Goal: Task Accomplishment & Management: Complete application form

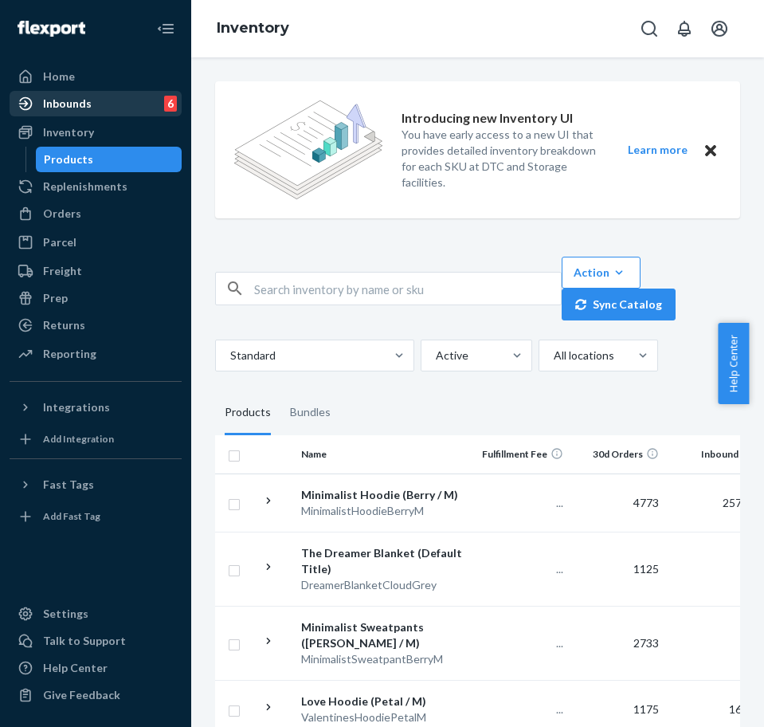
click at [65, 98] on div "Inbounds" at bounding box center [67, 104] width 49 height 16
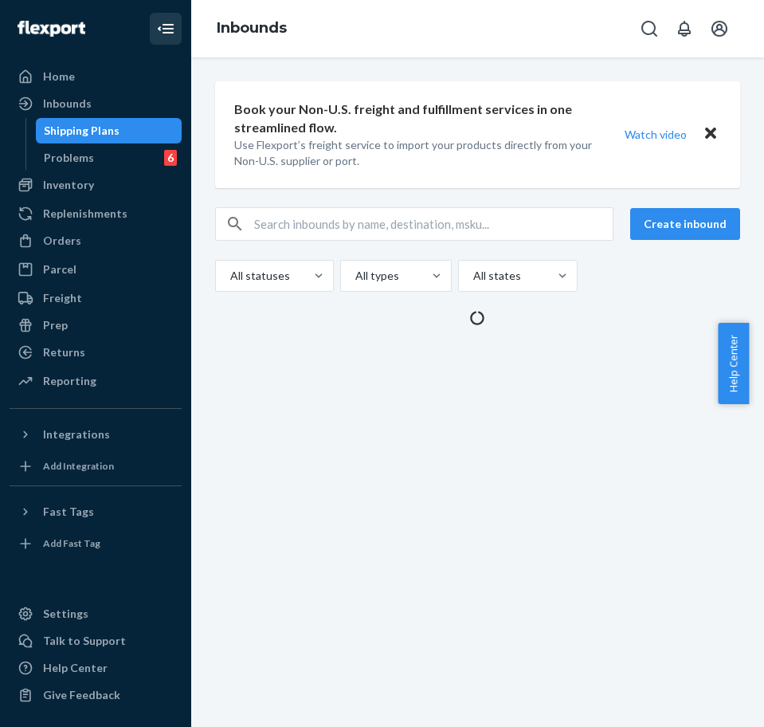
click at [177, 30] on button "Close Navigation" at bounding box center [166, 29] width 32 height 32
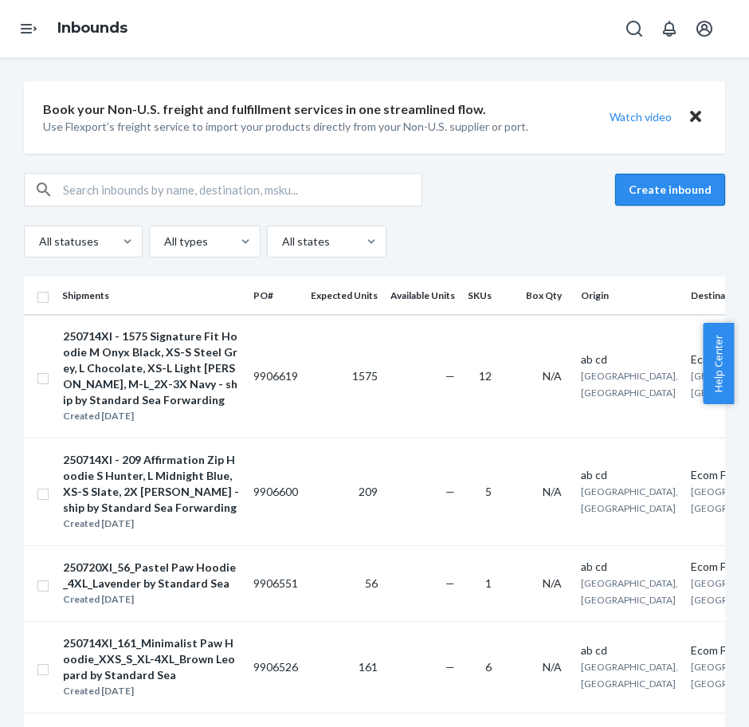
click at [653, 194] on button "Create inbound" at bounding box center [670, 190] width 110 height 32
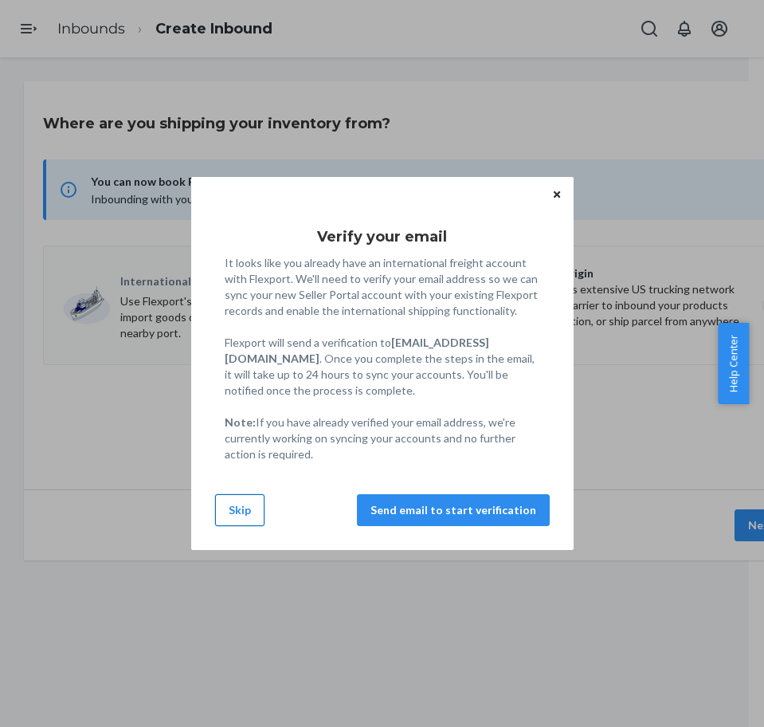
click at [253, 509] on button "Skip" at bounding box center [239, 510] width 49 height 32
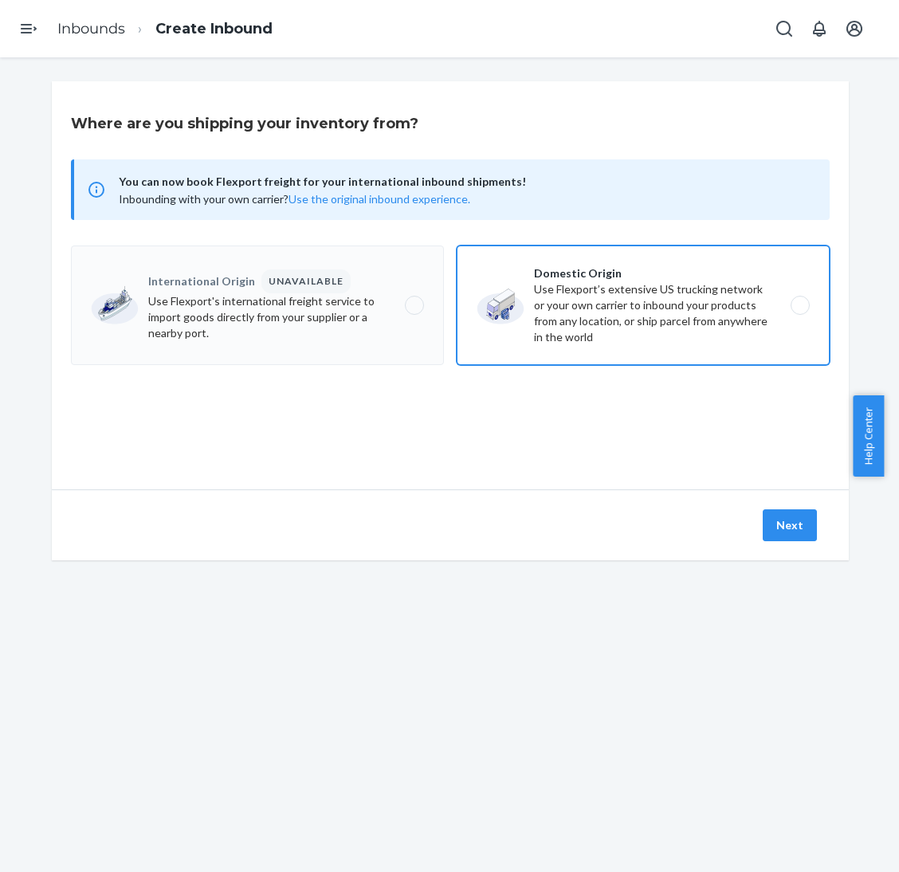
click at [598, 305] on label "Domestic Origin Use Flexport’s extensive US trucking network or your own carrie…" at bounding box center [643, 305] width 373 height 120
click at [763, 305] on input "Domestic Origin Use Flexport’s extensive US trucking network or your own carrie…" at bounding box center [804, 305] width 10 height 10
radio input "true"
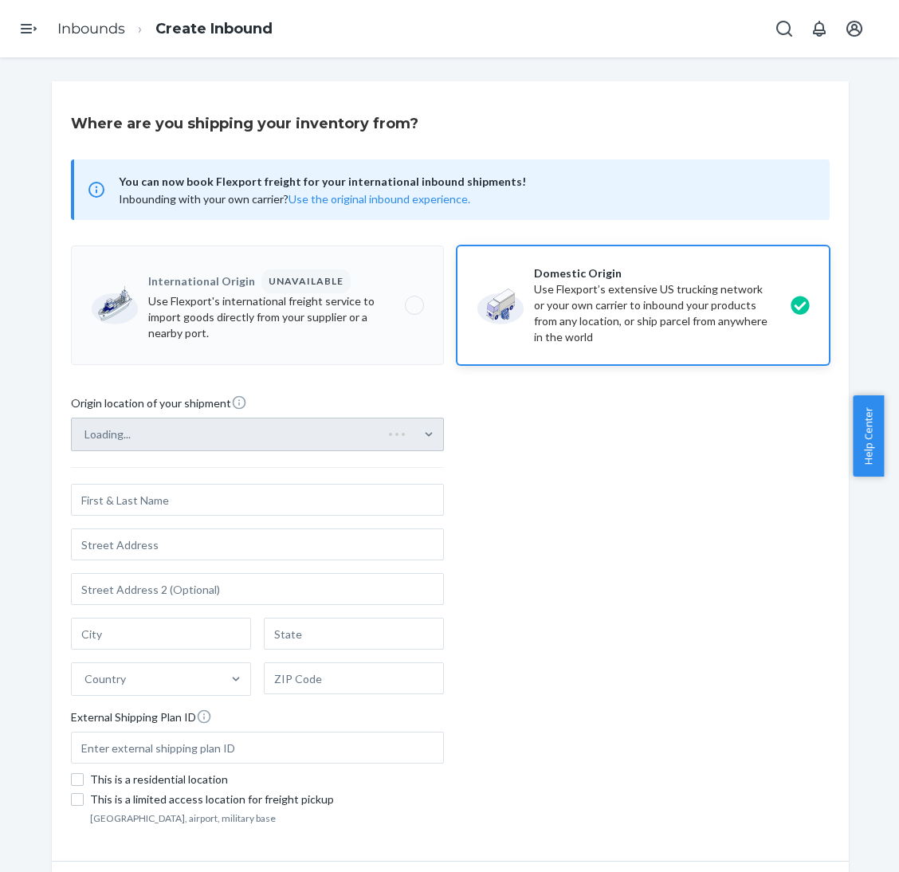
click at [395, 442] on div "Loading..." at bounding box center [257, 433] width 373 height 33
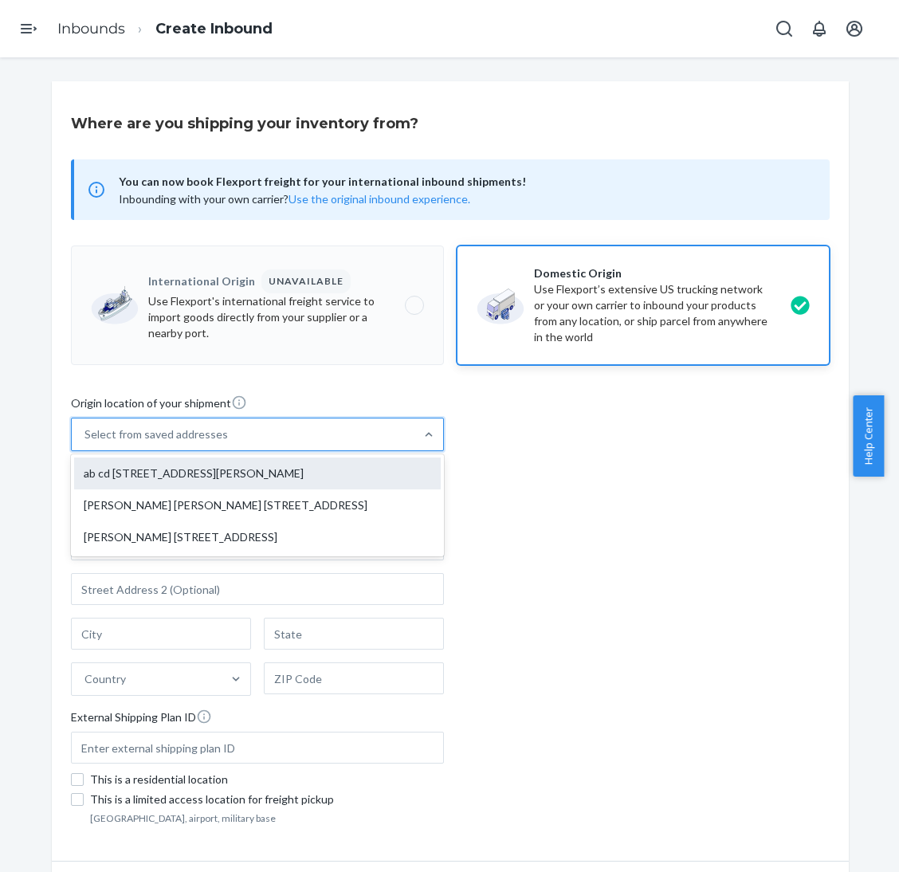
click at [390, 461] on div "ab cd [STREET_ADDRESS][PERSON_NAME]" at bounding box center [257, 473] width 366 height 32
click at [86, 442] on input "option ab cd [STREET_ADDRESS][PERSON_NAME] focused, 1 of 3. 3 results available…" at bounding box center [85, 434] width 2 height 16
type input "ab cd"
type input "[GEOGRAPHIC_DATA]"
type input "CA"
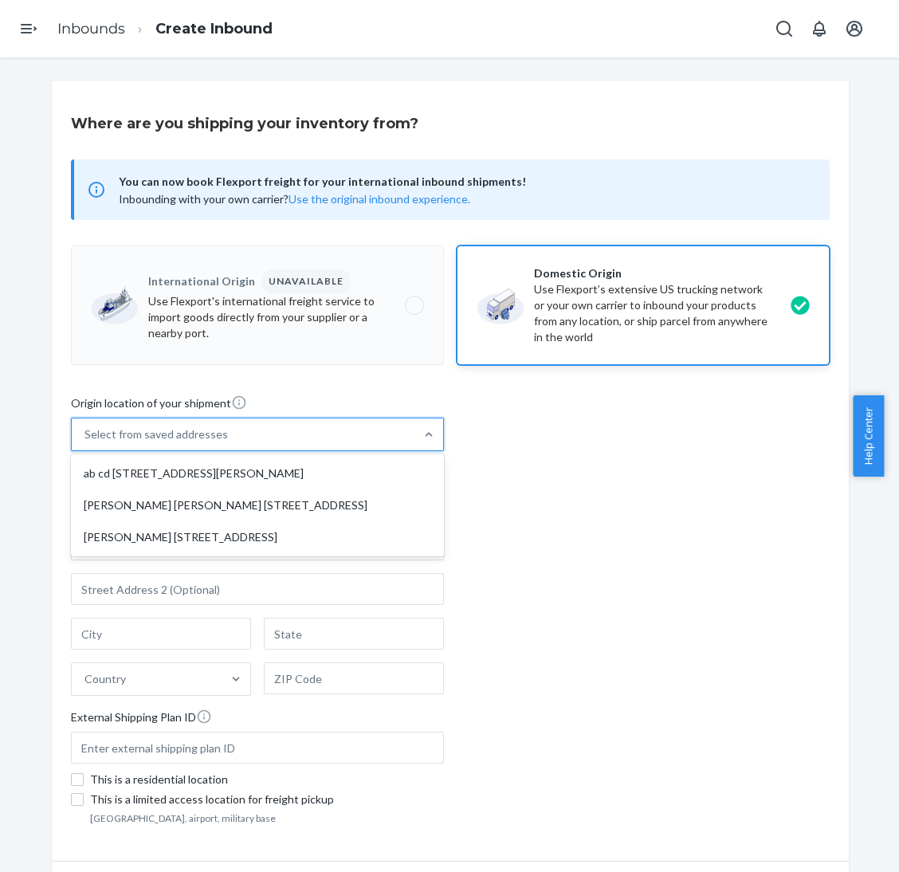
type input "94105"
type input "[STREET_ADDRESS][PERSON_NAME]"
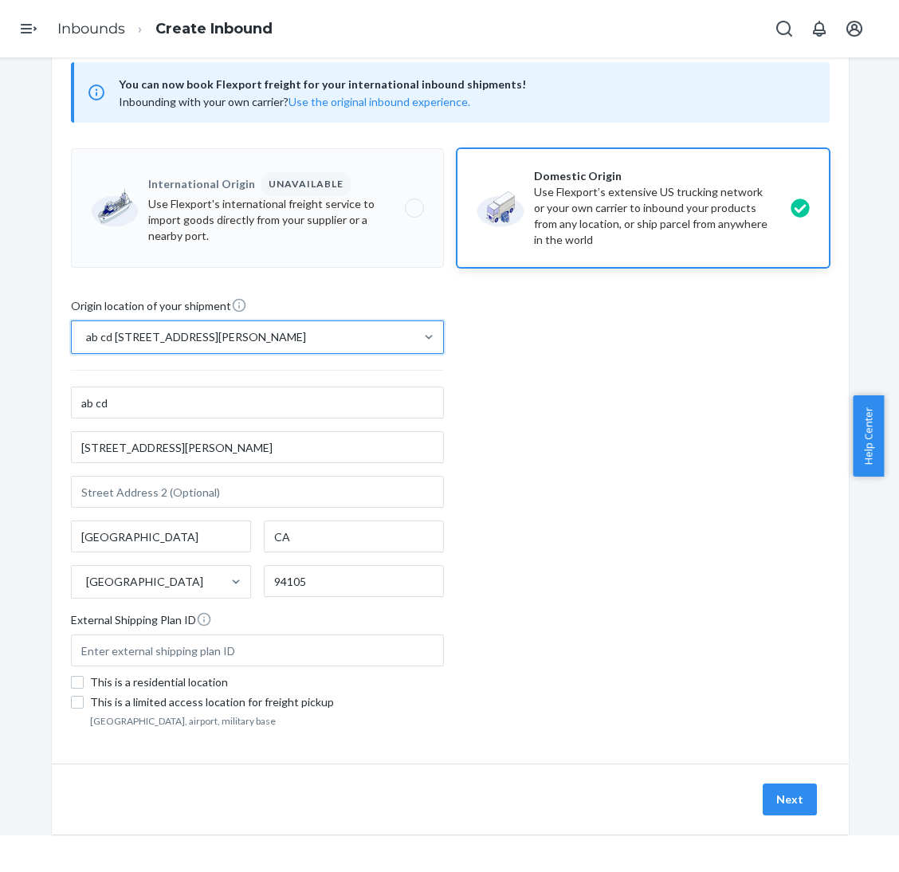
scroll to position [57, 0]
click at [763, 726] on button "Next" at bounding box center [789, 799] width 54 height 32
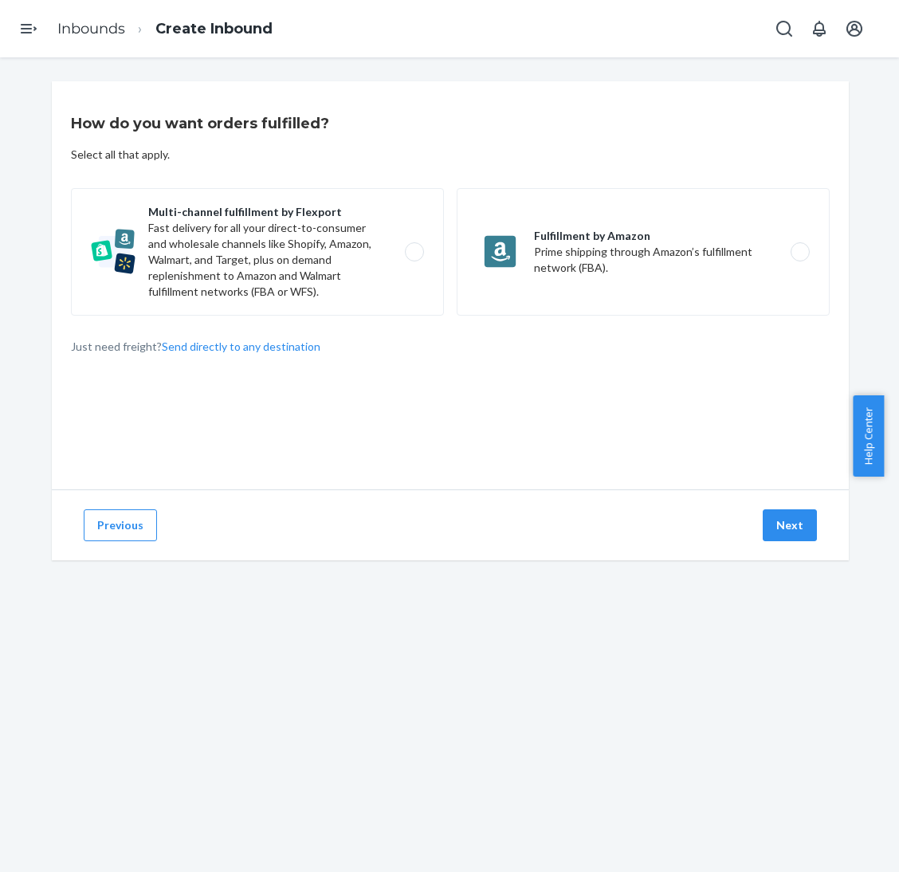
drag, startPoint x: 407, startPoint y: 274, endPoint x: 445, endPoint y: 303, distance: 47.8
click at [406, 274] on label "Multi-channel fulfillment by Flexport Fast delivery for all your direct-to-cons…" at bounding box center [257, 251] width 373 height 127
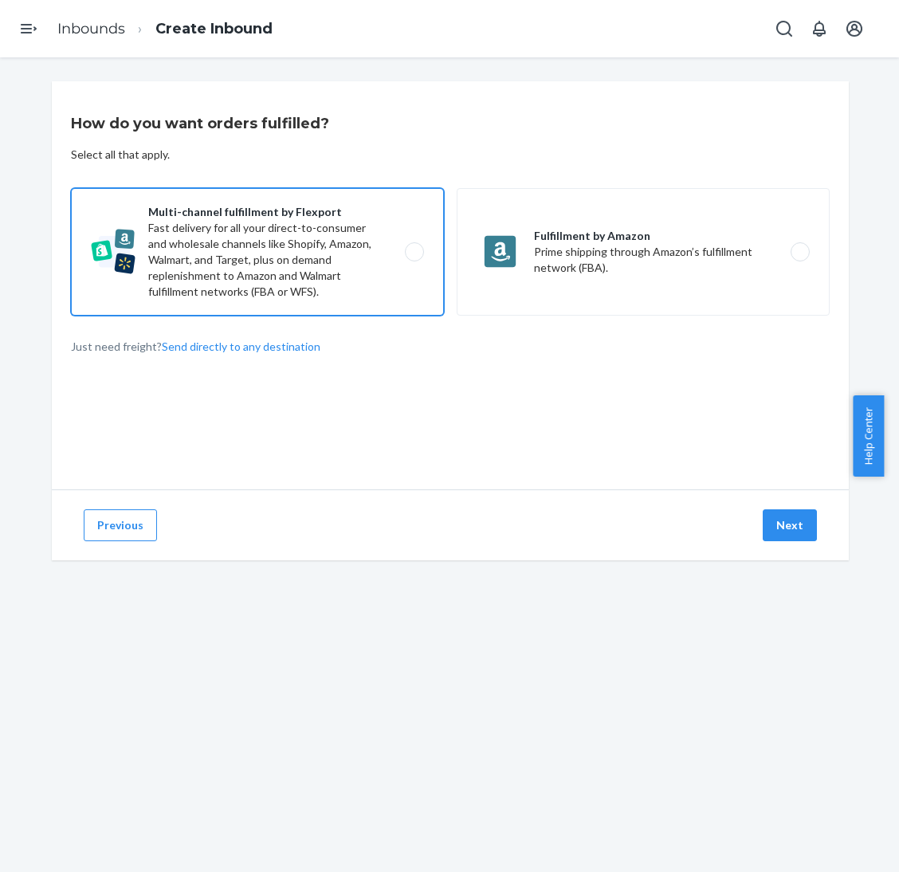
click at [413, 257] on input "Multi-channel fulfillment by Flexport Fast delivery for all your direct-to-cons…" at bounding box center [418, 252] width 10 height 10
radio input "true"
click at [763, 511] on button "Next" at bounding box center [789, 525] width 54 height 32
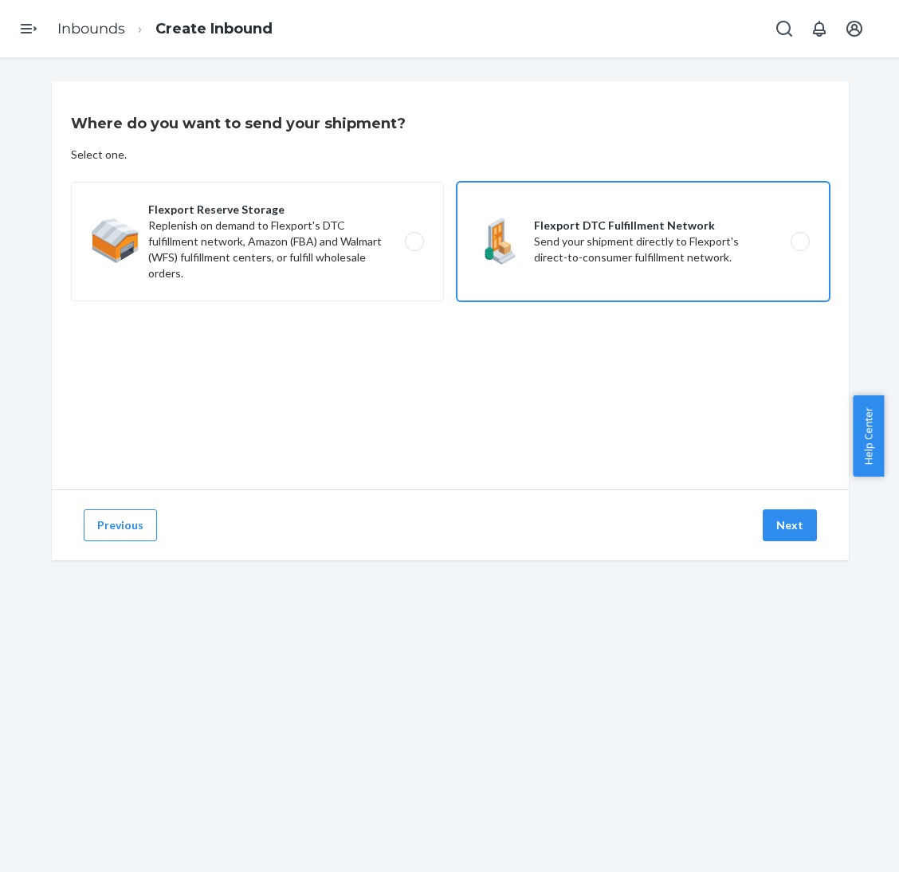
click at [653, 265] on label "Flexport DTC Fulfillment Network Send your shipment directly to Flexport's dire…" at bounding box center [643, 242] width 373 height 120
click at [763, 247] on input "Flexport DTC Fulfillment Network Send your shipment directly to Flexport's dire…" at bounding box center [804, 242] width 10 height 10
radio input "true"
click at [763, 520] on button "Next" at bounding box center [789, 525] width 54 height 32
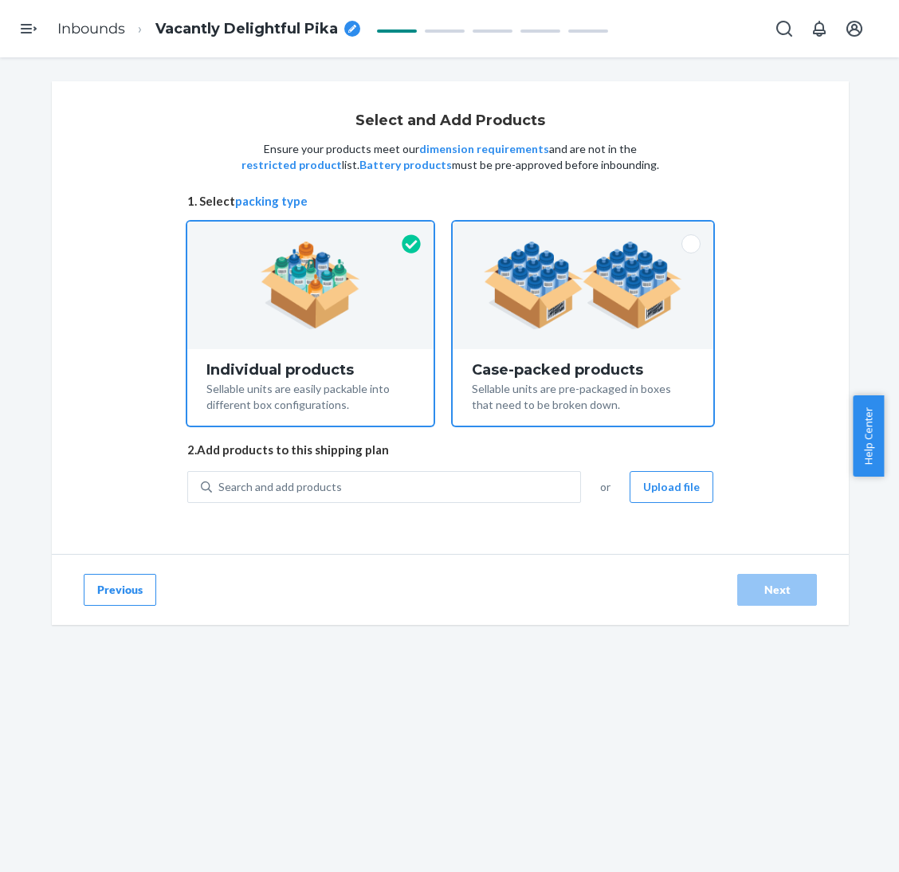
click at [534, 334] on div at bounding box center [583, 284] width 261 height 127
click at [578, 232] on input "Case-packed products Sellable units are pre-packaged in boxes that need to be b…" at bounding box center [583, 226] width 10 height 10
radio input "true"
radio input "false"
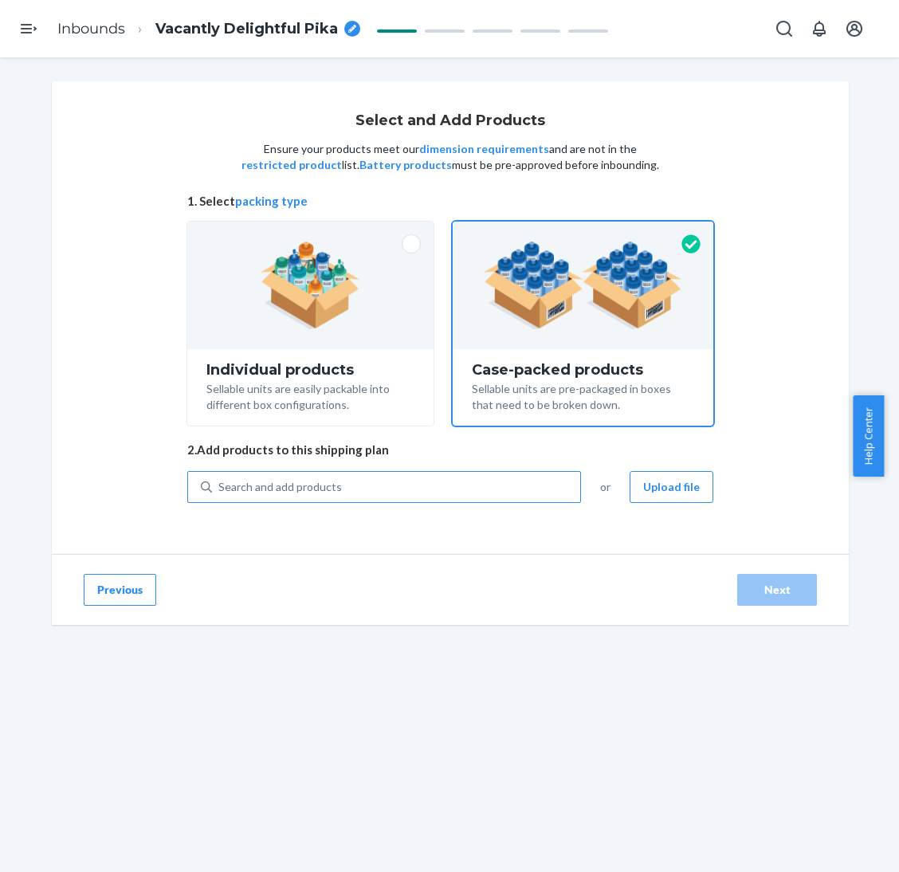
click at [286, 492] on div "Search and add products" at bounding box center [279, 487] width 123 height 16
click at [220, 492] on input "Search and add products" at bounding box center [219, 487] width 2 height 16
paste input "Tranquil Shorts Charcoal"
type input "Tranquil Shorts Charcoal"
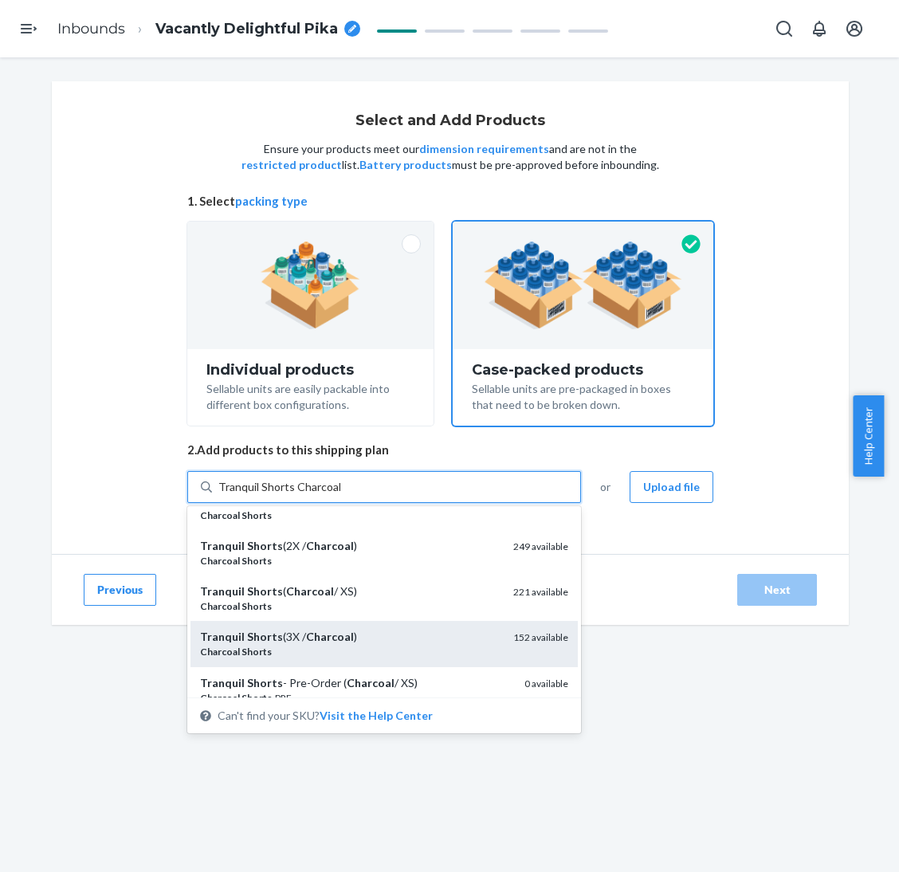
scroll to position [120, 0]
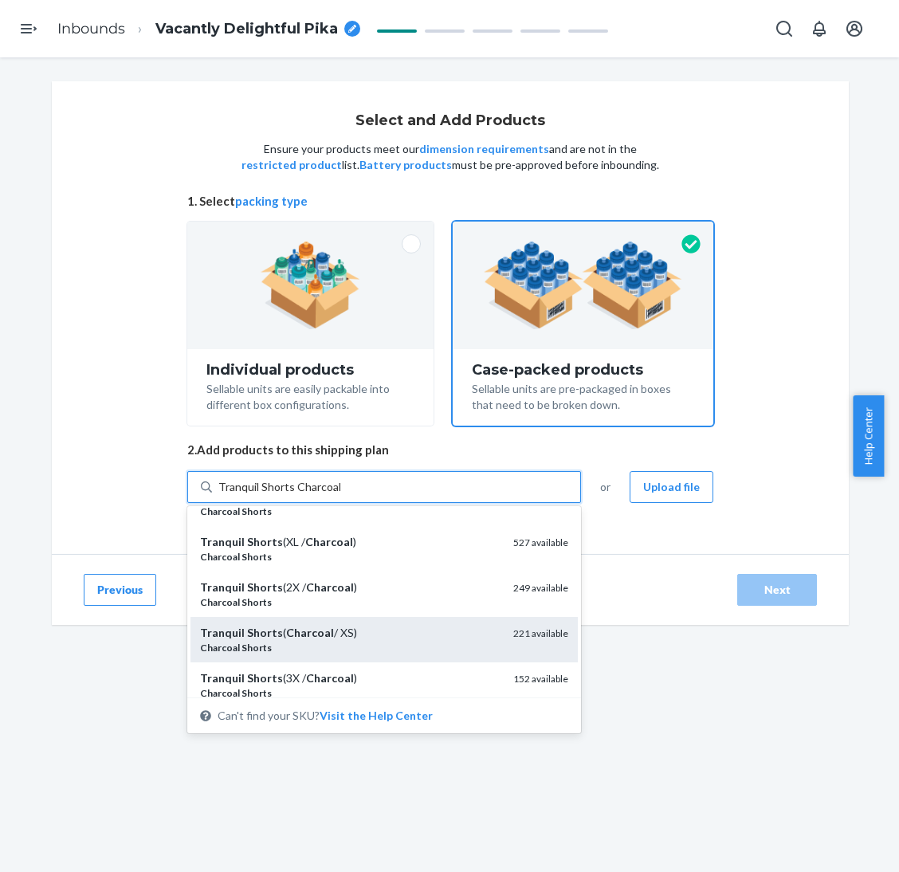
click at [342, 630] on div "Tranquil Shorts ( Charcoal / XS)" at bounding box center [350, 633] width 300 height 16
click at [340, 495] on input "Tranquil Shorts Charcoal" at bounding box center [279, 487] width 122 height 16
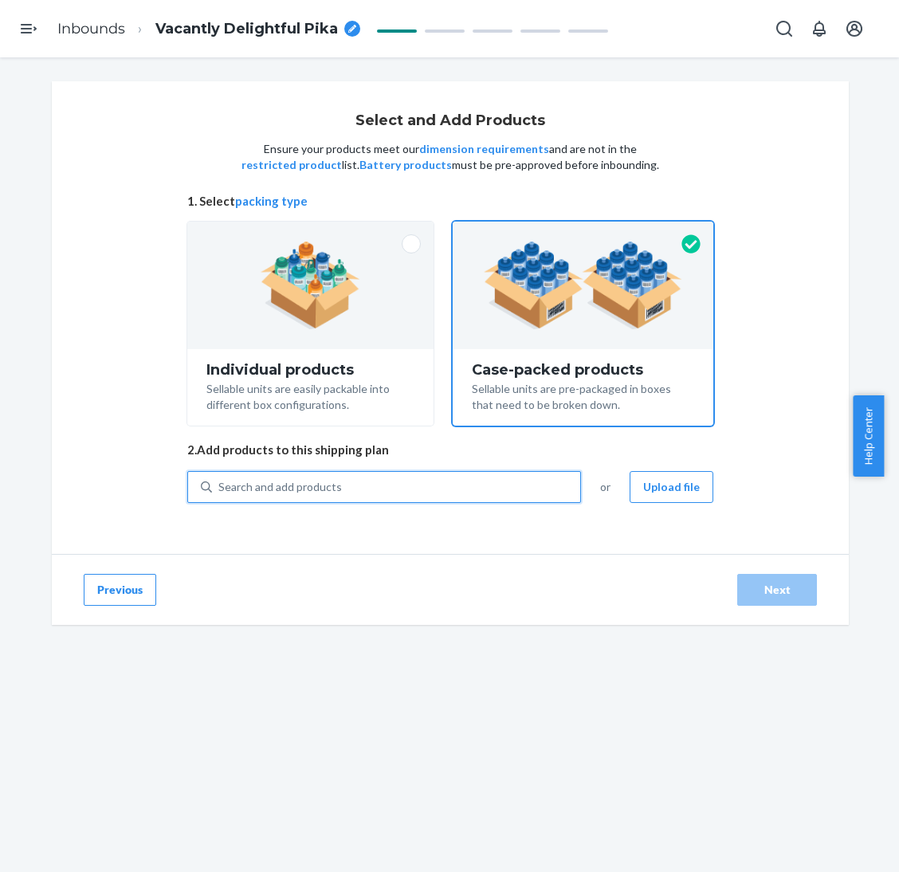
click at [374, 478] on div "Search and add products" at bounding box center [396, 486] width 368 height 29
click at [220, 479] on input "0 results available. Select is focused ,type to refine list, press Down to open…" at bounding box center [219, 487] width 2 height 16
paste input "Tranquil Shorts Charcoal"
type input "Tranquil Shorts Charcoal"
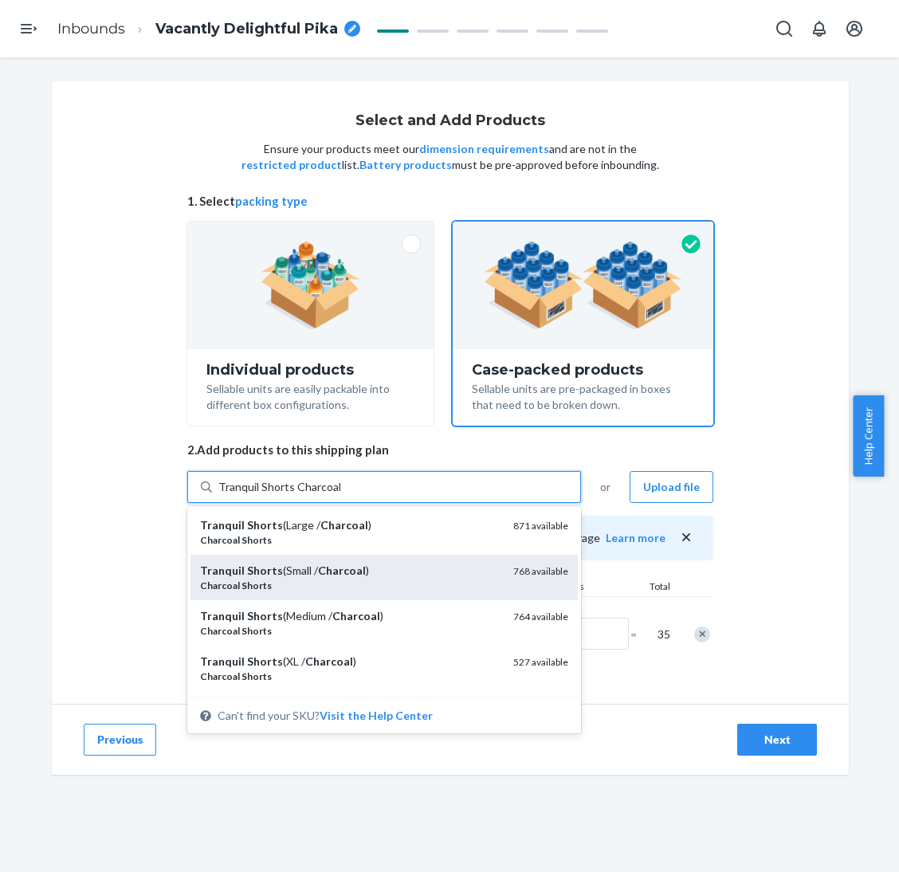
click at [351, 576] on div "Tranquil Shorts (Small / Charcoal )" at bounding box center [350, 570] width 300 height 16
click at [340, 495] on input "Tranquil Shorts Charcoal" at bounding box center [279, 487] width 122 height 16
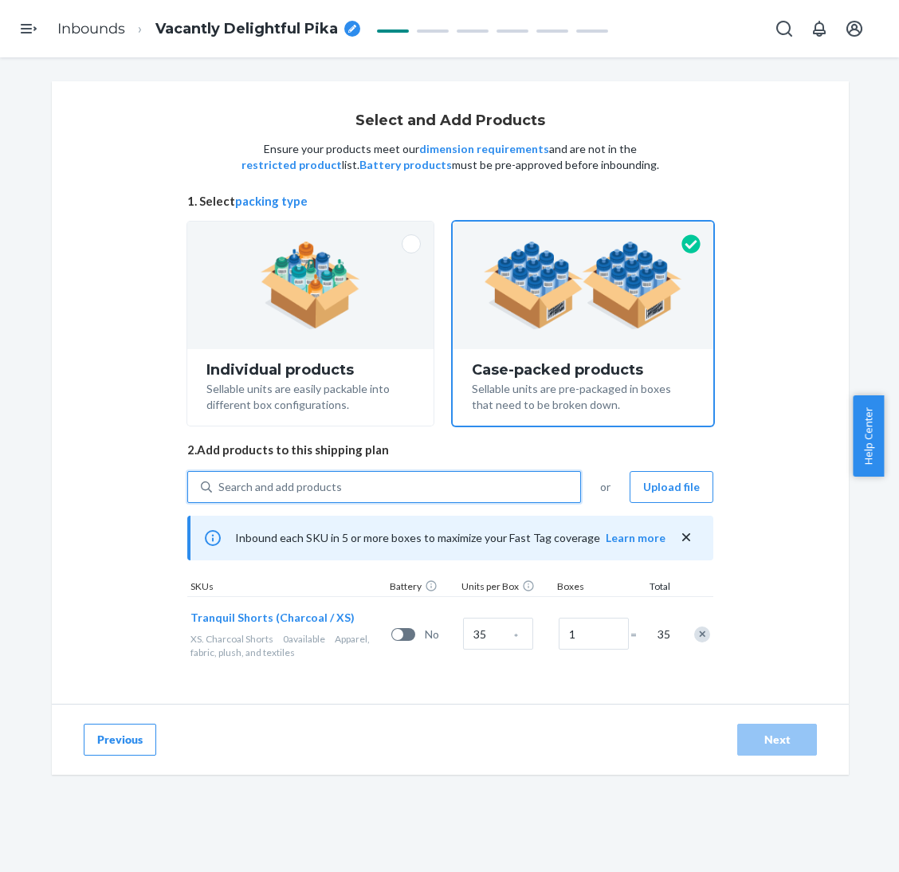
click at [375, 497] on div "Search and add products" at bounding box center [396, 486] width 368 height 29
click at [220, 495] on input "0 results available. Use Up and Down to choose options, press Enter to select t…" at bounding box center [219, 487] width 2 height 16
paste input "Tranquil Shorts Charcoal"
type input "Tranquil Shorts Charcoal"
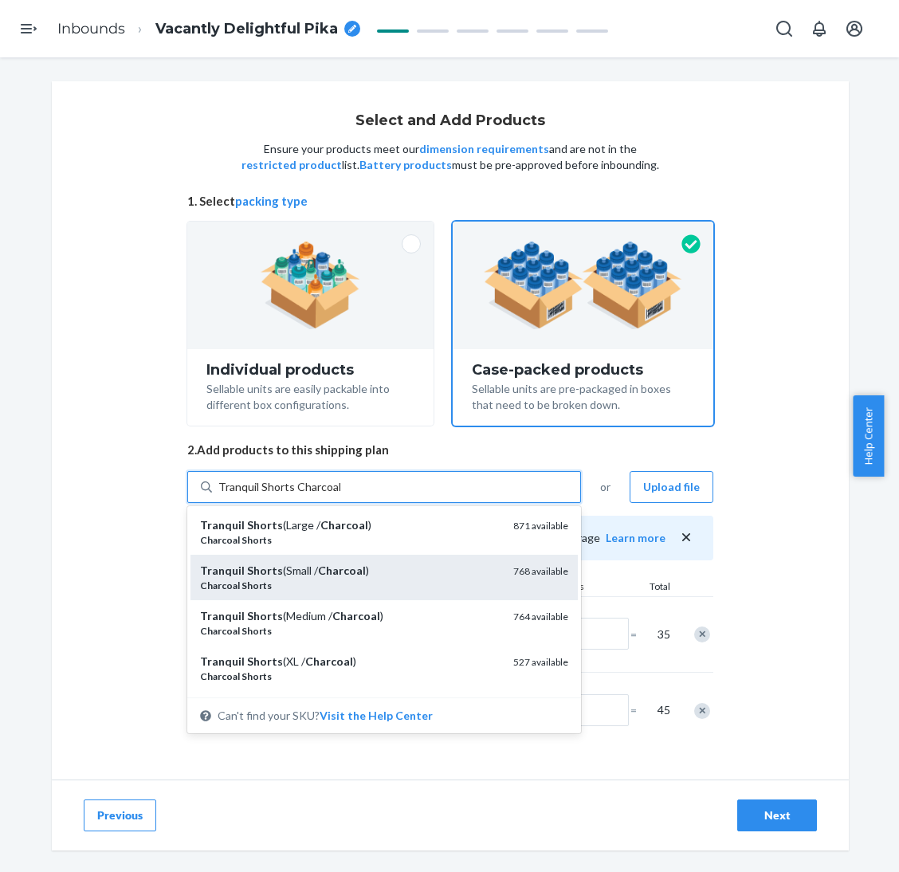
click at [356, 568] on div "Tranquil Shorts (Small / Charcoal )" at bounding box center [350, 570] width 300 height 16
click at [340, 495] on input "Tranquil Shorts Charcoal" at bounding box center [279, 487] width 122 height 16
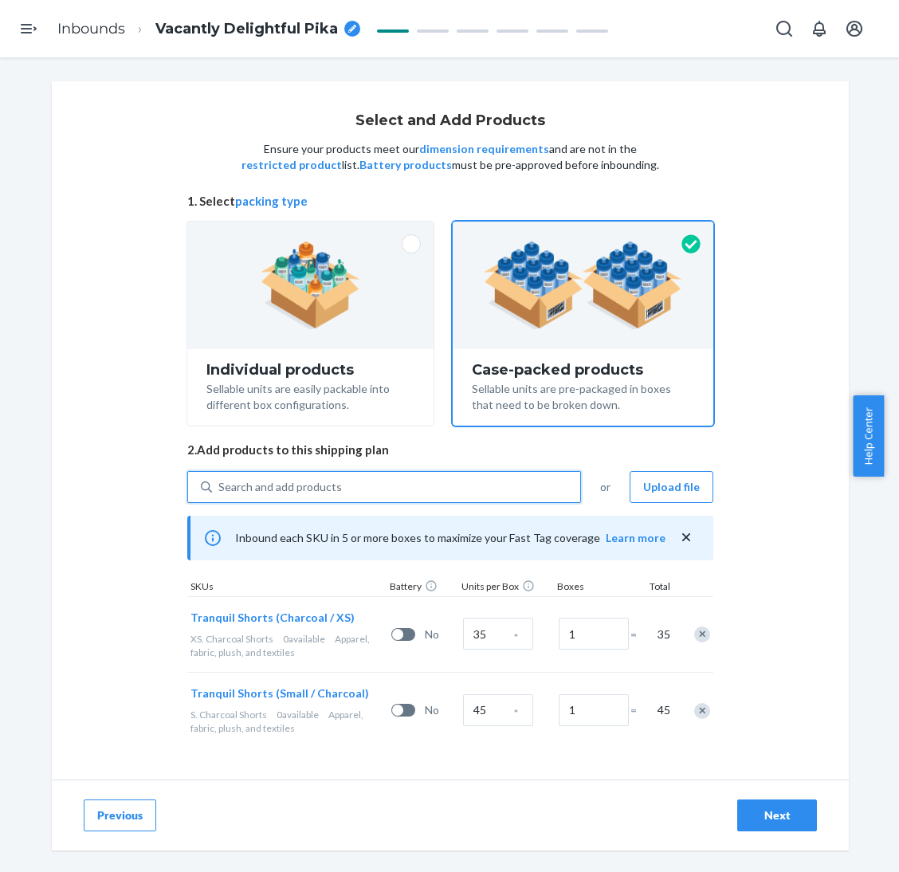
click at [385, 485] on div "Search and add products" at bounding box center [396, 486] width 368 height 29
click at [220, 485] on input "0 results available. Select is focused ,type to refine list, press Down to open…" at bounding box center [219, 487] width 2 height 16
paste input "Tranquil Shorts Charcoal"
type input "Tranquil Shorts Charcoal"
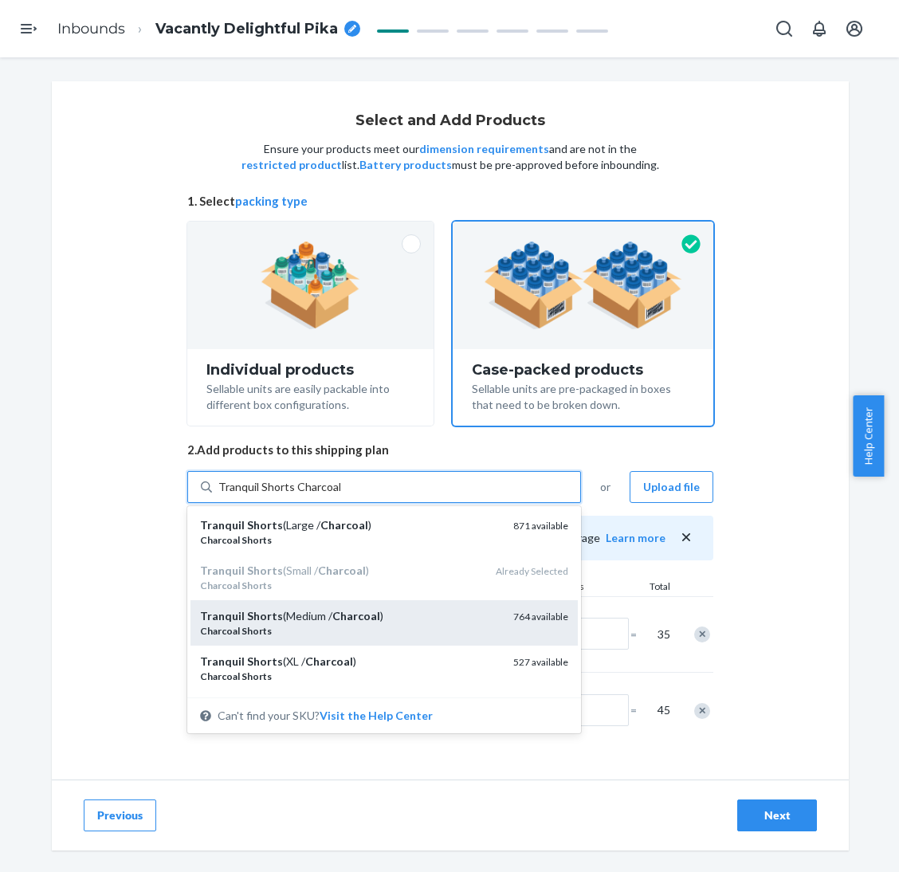
click at [358, 624] on div "Charcoal Shorts" at bounding box center [350, 631] width 300 height 14
click at [340, 495] on input "Tranquil Shorts Charcoal" at bounding box center [279, 487] width 122 height 16
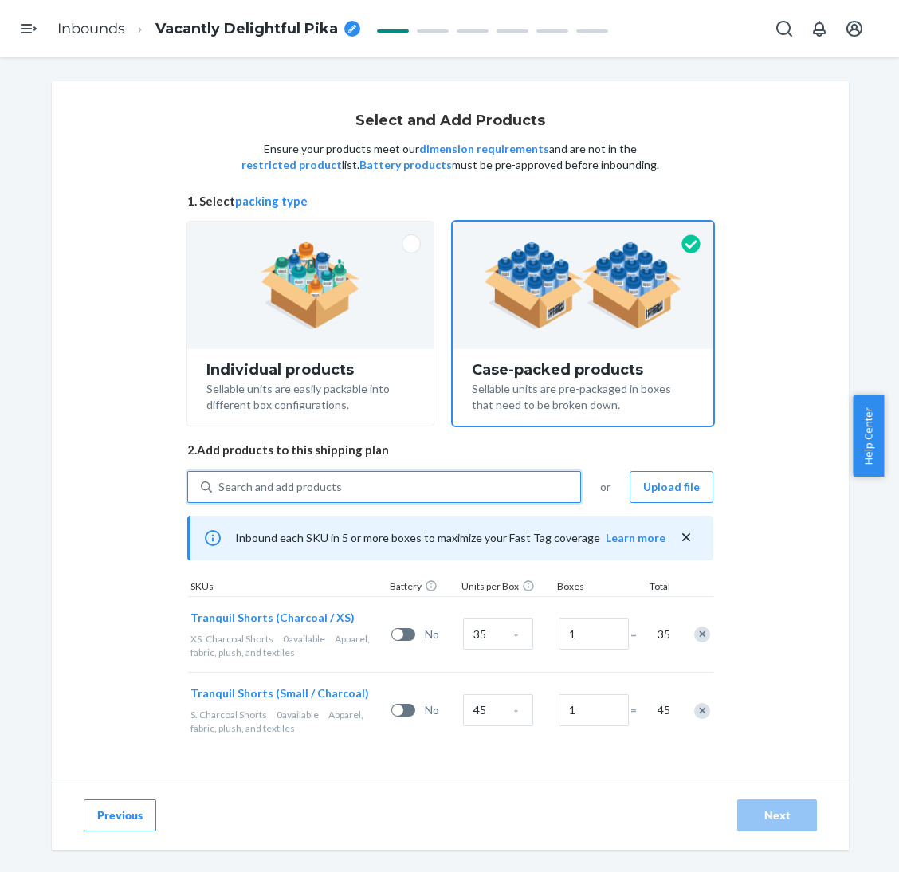
click at [393, 483] on div "Search and add products" at bounding box center [396, 486] width 368 height 29
click at [220, 483] on input "0 results available. Use Up and Down to choose options, press Enter to select t…" at bounding box center [219, 487] width 2 height 16
paste input "Tranquil Shorts Charcoal"
type input "Tranquil Shorts Charcoal"
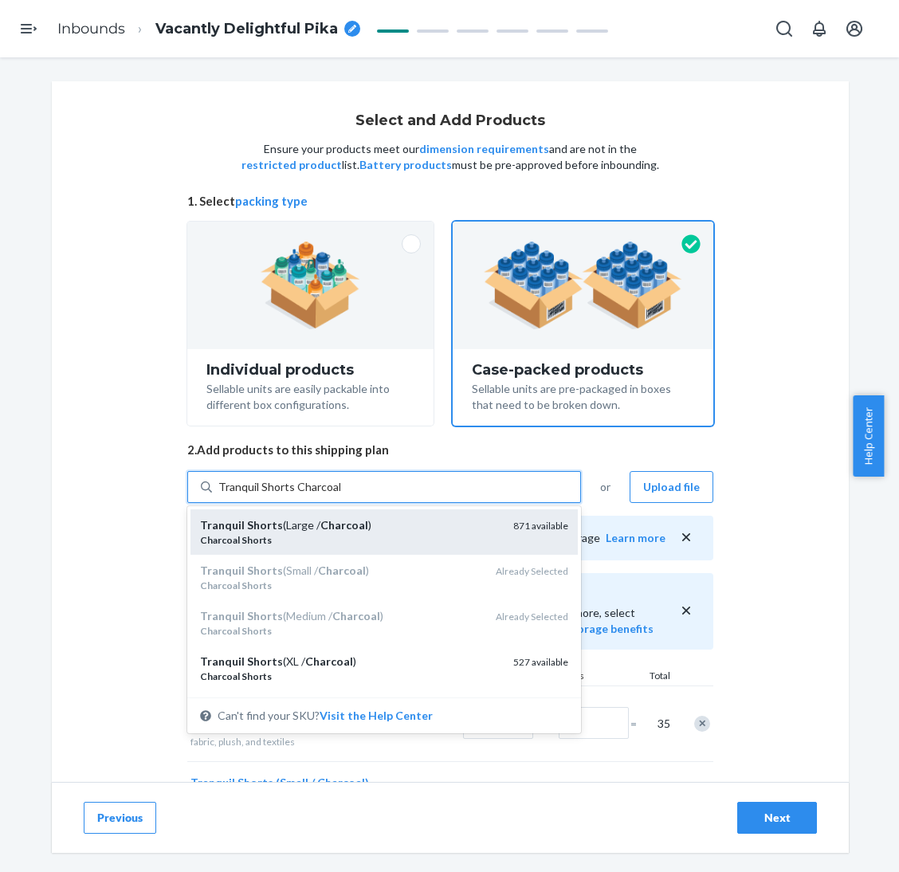
click at [376, 540] on div "Charcoal Shorts" at bounding box center [350, 540] width 300 height 14
click at [340, 495] on input "Tranquil Shorts Charcoal" at bounding box center [279, 487] width 122 height 16
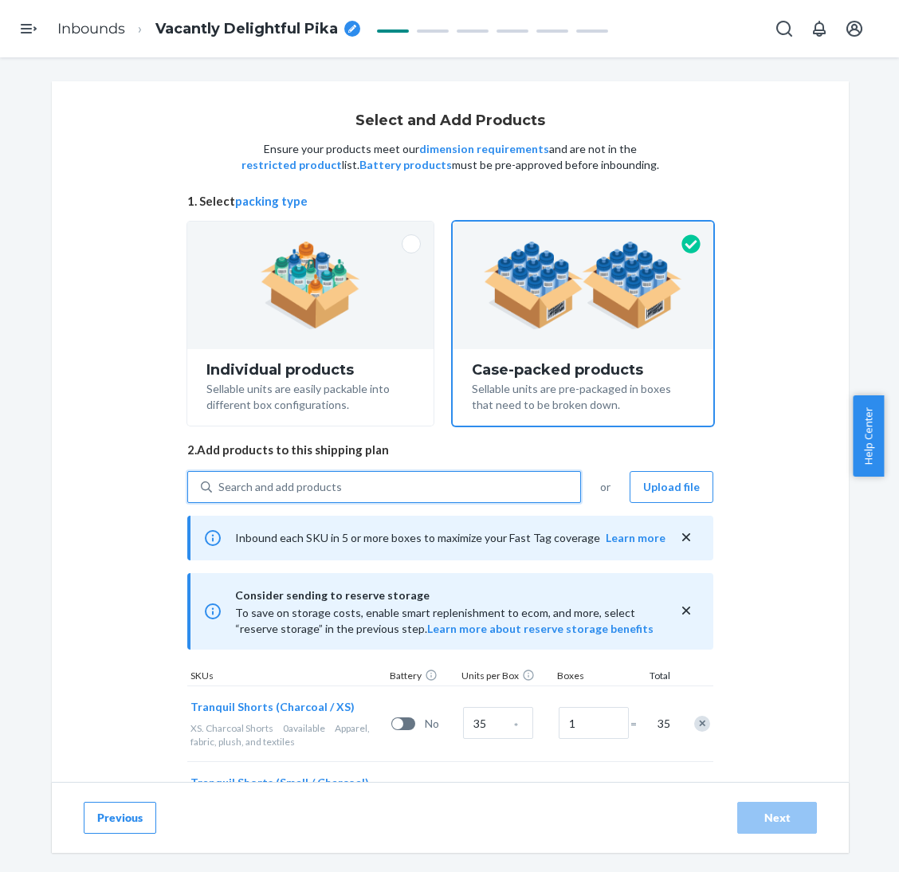
click at [388, 490] on div "Search and add products" at bounding box center [396, 486] width 368 height 29
click at [220, 490] on input "0 results available. Select is focused ,type to refine list, press Down to open…" at bounding box center [219, 487] width 2 height 16
paste input "Tranquil Shorts Charcoal"
type input "Tranquil Shorts Charcoal"
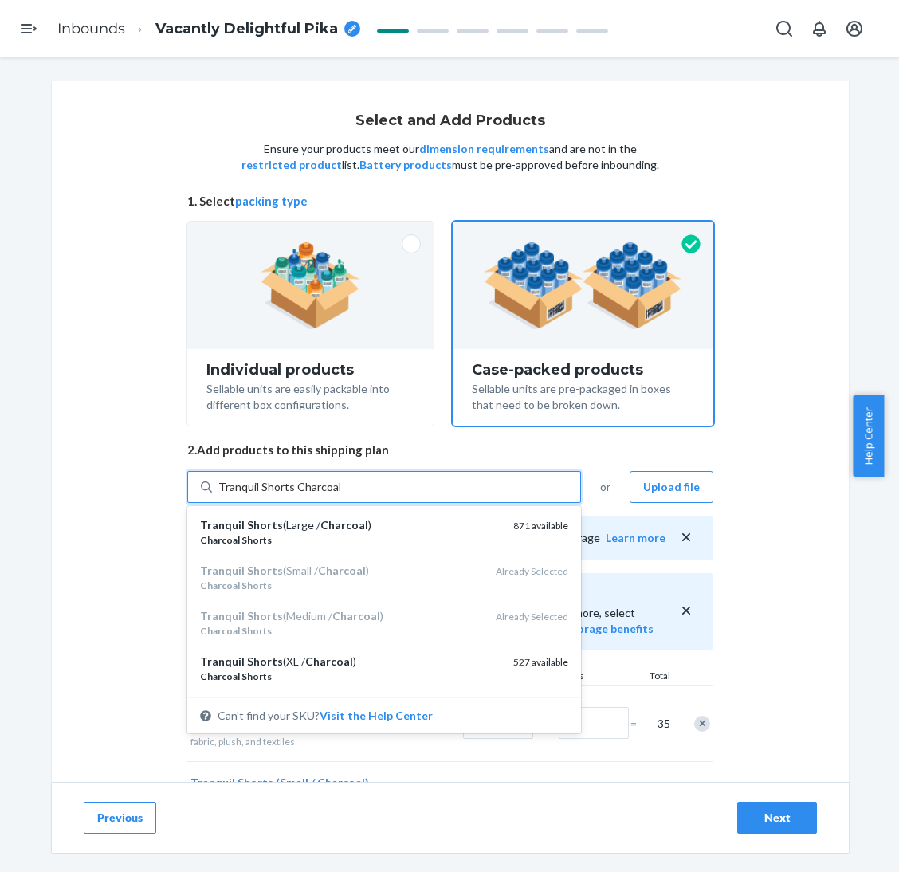
click at [378, 654] on div "Tranquil Shorts (XL / Charcoal )" at bounding box center [350, 661] width 300 height 16
click at [340, 495] on input "Tranquil Shorts Charcoal" at bounding box center [279, 487] width 122 height 16
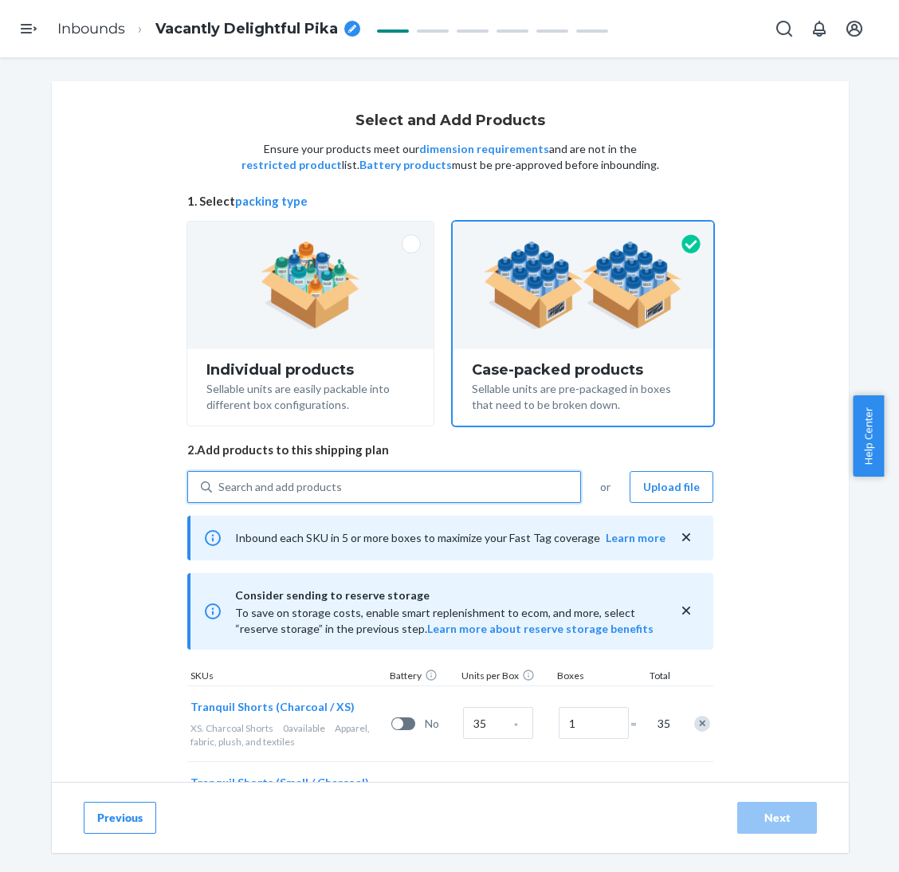
click at [401, 477] on div "Search and add products" at bounding box center [396, 486] width 368 height 29
click at [220, 479] on input "0 results available. Select is focused ,type to refine list, press Down to open…" at bounding box center [219, 487] width 2 height 16
paste input "Tranquil Shorts Charcoal"
type input "Tranquil Shorts Charcoal"
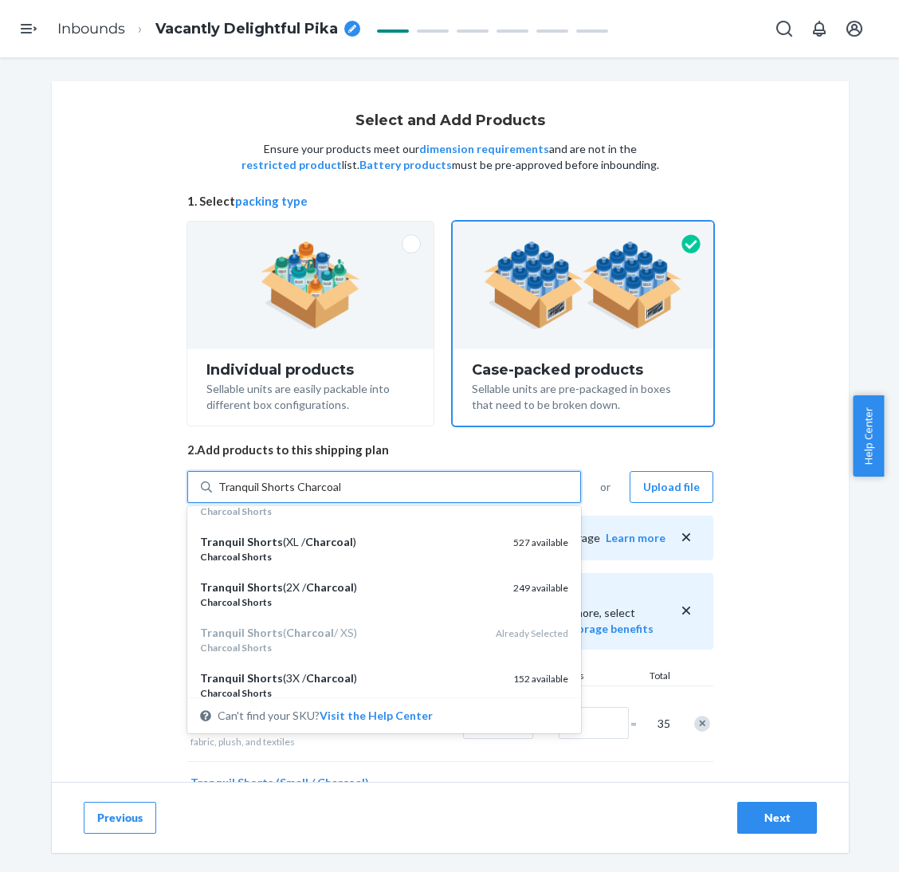
click at [370, 684] on div "Tranquil Shorts (3X / Charcoal )" at bounding box center [350, 678] width 300 height 16
click at [340, 495] on input "Tranquil Shorts Charcoal" at bounding box center [279, 487] width 122 height 16
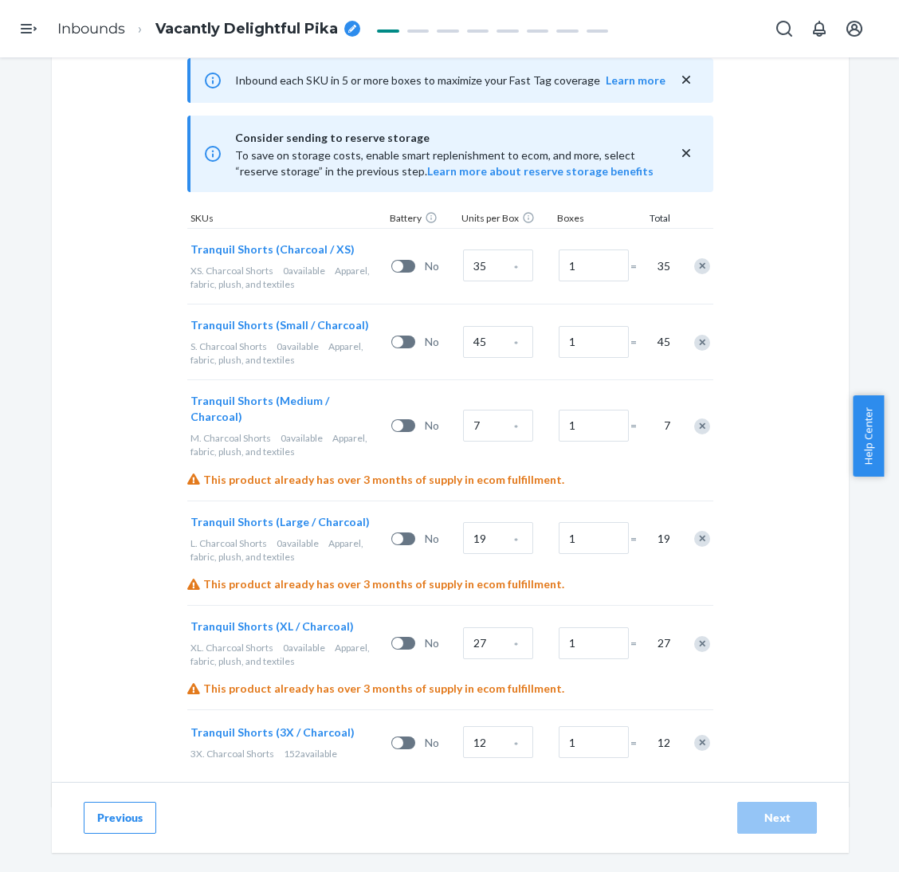
scroll to position [465, 0]
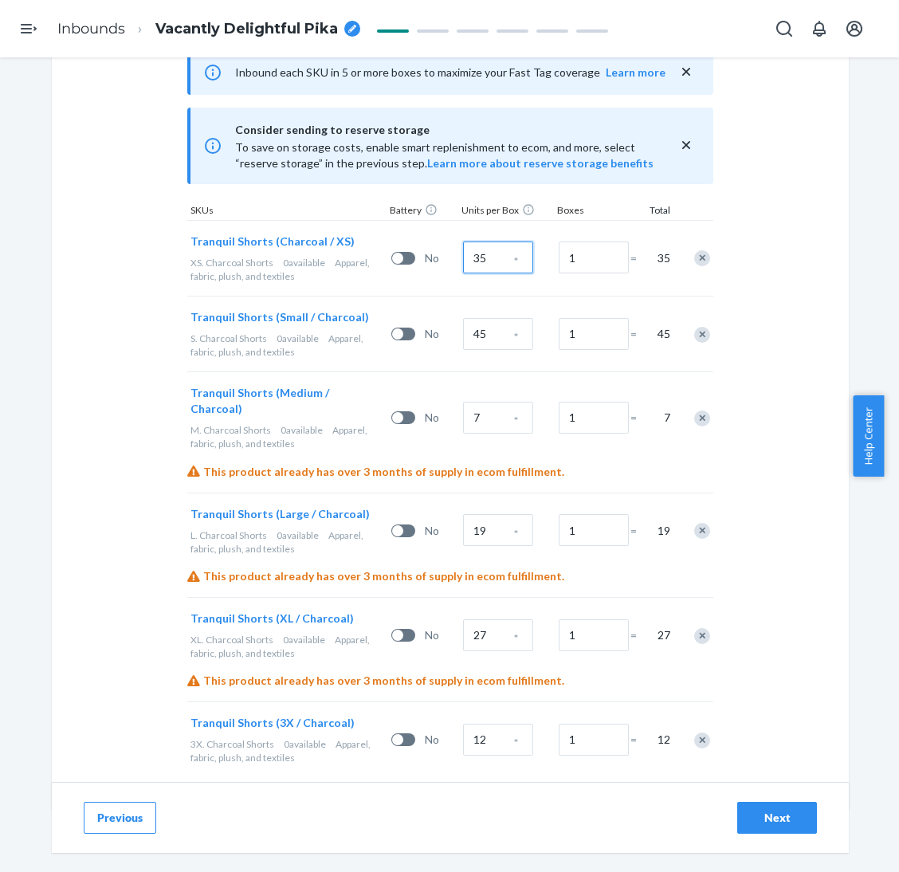
click at [475, 262] on input "35" at bounding box center [498, 257] width 70 height 32
type input "17"
type input "22"
type input "34"
type input "35"
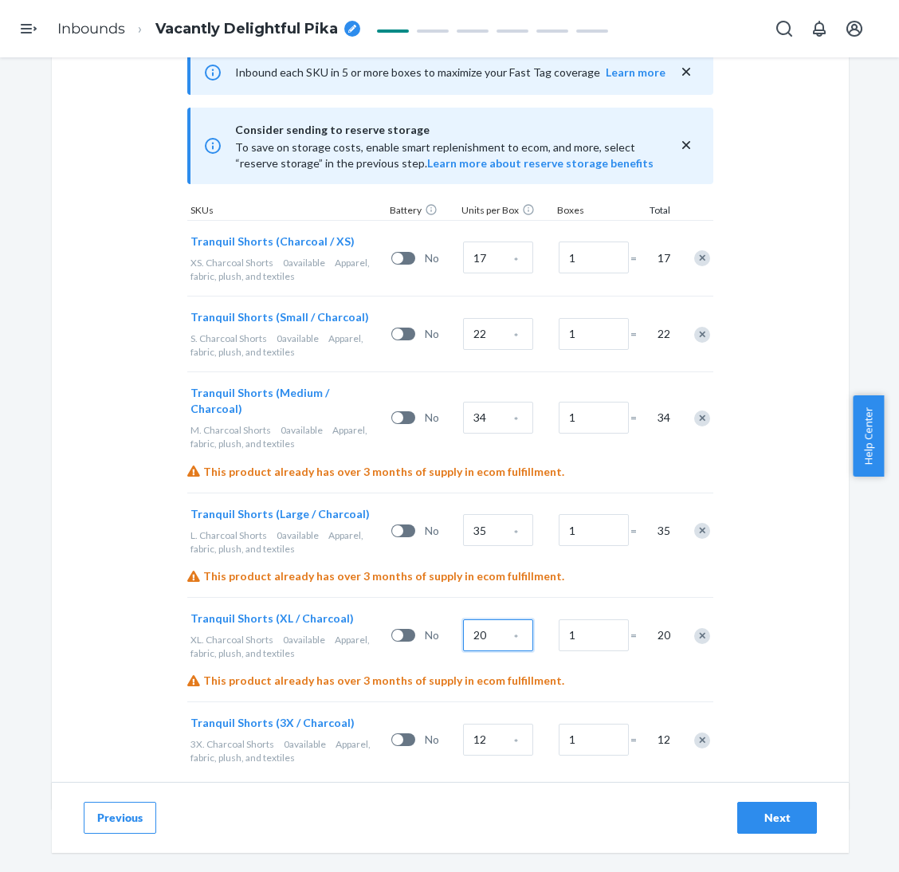
type input "20"
type input "6"
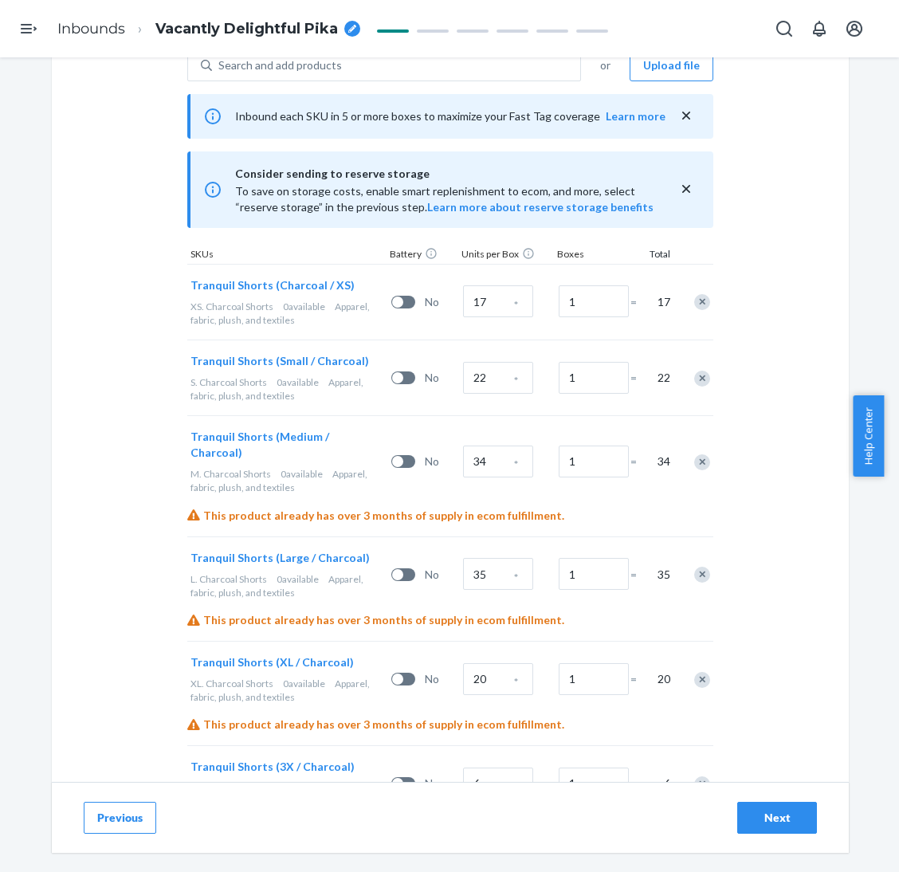
scroll to position [346, 0]
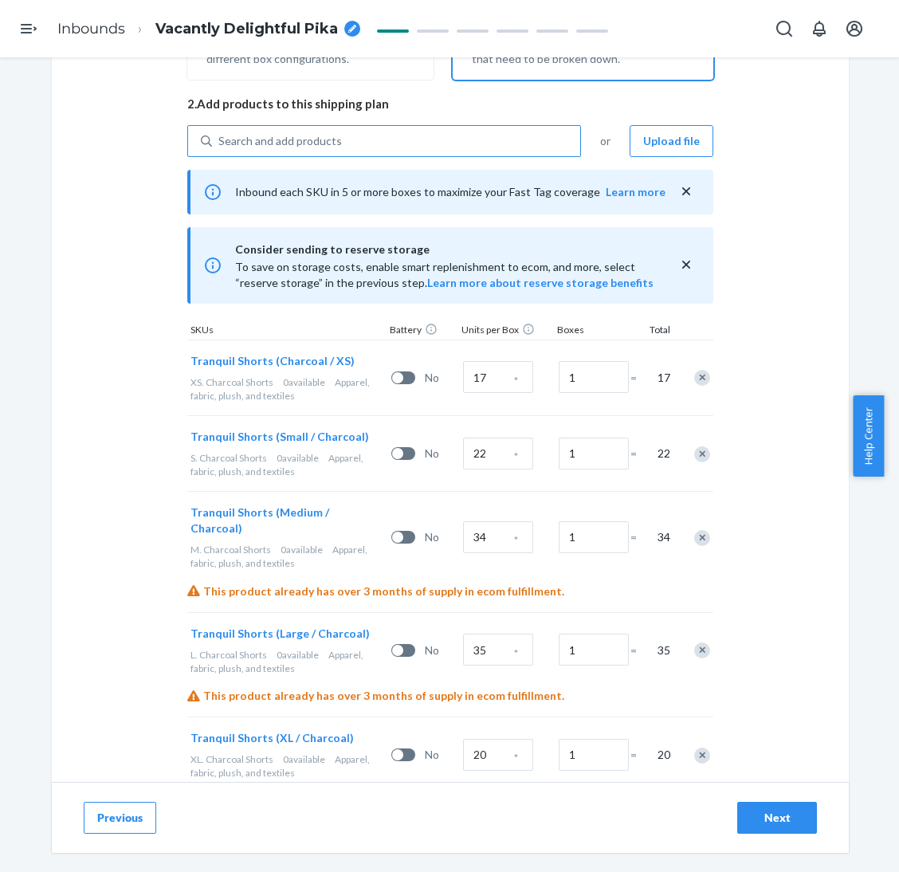
click at [429, 143] on div "Search and add products" at bounding box center [396, 141] width 368 height 29
click at [220, 143] on input "Search and add products" at bounding box center [219, 141] width 2 height 16
paste input "Tranquil Shorts Cement"
type input "Tranquil Shorts Cement"
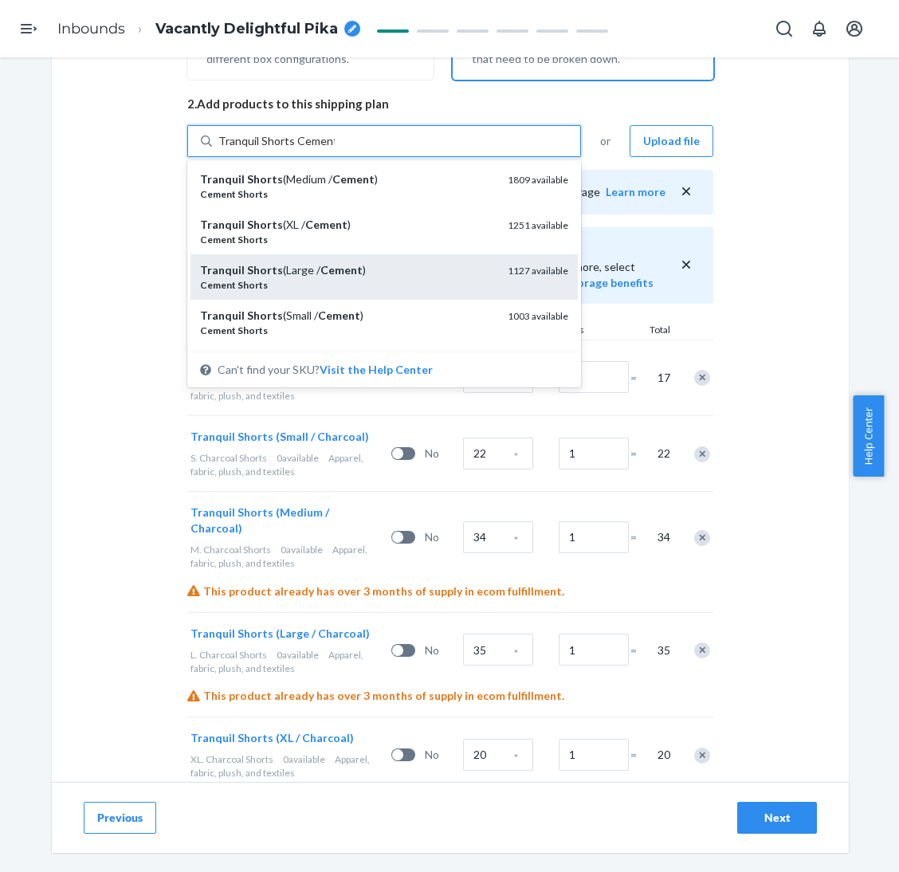
scroll to position [120, 0]
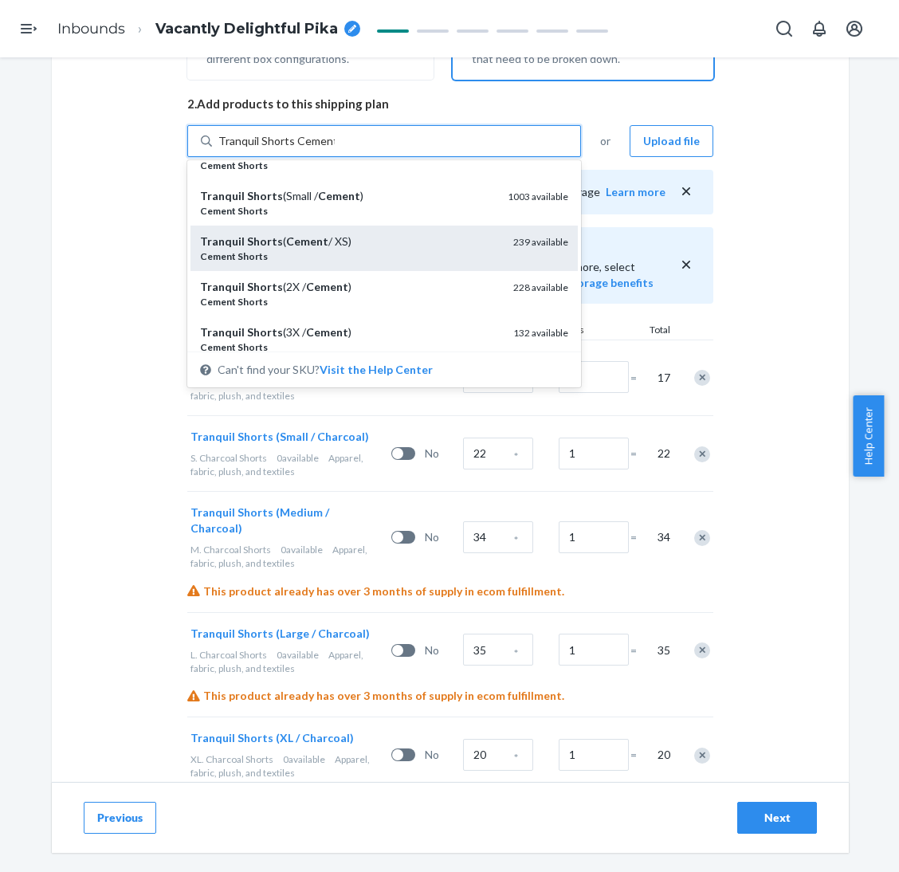
click at [366, 240] on div "Tranquil Shorts ( Cement / XS)" at bounding box center [350, 241] width 300 height 16
click at [335, 149] on input "Tranquil Shorts Cement" at bounding box center [276, 141] width 116 height 16
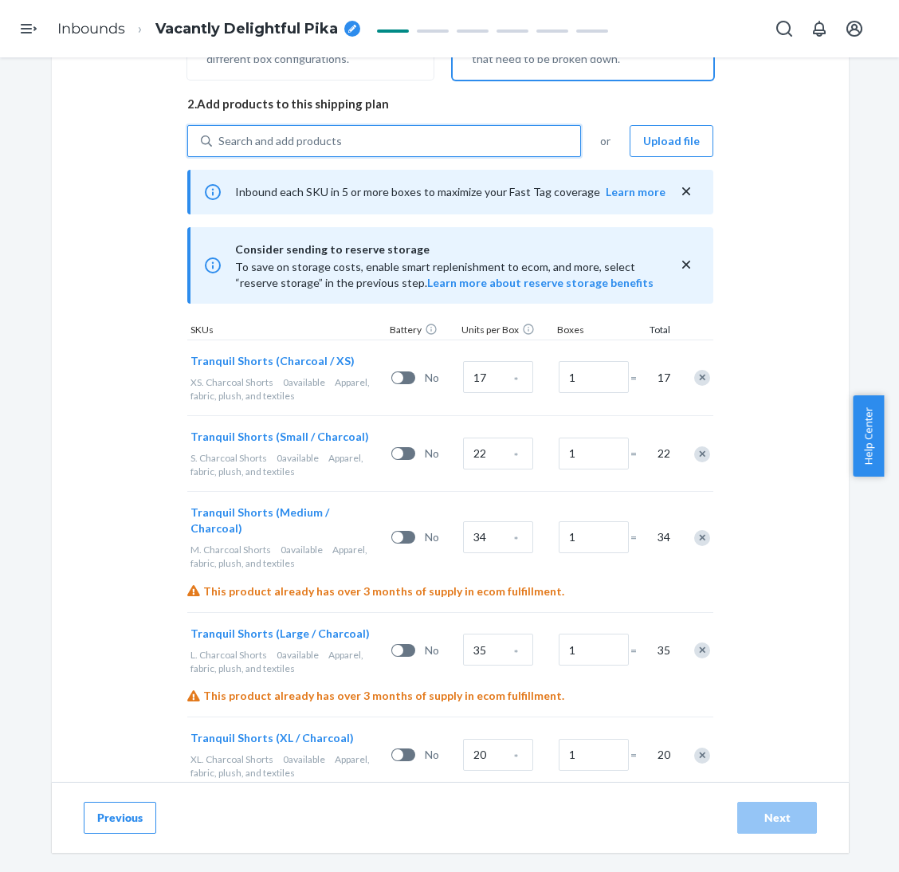
click at [380, 144] on div "Search and add products" at bounding box center [396, 141] width 368 height 29
click at [220, 144] on input "0 results available. Select is focused ,type to refine list, press Down to open…" at bounding box center [219, 141] width 2 height 16
paste input "Tranquil Shorts Cement"
type input "Tranquil Shorts Cement"
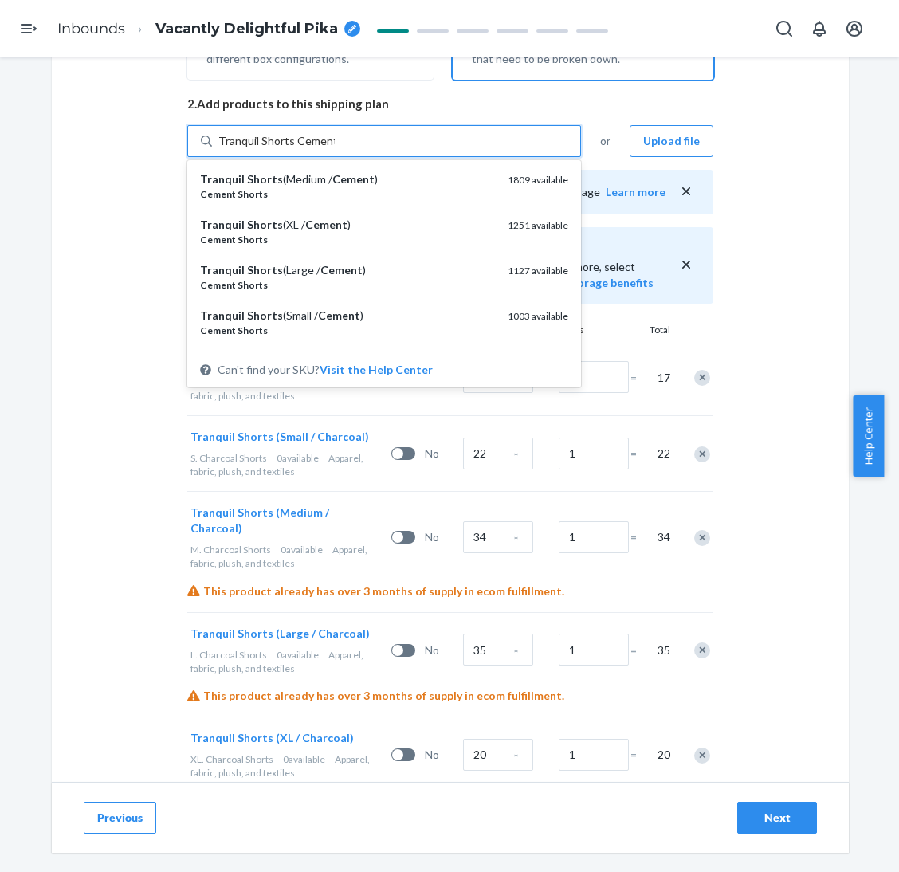
drag, startPoint x: 358, startPoint y: 302, endPoint x: 361, endPoint y: 251, distance: 51.1
click at [358, 304] on div "Tranquil Shorts (Small / Cement ) Cement Shorts 1003 available" at bounding box center [383, 322] width 387 height 45
click at [335, 149] on input "Tranquil Shorts Cement" at bounding box center [276, 141] width 116 height 16
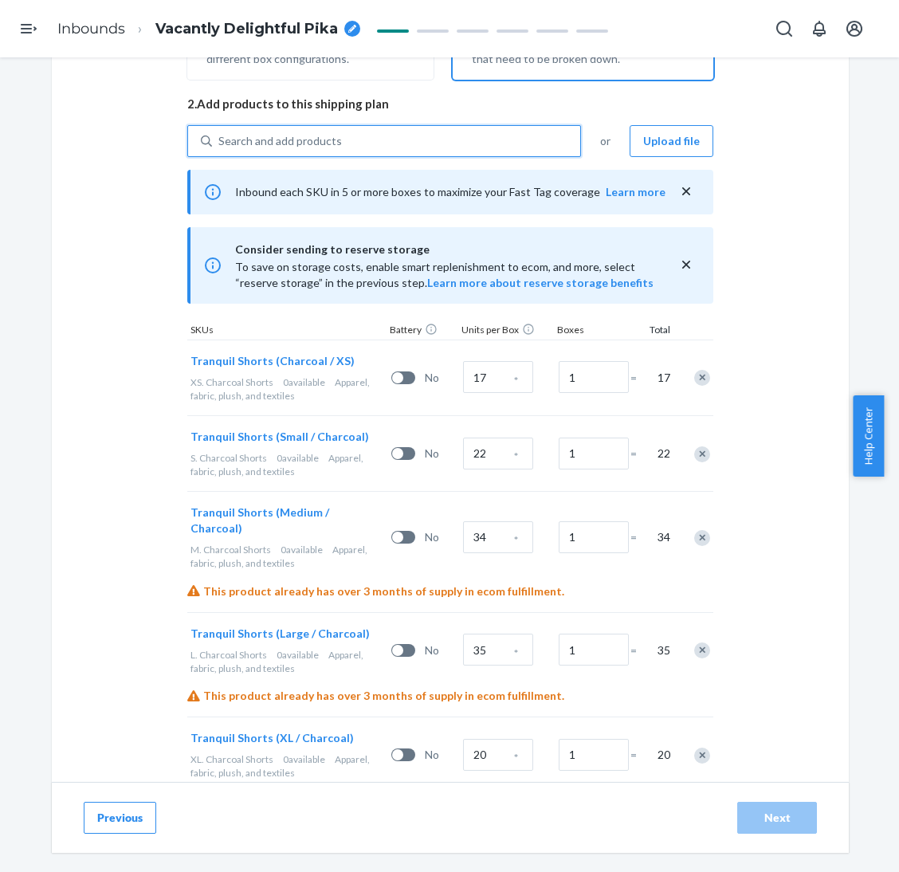
click at [375, 143] on div "Search and add products" at bounding box center [396, 141] width 368 height 29
click at [220, 143] on input "0 results available. Select is focused ,type to refine list, press Down to open…" at bounding box center [219, 141] width 2 height 16
paste input "Tranquil Shorts Cement"
type input "Tranquil Shorts Cement"
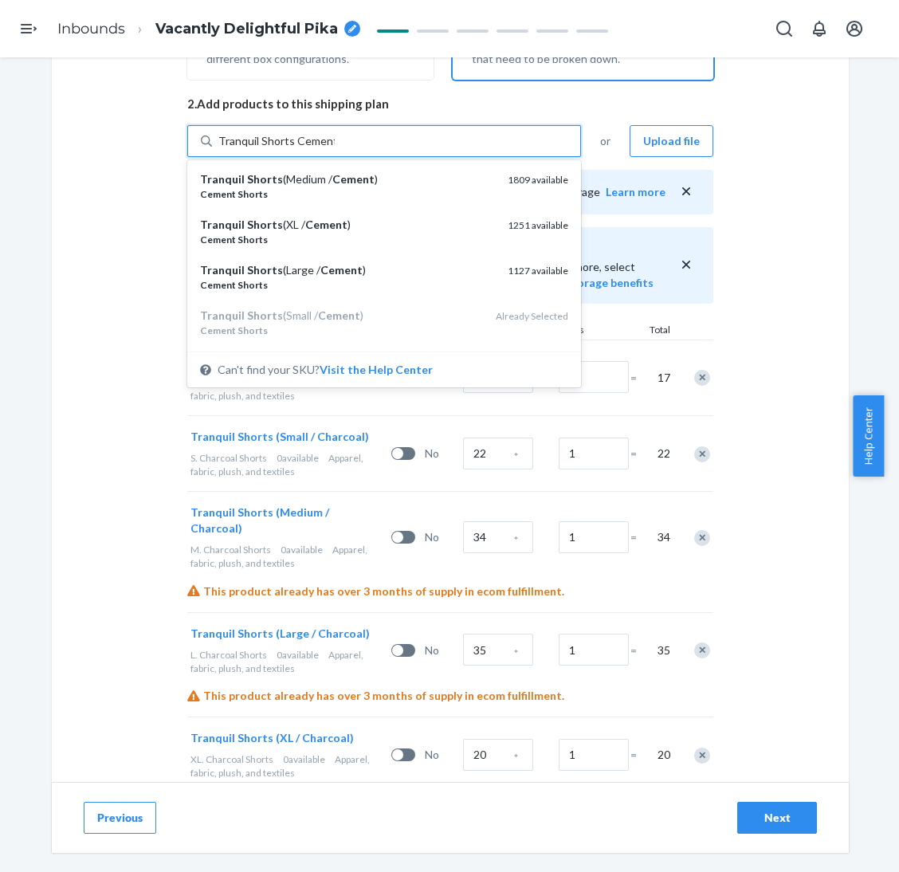
drag, startPoint x: 370, startPoint y: 188, endPoint x: 374, endPoint y: 172, distance: 16.4
click at [370, 188] on div "Cement Shorts" at bounding box center [347, 194] width 295 height 14
click at [335, 149] on input "Tranquil Shorts Cement" at bounding box center [276, 141] width 116 height 16
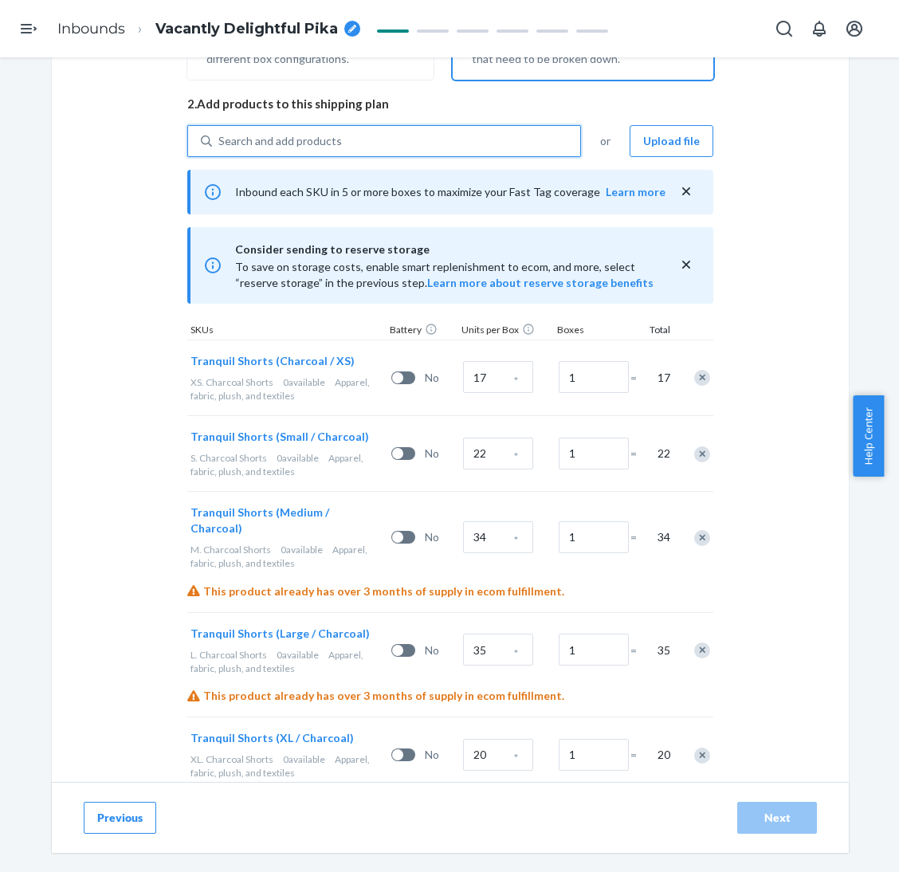
click at [385, 143] on div "Search and add products" at bounding box center [396, 141] width 368 height 29
click at [220, 143] on input "0 results available. Select is focused ,type to refine list, press Down to open…" at bounding box center [219, 141] width 2 height 16
paste input "Tranquil Shorts Cement"
type input "Tranquil Shorts Cement"
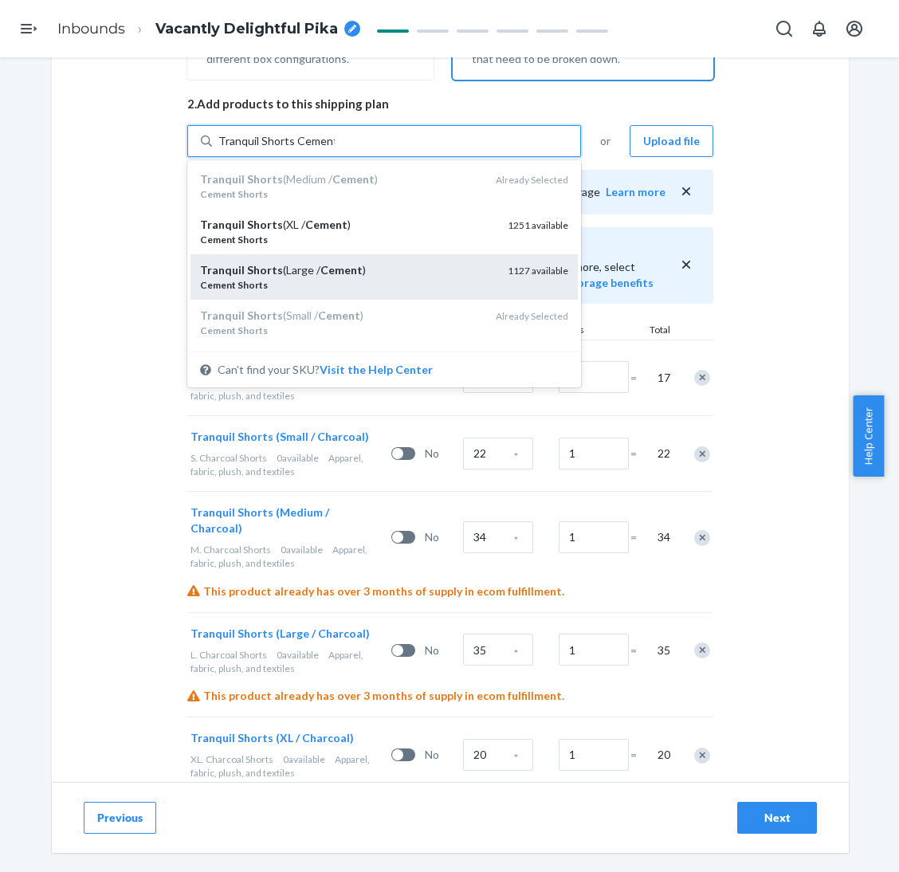
click at [372, 273] on div "Tranquil Shorts (Large / Cement )" at bounding box center [347, 270] width 295 height 16
click at [335, 149] on input "Tranquil Shorts Cement" at bounding box center [276, 141] width 116 height 16
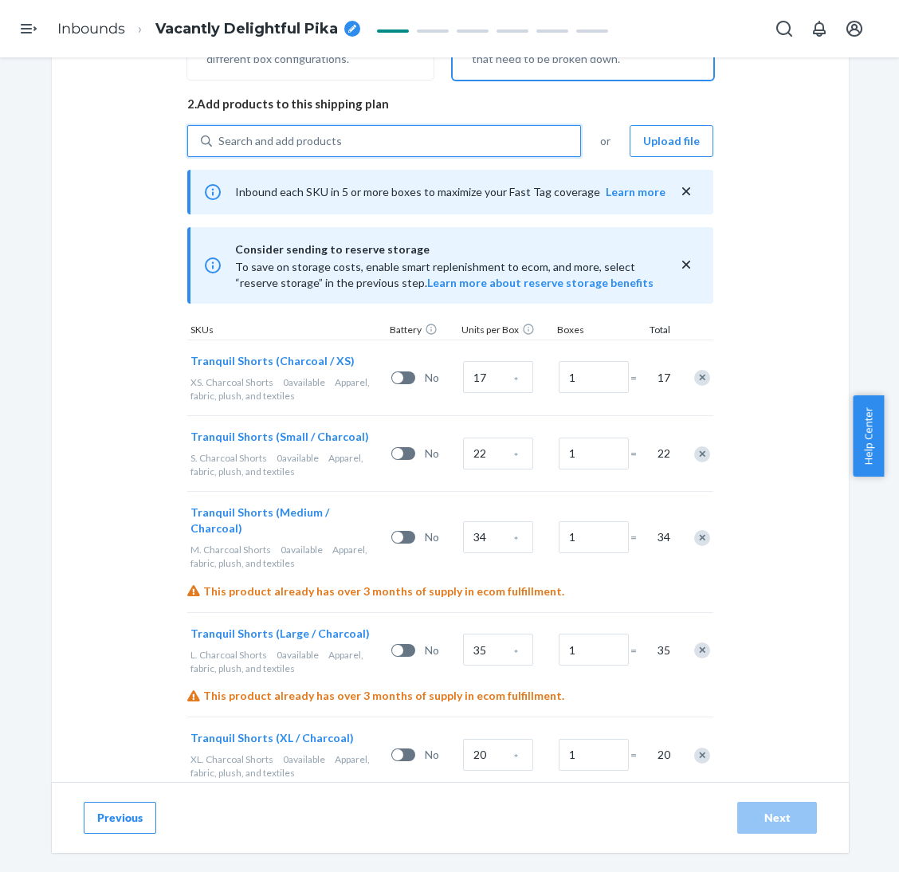
click at [425, 139] on div "Search and add products" at bounding box center [396, 141] width 368 height 29
click at [220, 139] on input "0 results available. Use Up and Down to choose options, press Enter to select t…" at bounding box center [219, 141] width 2 height 16
paste input "Tranquil Shorts Cement"
type input "Tranquil Shorts Cement"
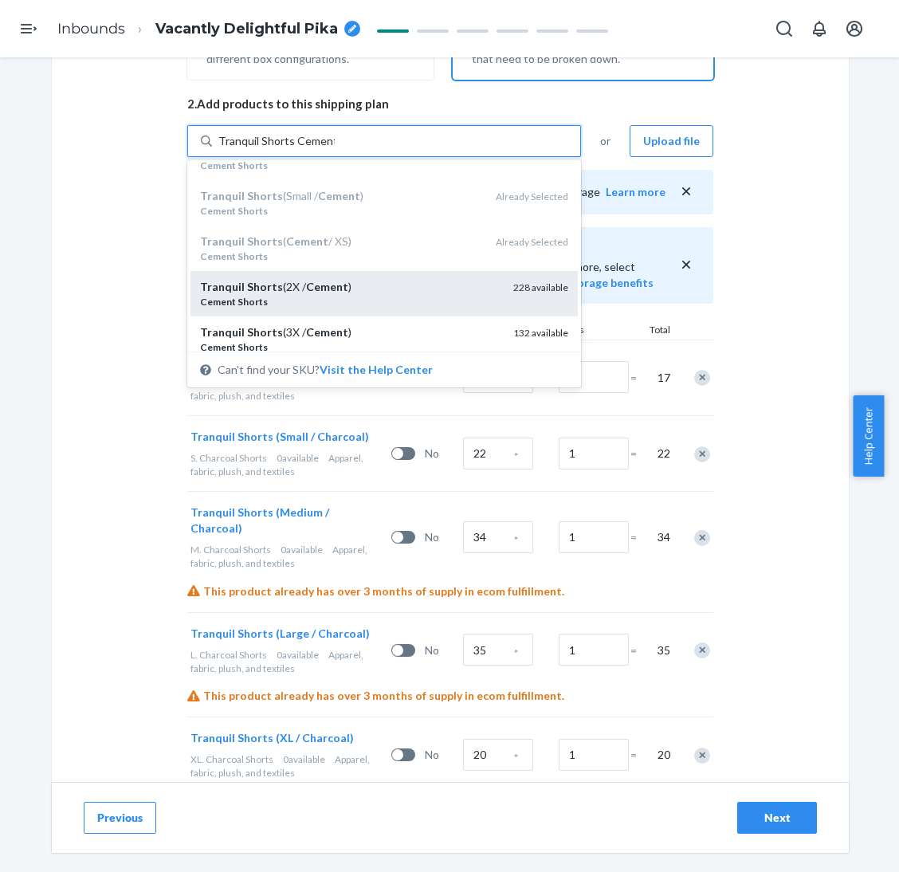
click at [391, 300] on div "Cement Shorts" at bounding box center [350, 302] width 300 height 14
click at [335, 149] on input "Tranquil Shorts Cement" at bounding box center [276, 141] width 116 height 16
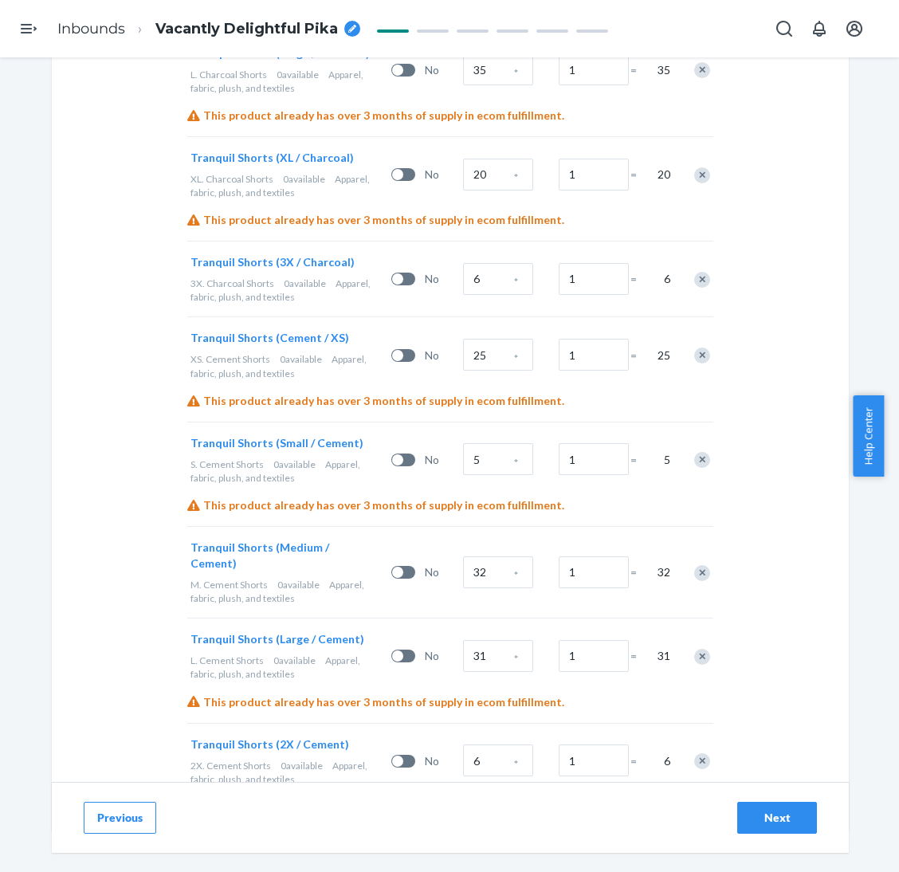
scroll to position [943, 0]
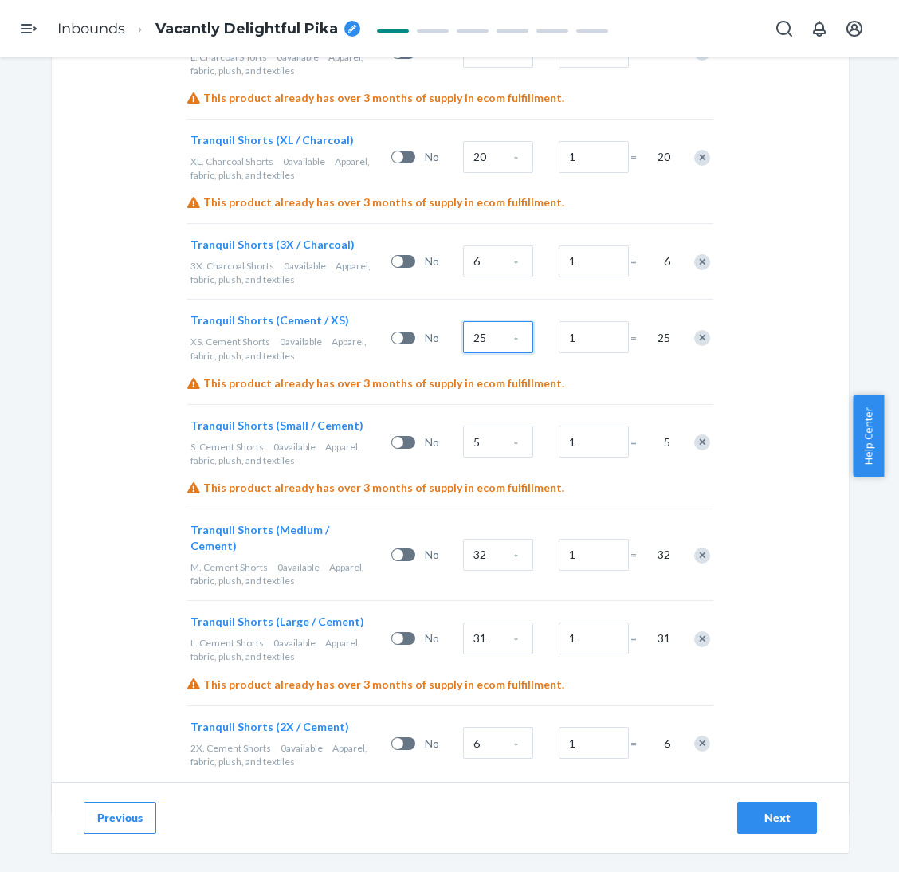
click at [484, 325] on input "25" at bounding box center [498, 337] width 70 height 32
type input "27"
type input "70"
type input "93"
type input "51"
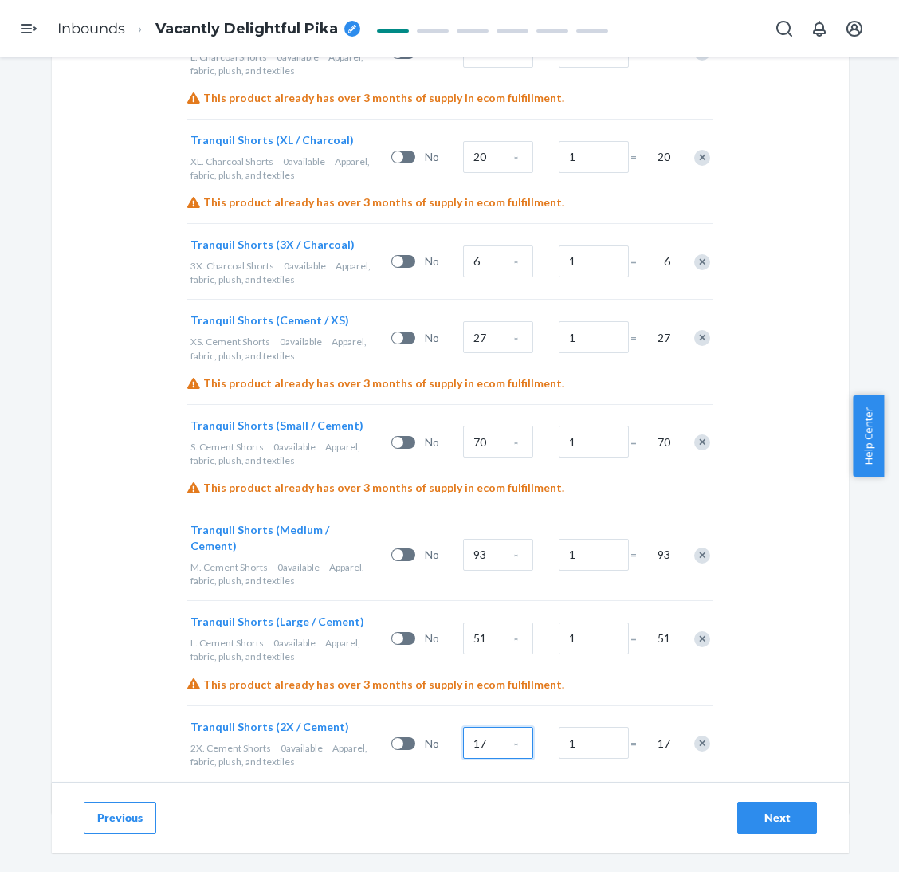
type input "17"
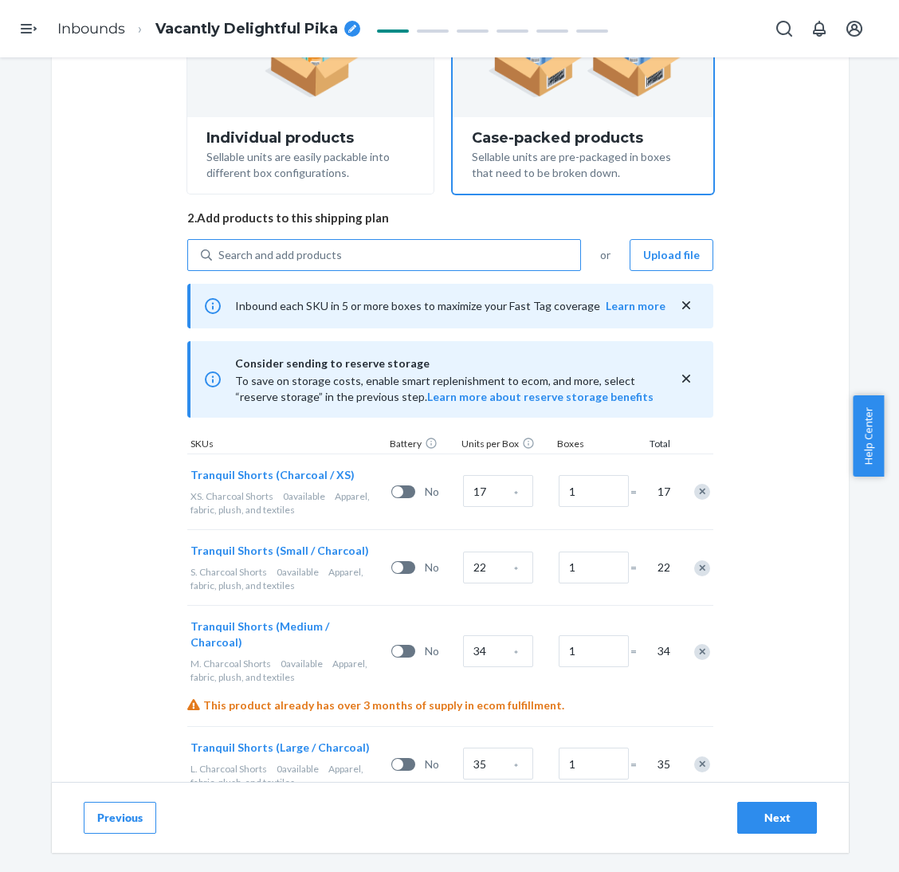
scroll to position [226, 0]
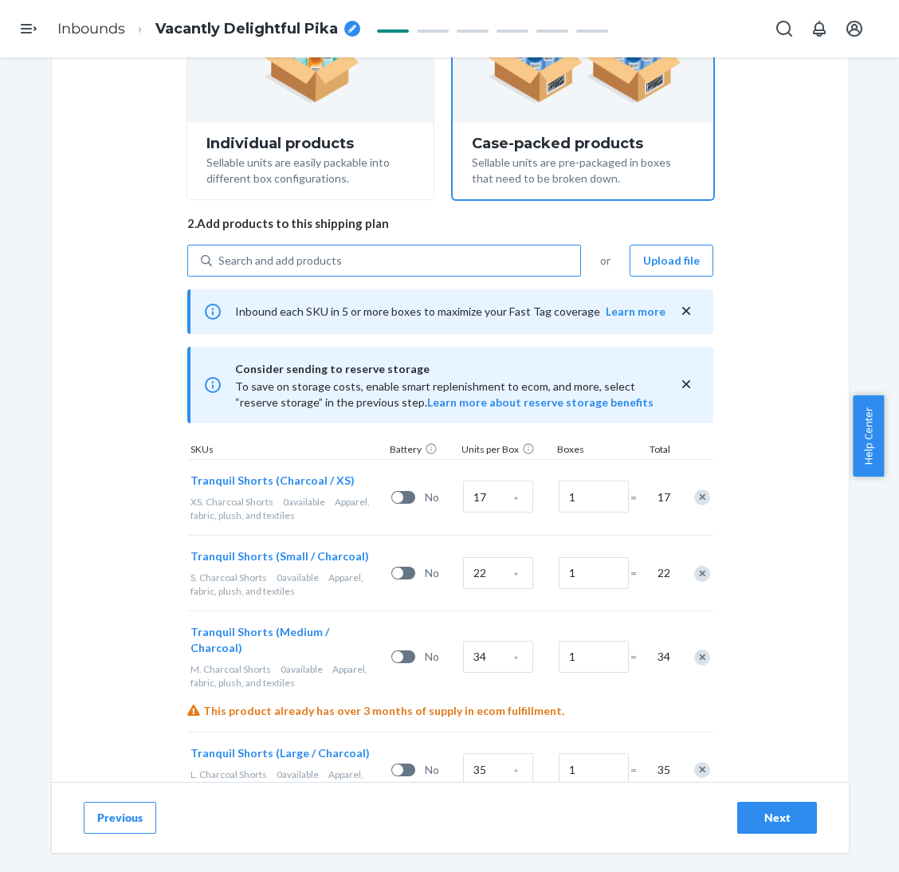
click at [353, 251] on div "Search and add products" at bounding box center [396, 260] width 368 height 29
click at [220, 253] on input "Search and add products" at bounding box center [219, 261] width 2 height 16
paste input "Tranquil Shorts Cotton"
type input "Tranquil Shorts Cotton"
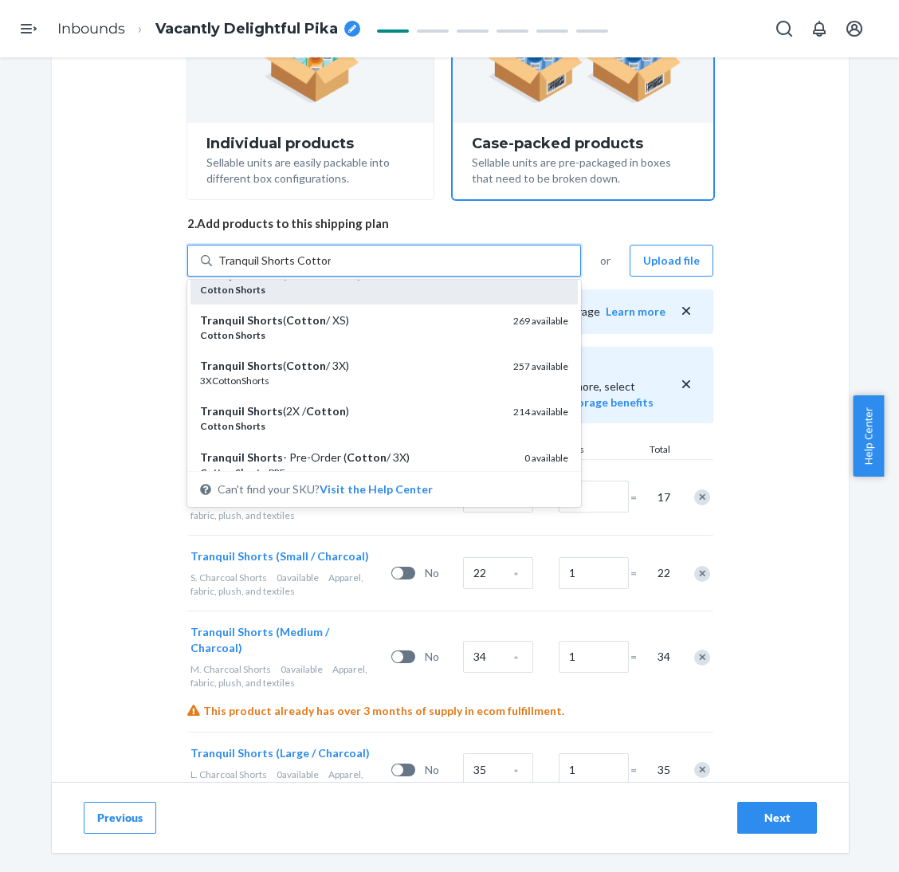
scroll to position [120, 0]
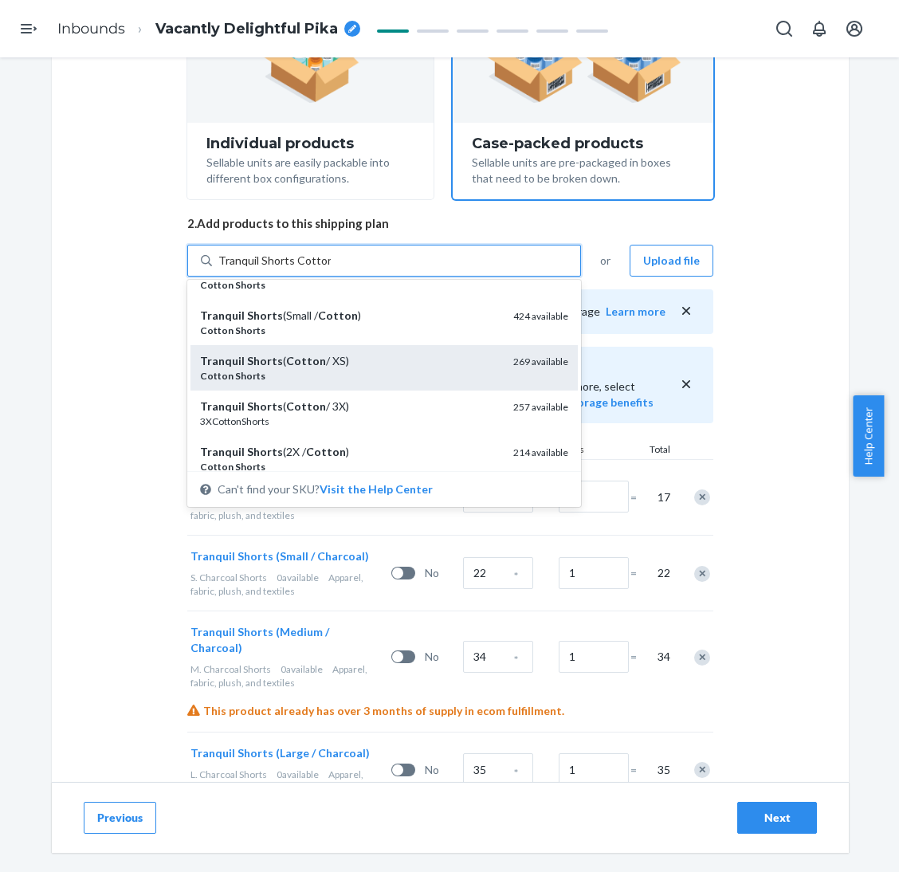
click at [361, 370] on div "Cotton Shorts" at bounding box center [350, 376] width 300 height 14
click at [331, 268] on input "Tranquil Shorts Cotton" at bounding box center [274, 261] width 112 height 16
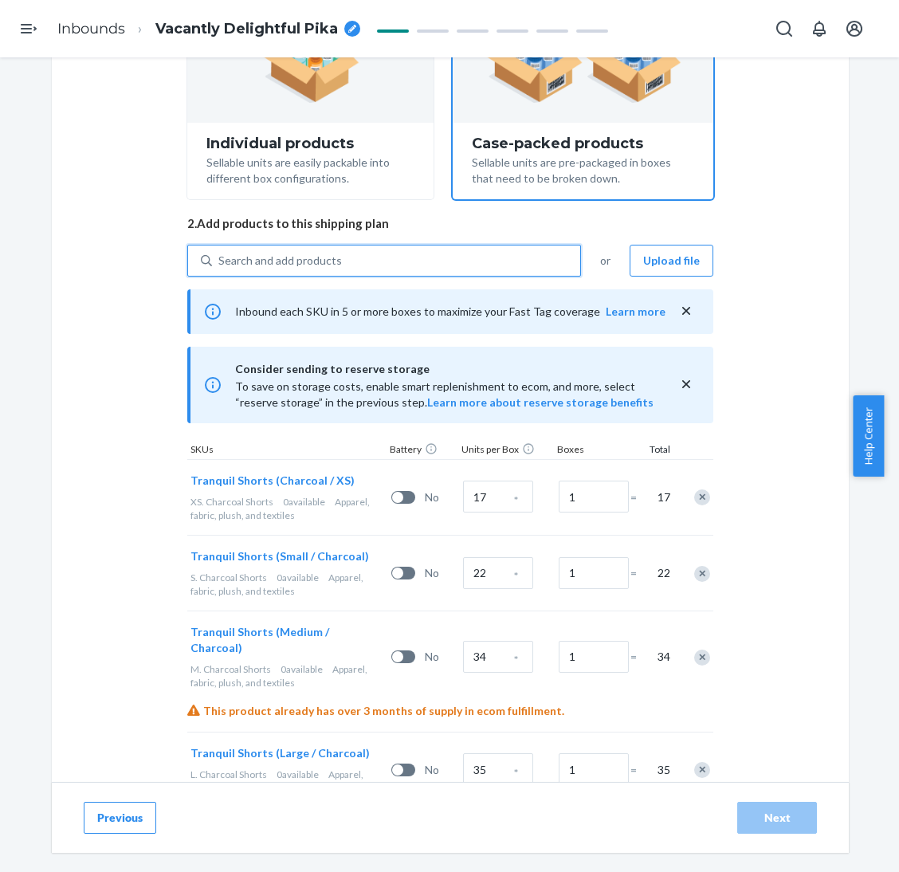
click at [381, 255] on div "Search and add products" at bounding box center [396, 260] width 368 height 29
click at [220, 255] on input "0 results available. Select is focused ,type to refine list, press Down to open…" at bounding box center [219, 261] width 2 height 16
paste input "Tranquil Shorts Cotton"
type input "Tranquil Shorts Cotton"
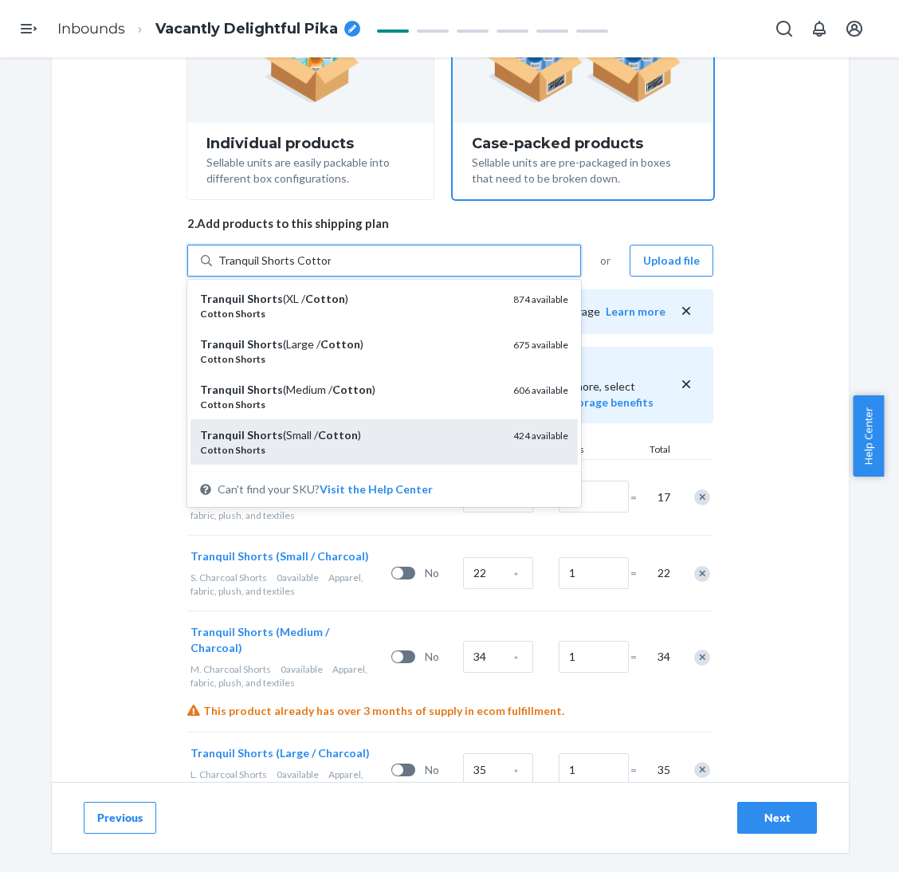
click at [365, 420] on div "Tranquil Shorts (Small / Cotton ) Cotton Shorts 424 available" at bounding box center [383, 441] width 387 height 45
click at [331, 268] on input "Tranquil Shorts Cotton" at bounding box center [274, 261] width 112 height 16
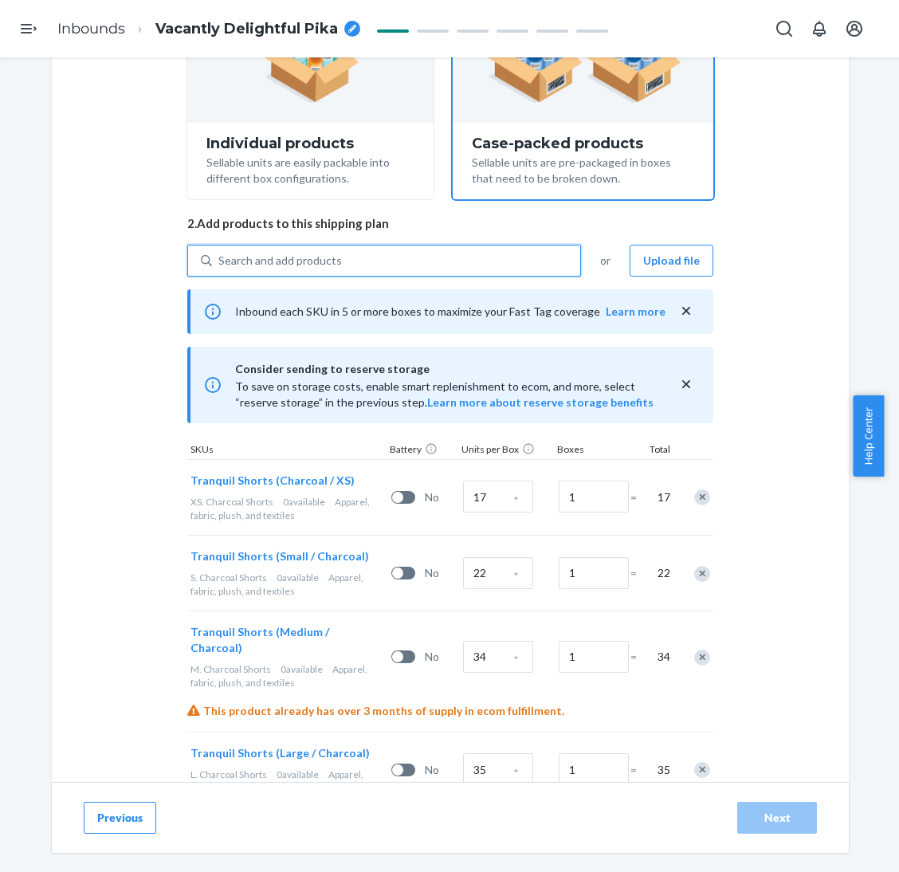
click at [372, 245] on div "Search and add products" at bounding box center [384, 261] width 394 height 32
click at [220, 253] on input "0 results available. Select is focused ,type to refine list, press Down to open…" at bounding box center [219, 261] width 2 height 16
click at [375, 254] on div "Search and add products" at bounding box center [396, 260] width 368 height 29
click at [220, 254] on input "0 results available. Use Up and Down to choose options, press Enter to select t…" at bounding box center [219, 261] width 2 height 16
paste input "Tranquil Shorts Cotton"
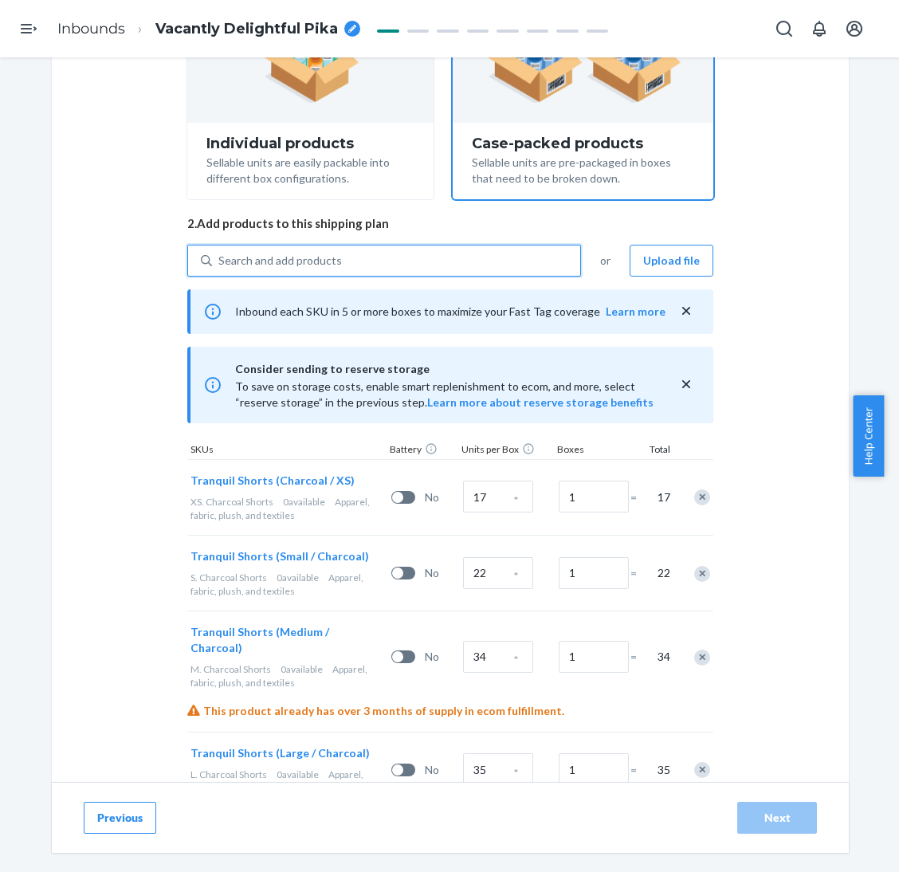
type input "Tranquil Shorts Cotton"
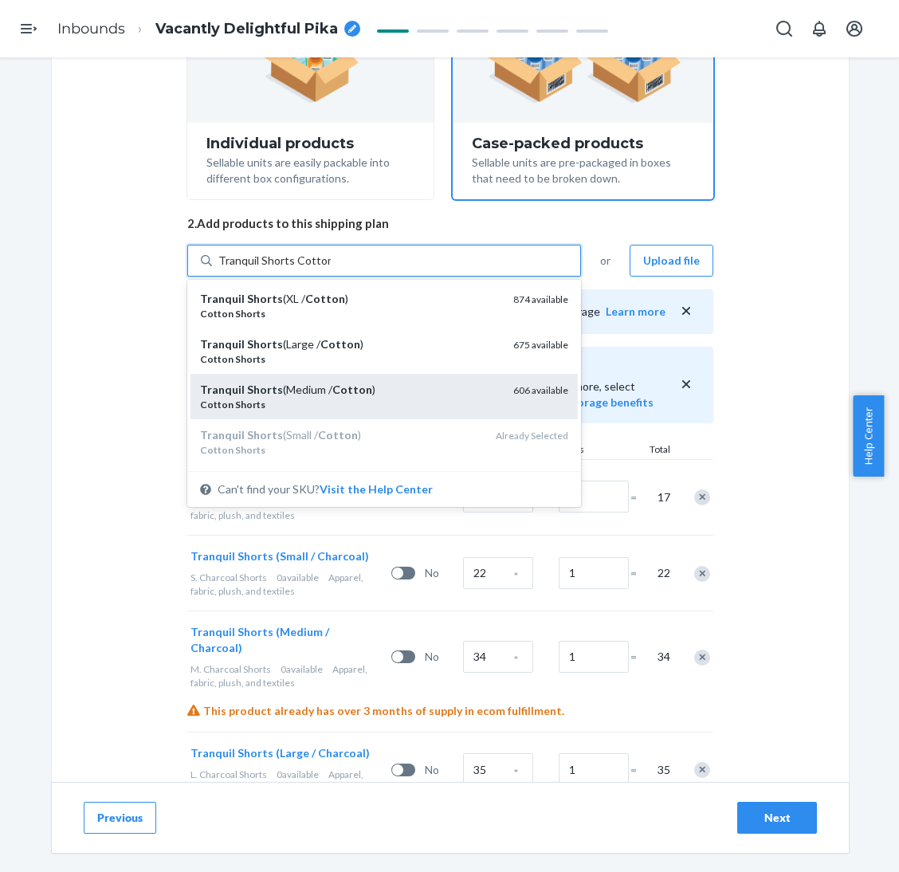
click at [336, 379] on div "Tranquil Shorts (Medium / Cotton ) Cotton Shorts 606 available" at bounding box center [383, 396] width 387 height 45
click at [331, 268] on input "Tranquil Shorts Cotton" at bounding box center [274, 261] width 112 height 16
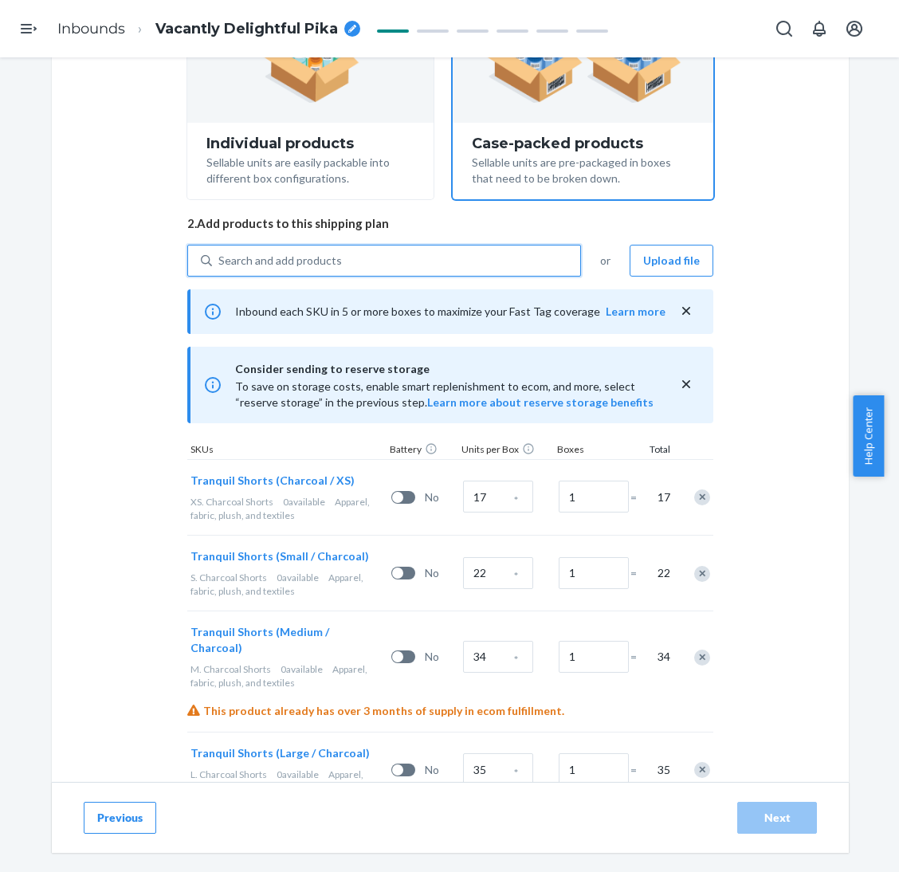
click at [350, 246] on div "Search and add products" at bounding box center [396, 260] width 368 height 29
click at [220, 253] on input "0 results available. Select is focused ,type to refine list, press Down to open…" at bounding box center [219, 261] width 2 height 16
click at [353, 262] on div "Search and add products" at bounding box center [396, 260] width 368 height 29
click at [220, 262] on input "0 results available. Use Up and Down to choose options, press Enter to select t…" at bounding box center [219, 261] width 2 height 16
paste input "Tranquil Shorts Cotton"
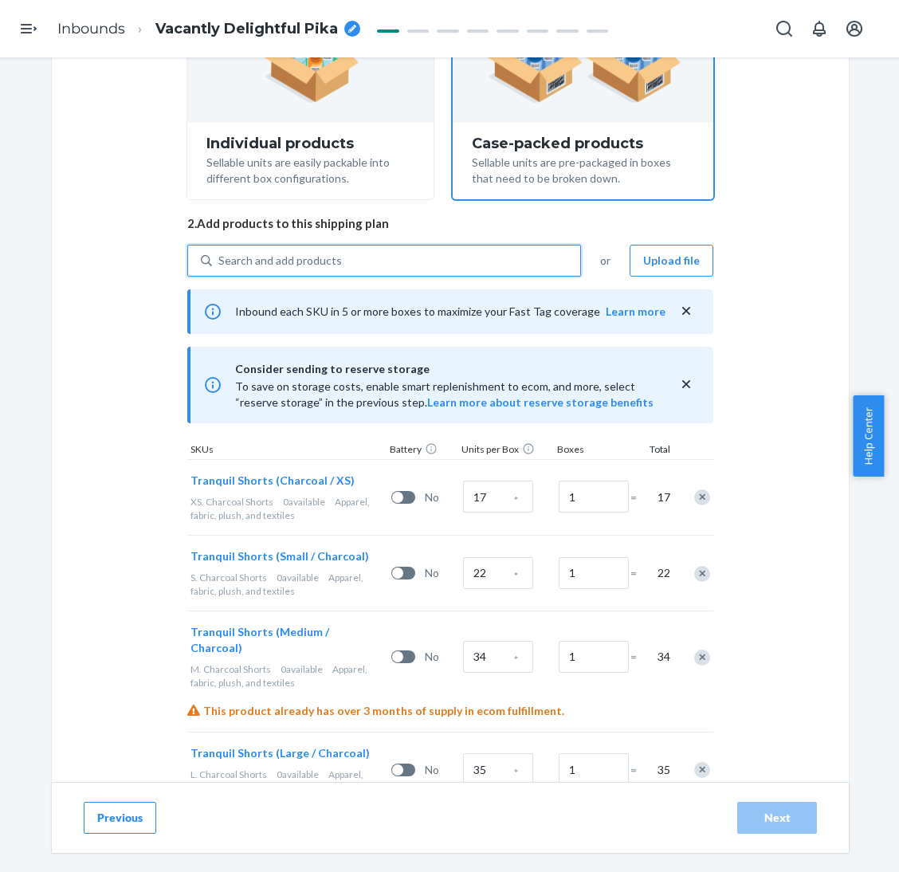
type input "Tranquil Shorts Cotton"
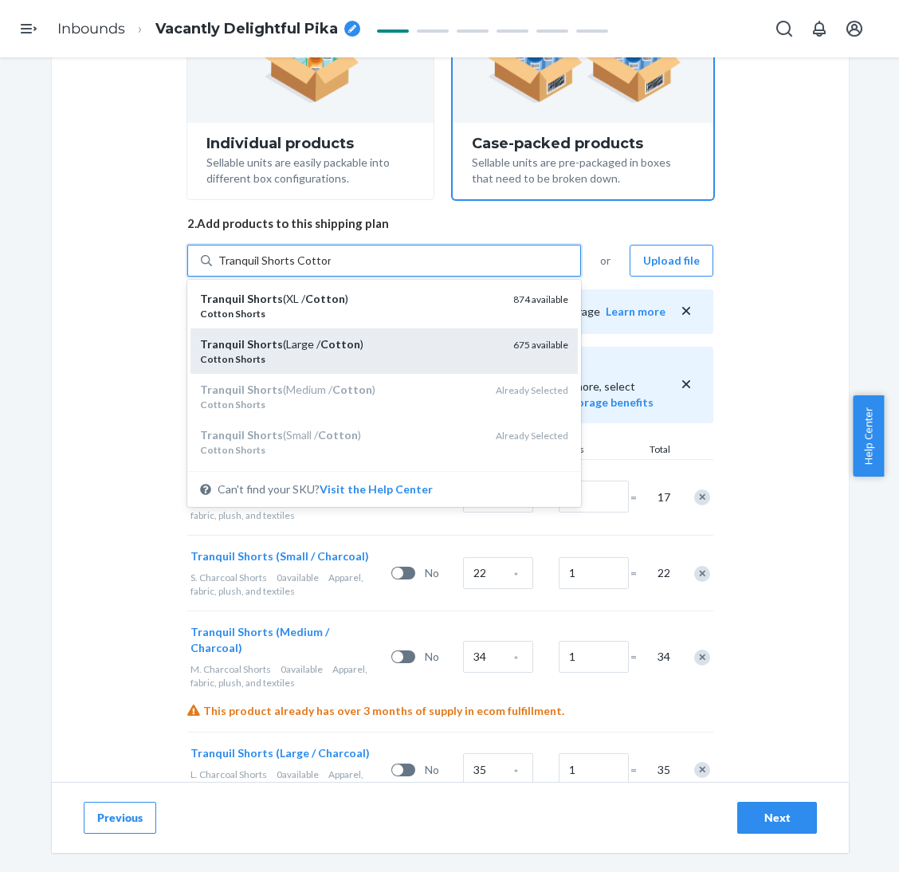
click at [348, 332] on div "Tranquil Shorts (Large / Cotton ) Cotton Shorts 675 available" at bounding box center [383, 350] width 387 height 45
click at [331, 268] on input "Tranquil Shorts Cotton" at bounding box center [274, 261] width 112 height 16
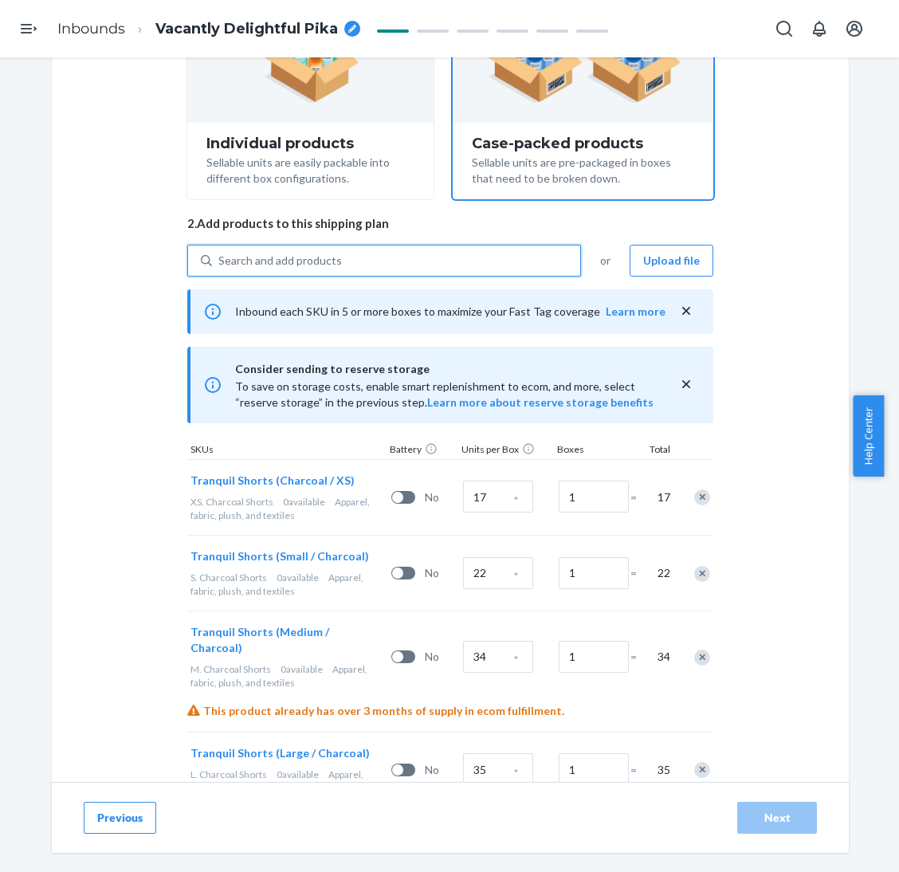
click at [366, 268] on div "Search and add products" at bounding box center [396, 260] width 368 height 29
click at [220, 268] on input "0 results available. Use Up and Down to choose options, press Enter to select t…" at bounding box center [219, 261] width 2 height 16
paste input "Tranquil Shorts Cotton"
type input "Tranquil Shorts Cotton"
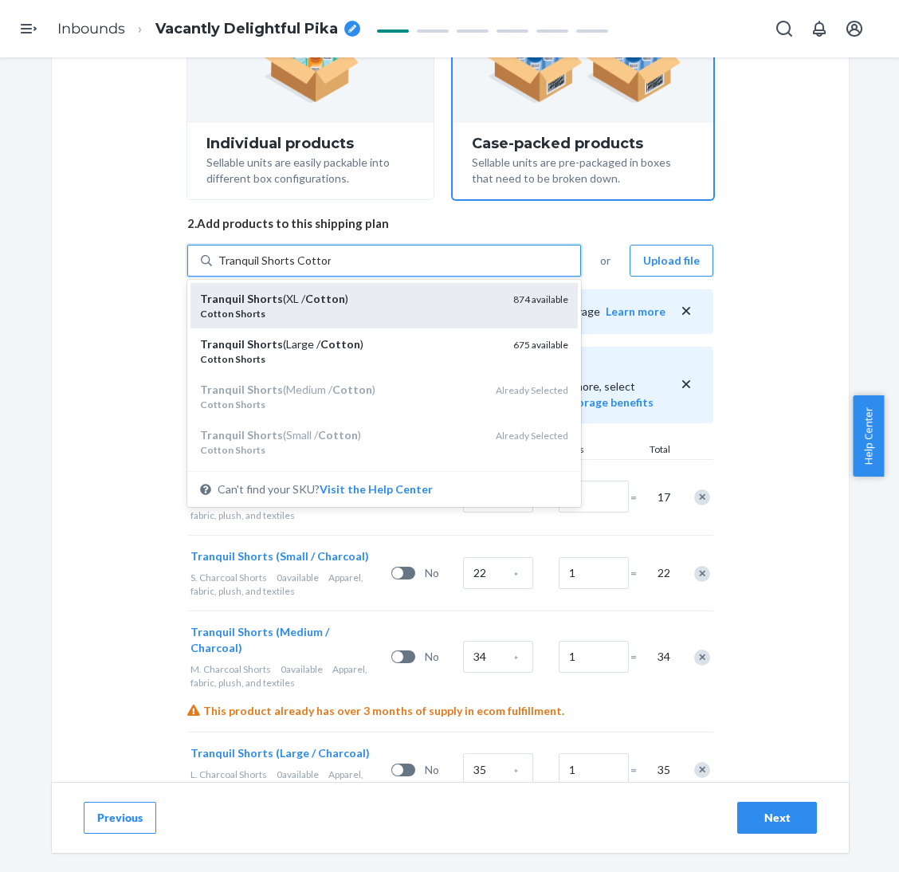
click at [377, 302] on div "Tranquil Shorts (XL / Cotton )" at bounding box center [350, 299] width 300 height 16
click at [331, 268] on input "Tranquil Shorts Cotton" at bounding box center [274, 261] width 112 height 16
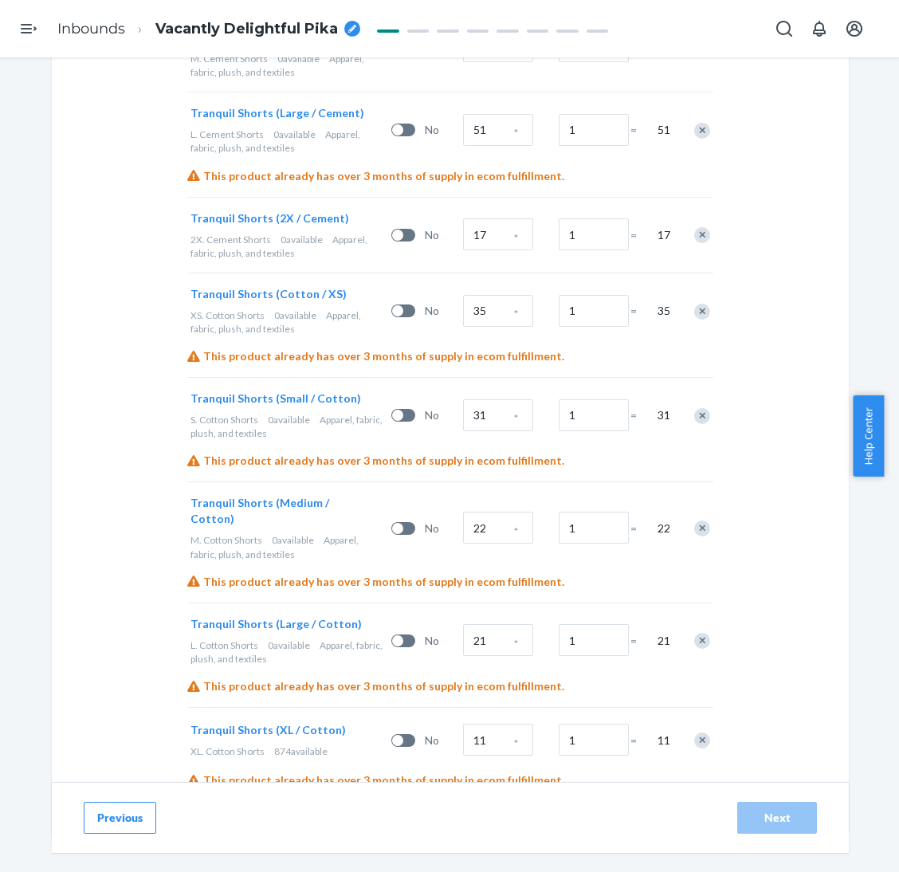
scroll to position [1456, 0]
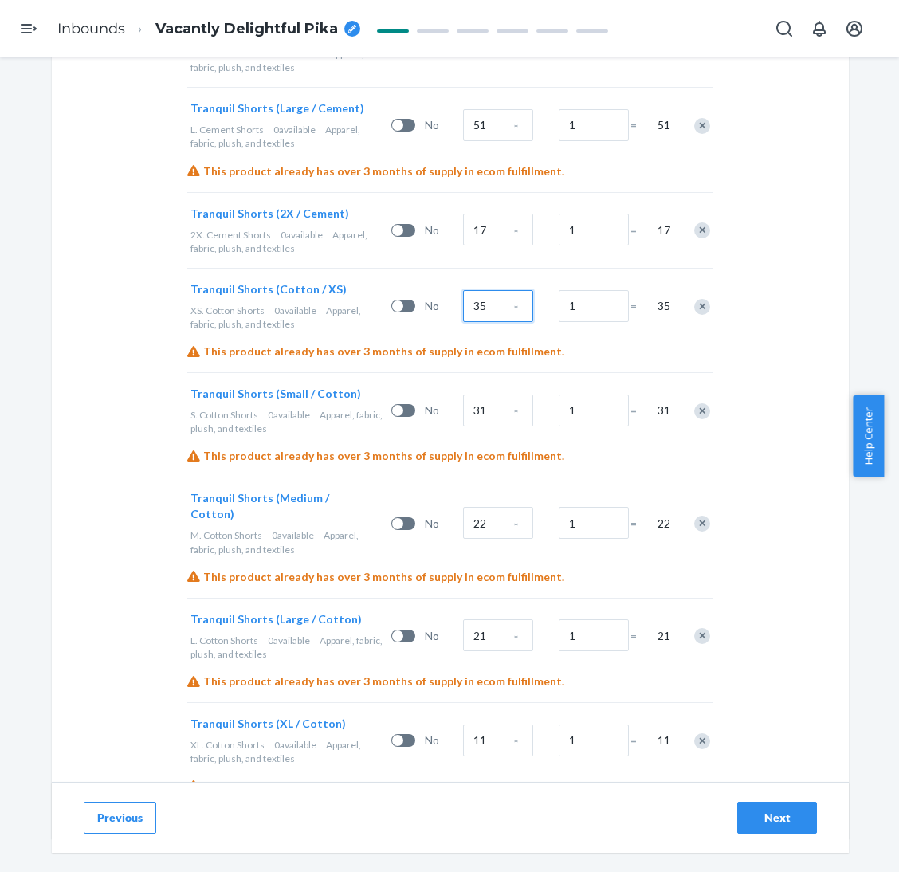
click at [482, 290] on input "35" at bounding box center [498, 306] width 70 height 32
type input "30"
type input "44"
type input "91"
type input "25"
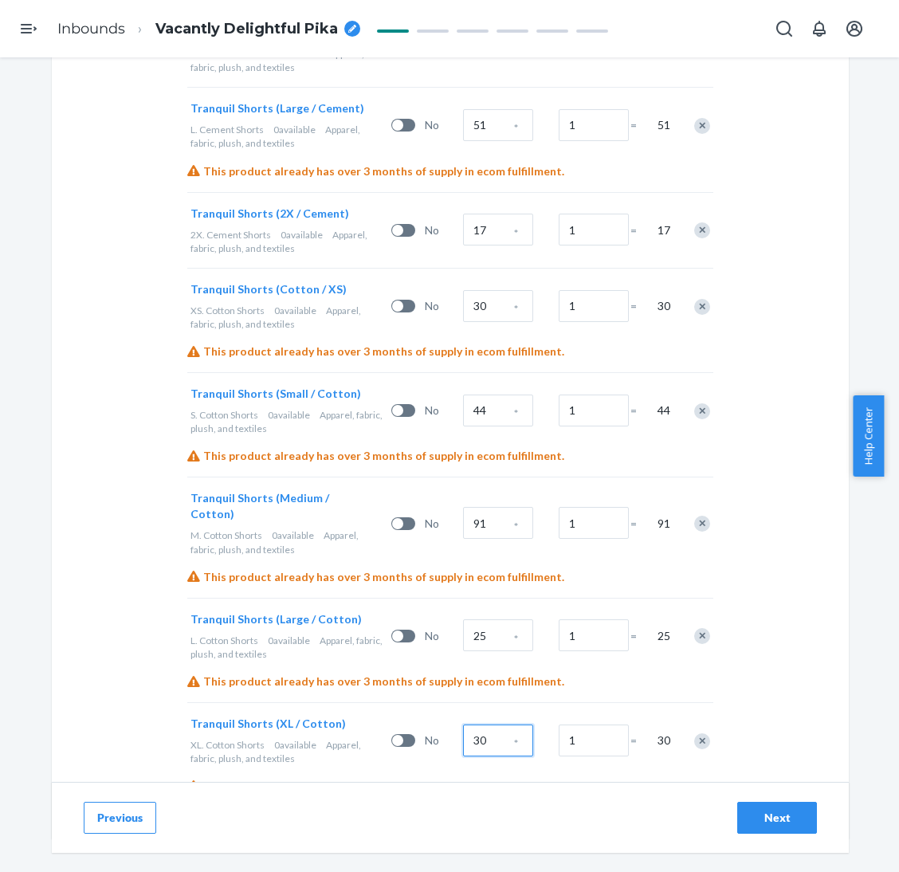
type input "30"
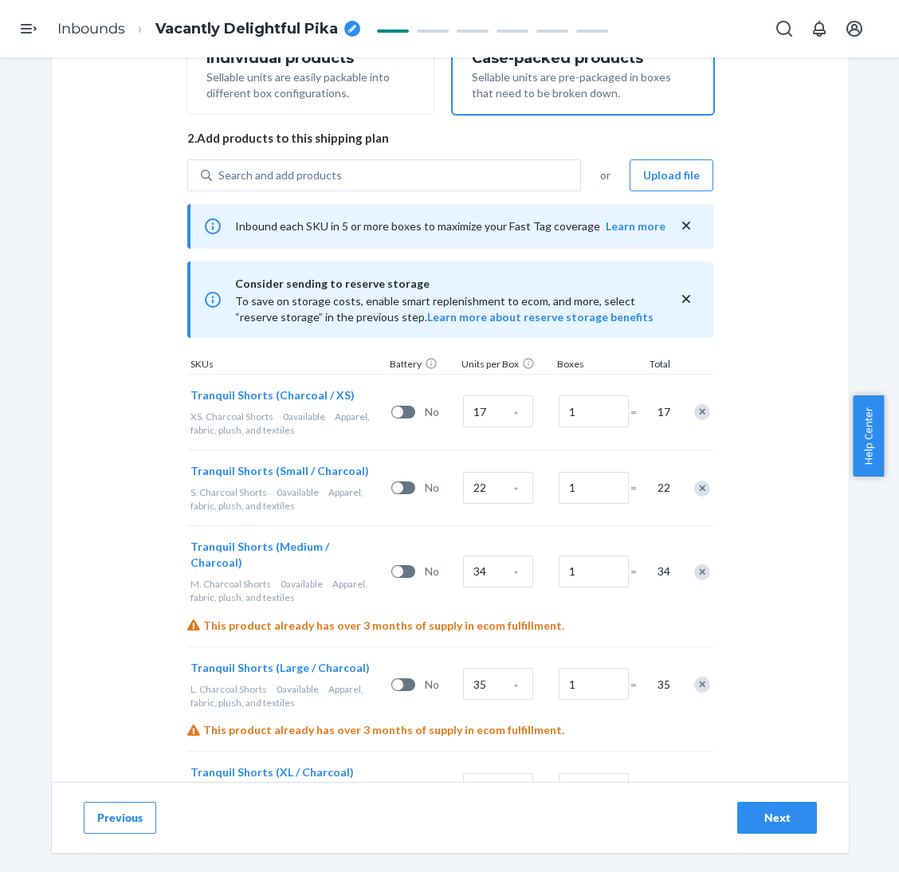
scroll to position [261, 0]
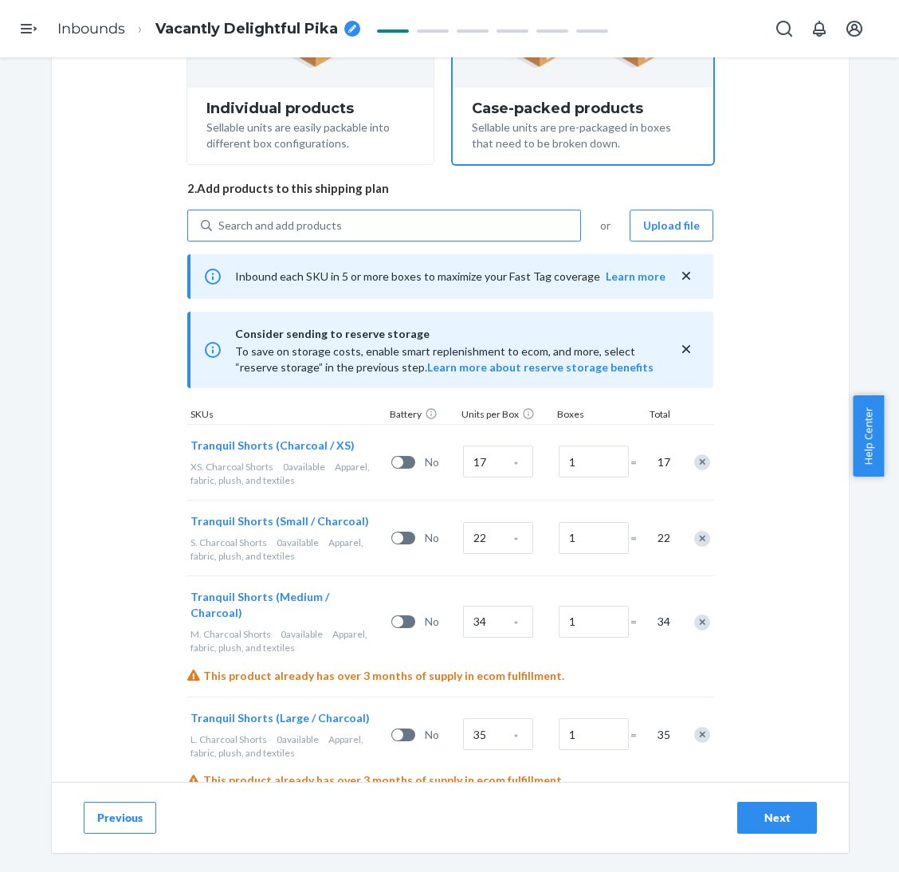
click at [465, 224] on div "Search and add products" at bounding box center [396, 225] width 368 height 29
click at [220, 224] on input "Search and add products" at bounding box center [219, 226] width 2 height 16
paste input "Tranquil Shorts Obsidian"
type input "Tranquil Shorts Obsidian"
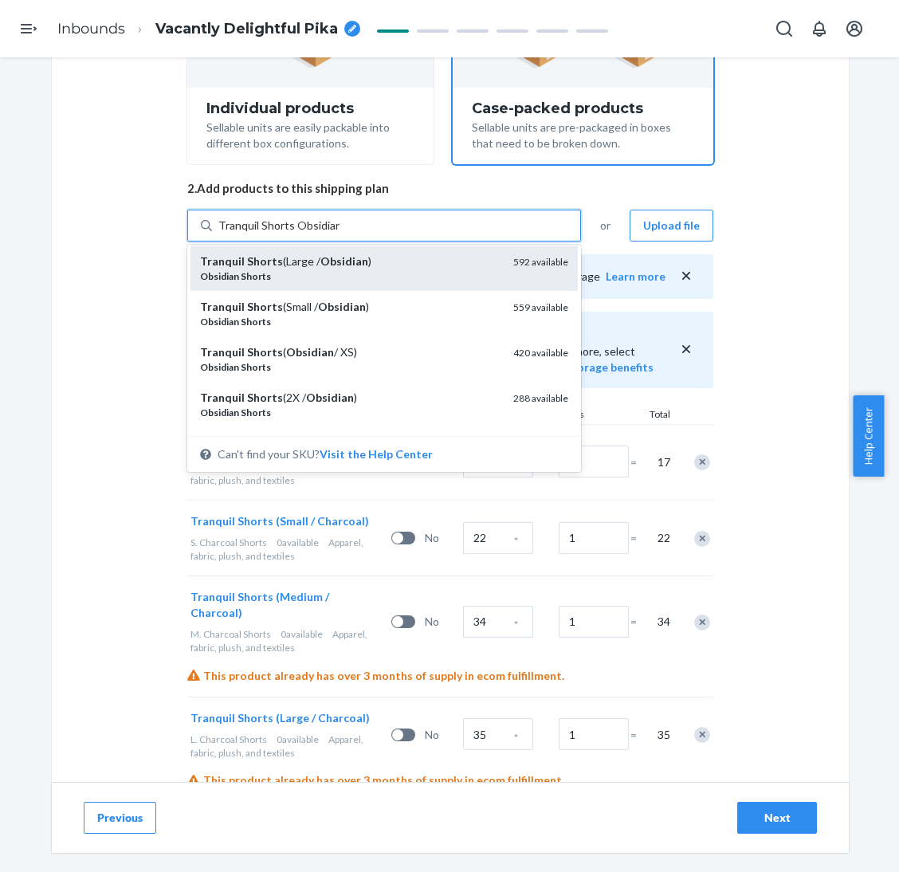
scroll to position [120, 0]
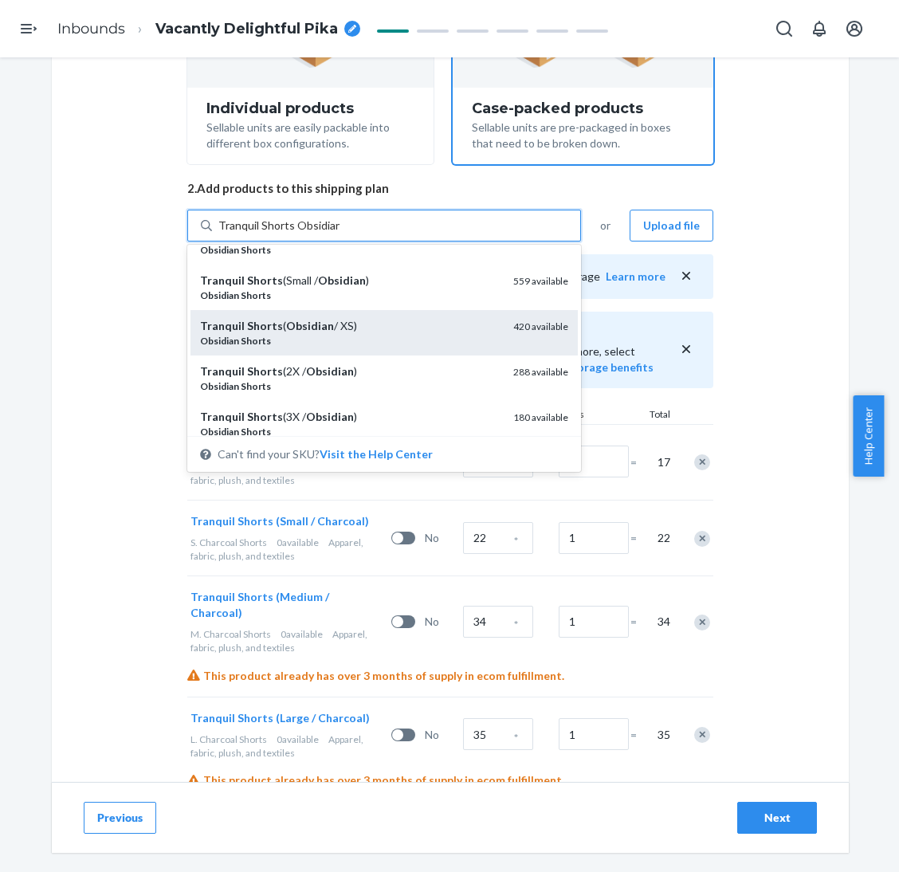
click at [363, 331] on div "Tranquil Shorts ( Obsidian / XS)" at bounding box center [350, 326] width 300 height 16
click at [339, 233] on input "Tranquil Shorts Obsidian" at bounding box center [278, 226] width 121 height 16
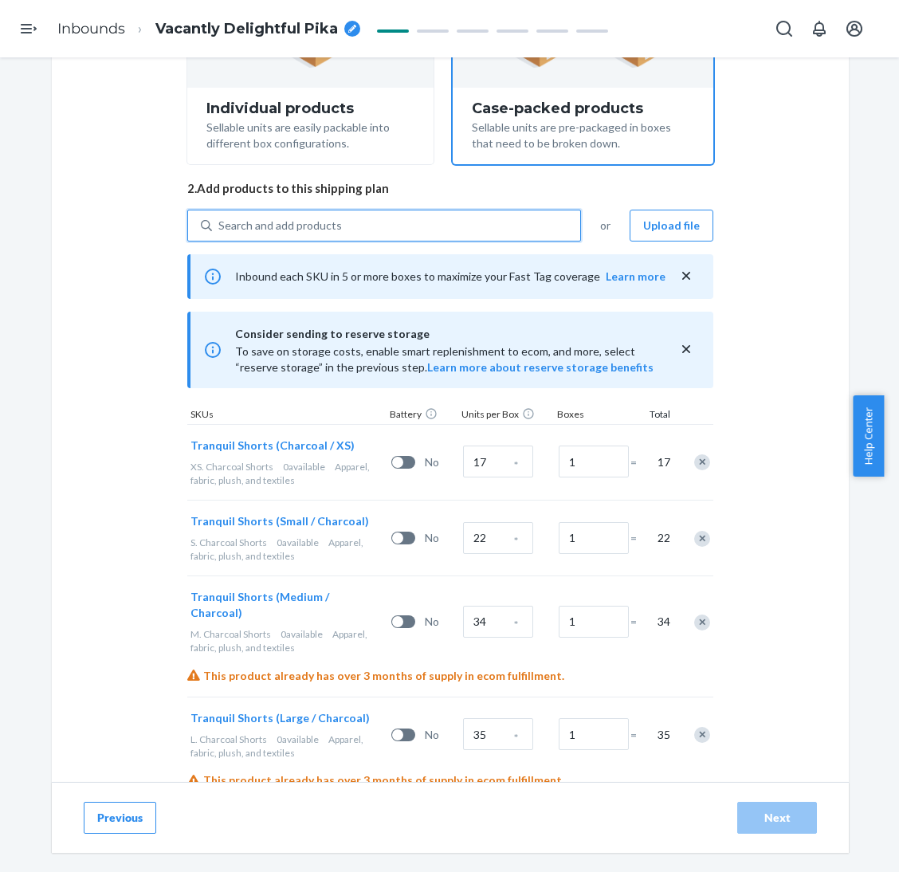
click at [380, 234] on div "Search and add products" at bounding box center [396, 225] width 368 height 29
click at [220, 233] on input "0 results available. Select is focused ,type to refine list, press Down to open…" at bounding box center [219, 226] width 2 height 16
paste input "Tranquil Shorts Obsidian"
type input "Tranquil Shorts Obsidian"
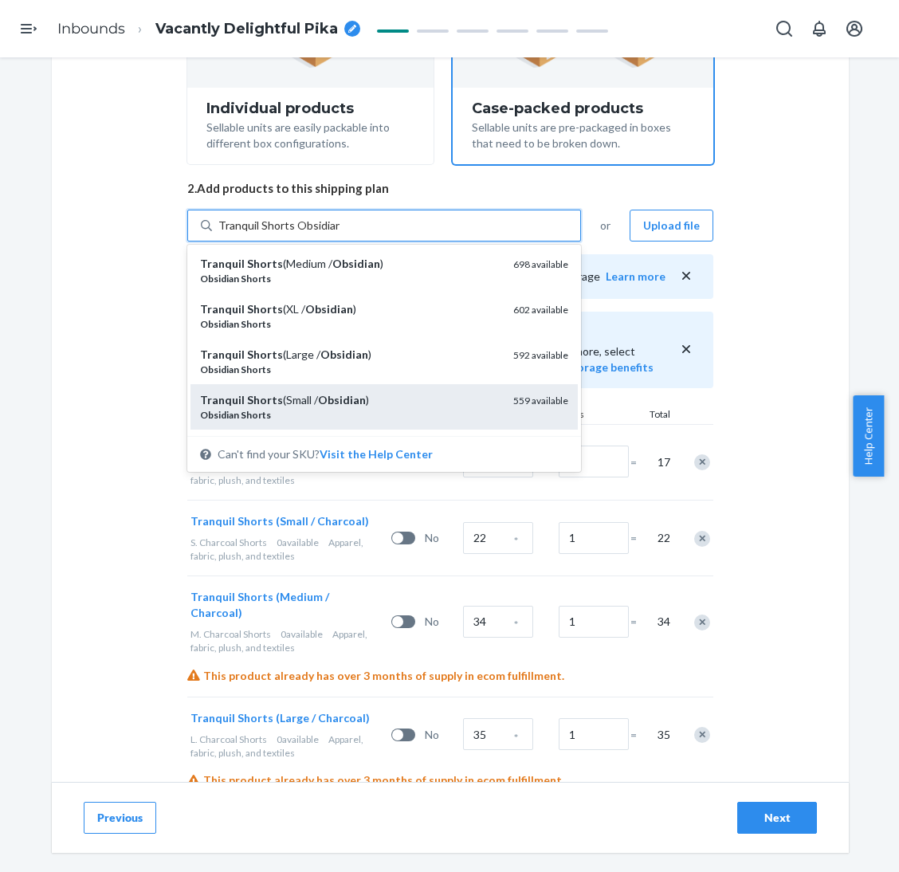
click at [366, 398] on div "Tranquil Shorts (Small / Obsidian )" at bounding box center [350, 400] width 300 height 16
click at [339, 233] on input "Tranquil Shorts Obsidian" at bounding box center [278, 226] width 121 height 16
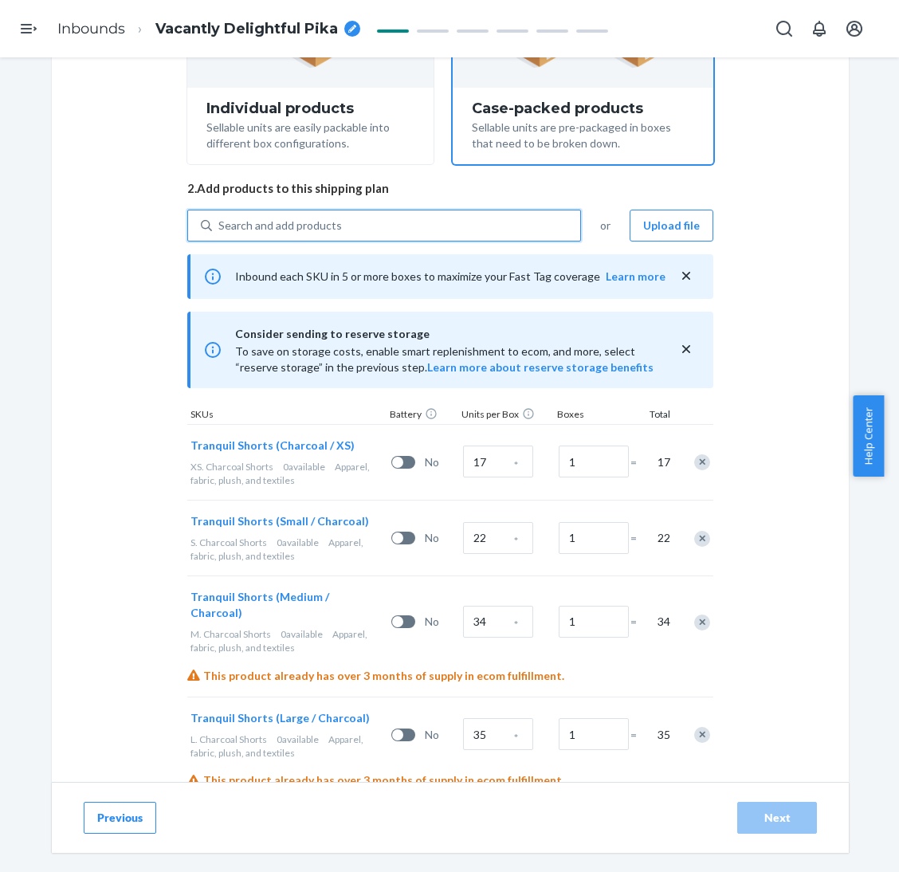
click at [386, 213] on div "Search and add products" at bounding box center [396, 225] width 368 height 29
click at [220, 218] on input "0 results available. Use Up and Down to choose options, press Enter to select t…" at bounding box center [219, 226] width 2 height 16
paste input "Tranquil Shorts Obsidian"
type input "Tranquil Shorts Obsidian"
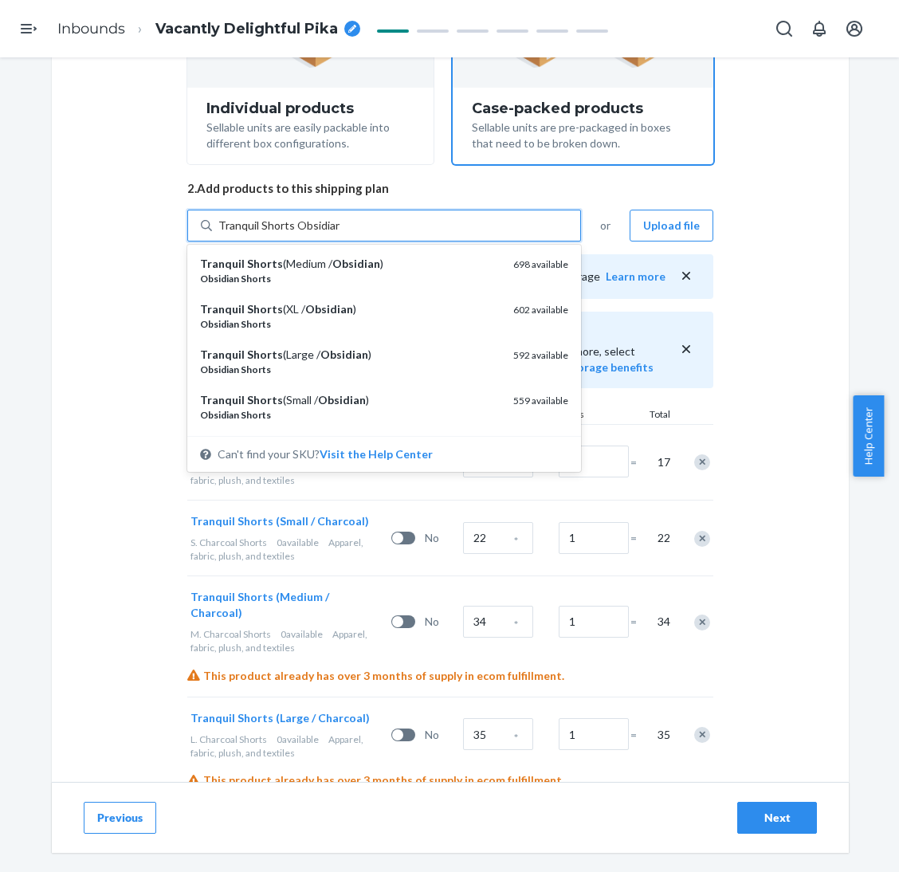
drag, startPoint x: 367, startPoint y: 273, endPoint x: 369, endPoint y: 259, distance: 14.4
click at [367, 274] on div "Obsidian Shorts" at bounding box center [350, 279] width 300 height 14
click at [339, 233] on input "Tranquil Shorts Obsidian" at bounding box center [278, 226] width 121 height 16
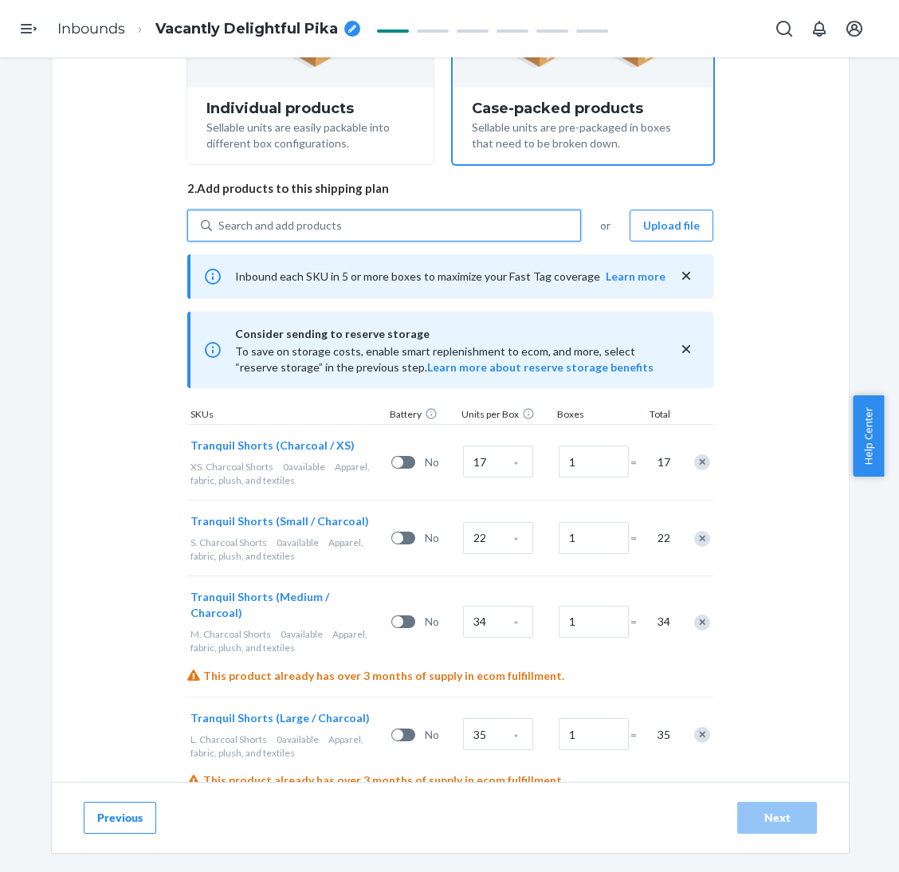
click at [377, 226] on div "Search and add products" at bounding box center [396, 225] width 368 height 29
click at [220, 226] on input "0 results available. Select is focused ,type to refine list, press Down to open…" at bounding box center [219, 226] width 2 height 16
paste input "Tranquil Shorts Obsidian"
type input "Tranquil Shorts Obsidian"
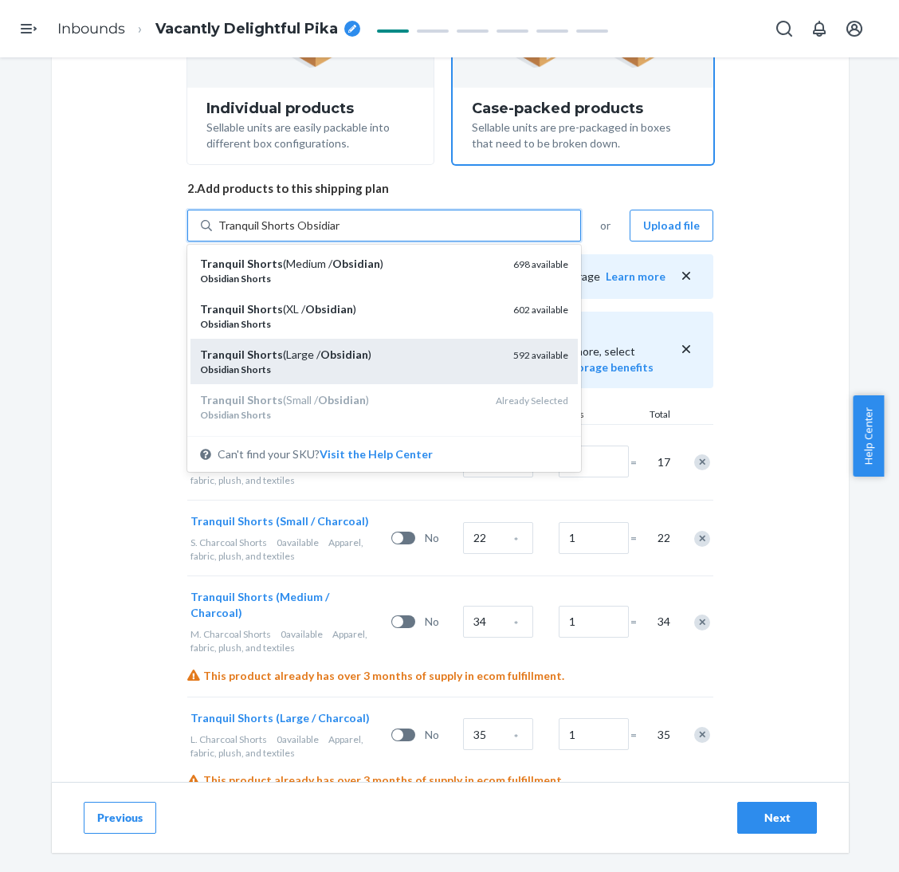
click at [347, 360] on div "Tranquil Shorts (Large / Obsidian )" at bounding box center [350, 355] width 300 height 16
click at [339, 233] on input "Tranquil Shorts Obsidian" at bounding box center [278, 226] width 121 height 16
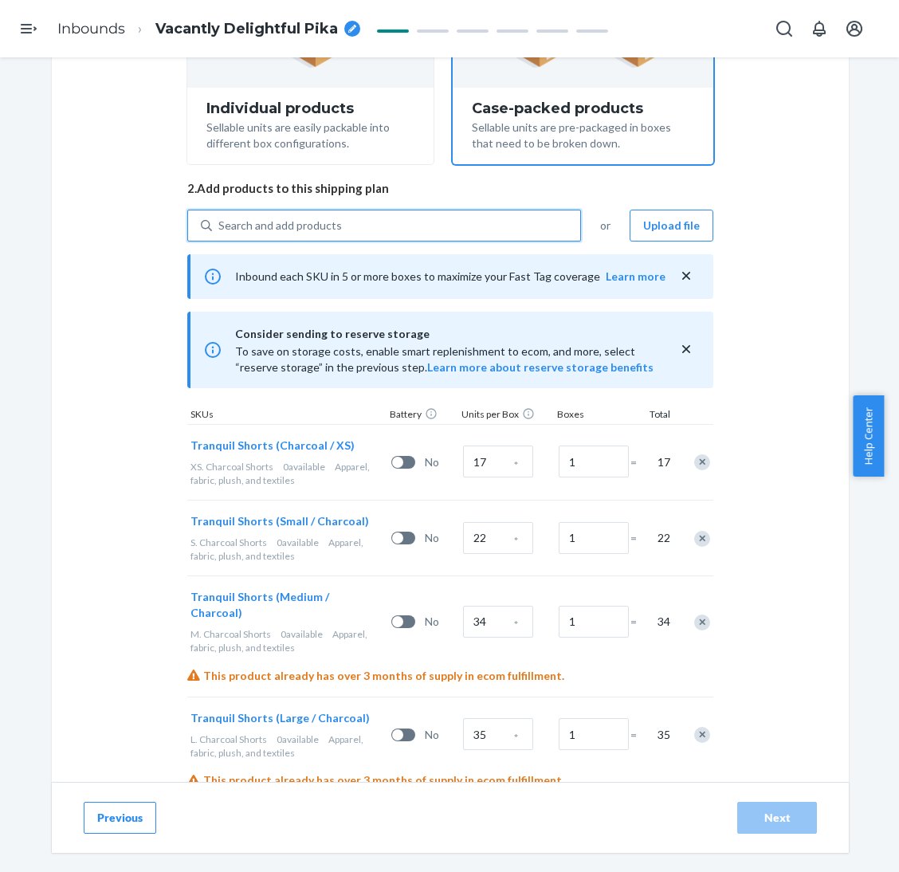
click at [372, 221] on div "Search and add products" at bounding box center [396, 225] width 368 height 29
click at [220, 221] on input "0 results available. Select is focused ,type to refine list, press Down to open…" at bounding box center [219, 226] width 2 height 16
paste input "Tranquil Shorts Obsidian"
type input "Tranquil Shorts Obsidian"
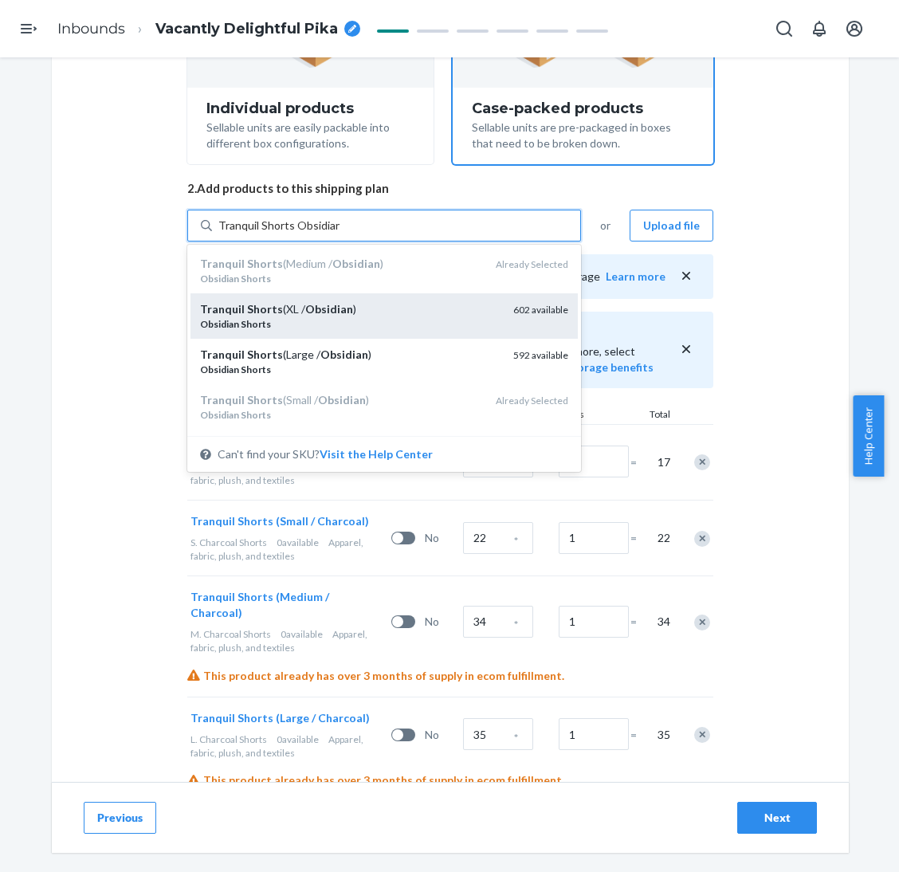
click at [356, 322] on div "Obsidian Shorts" at bounding box center [350, 324] width 300 height 14
click at [339, 233] on input "Tranquil Shorts Obsidian" at bounding box center [278, 226] width 121 height 16
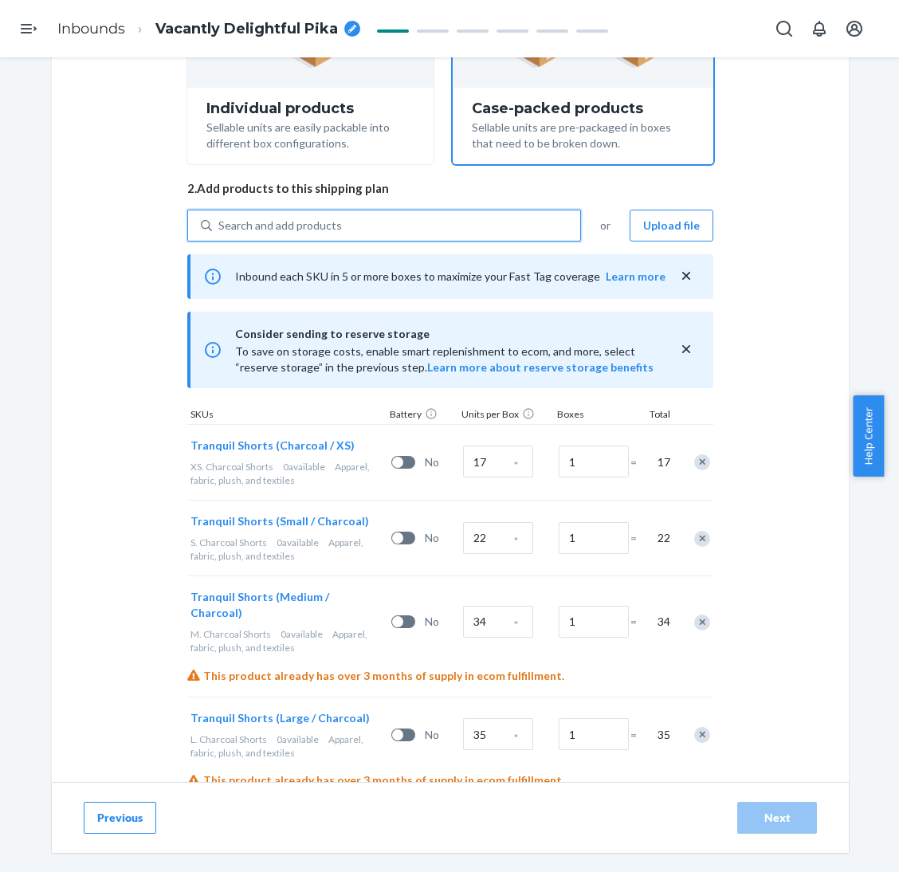
click at [371, 226] on div "Search and add products" at bounding box center [396, 225] width 368 height 29
click at [220, 226] on input "0 results available. Use Up and Down to choose options, press Enter to select t…" at bounding box center [219, 226] width 2 height 16
paste input "Tranquil Shorts Obsidian"
type input "Tranquil Shorts Obsidian"
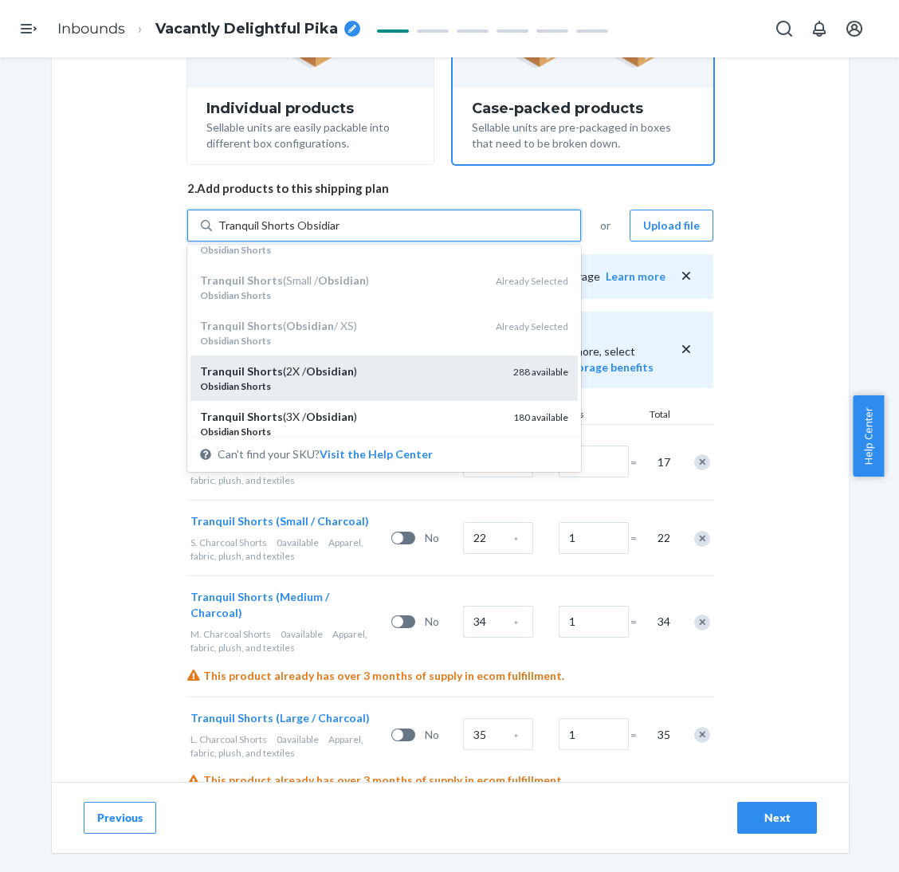
click at [365, 377] on div "Tranquil Shorts (2X / Obsidian )" at bounding box center [350, 371] width 300 height 16
click at [339, 233] on input "Tranquil Shorts Obsidian" at bounding box center [278, 226] width 121 height 16
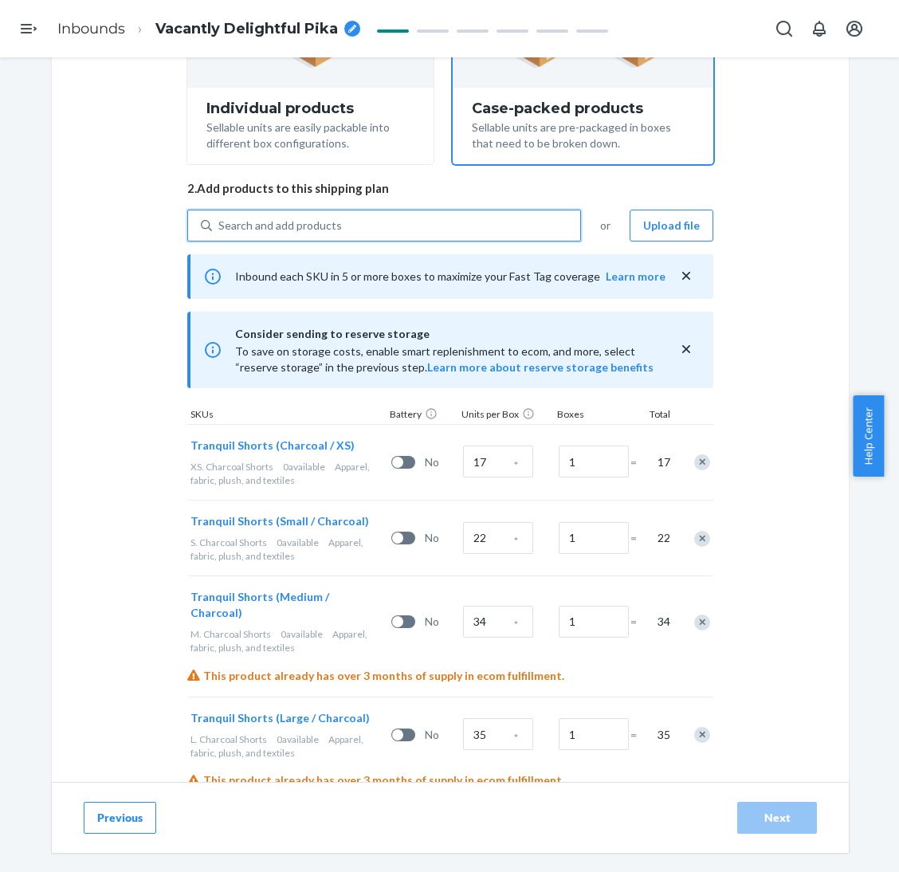
click at [380, 221] on div "Search and add products" at bounding box center [396, 225] width 368 height 29
click at [220, 221] on input "0 results available. Use Up and Down to choose options, press Enter to select t…" at bounding box center [219, 226] width 2 height 16
paste input "Tranquil Shorts Obsidian"
type input "Tranquil Shorts Obsidian"
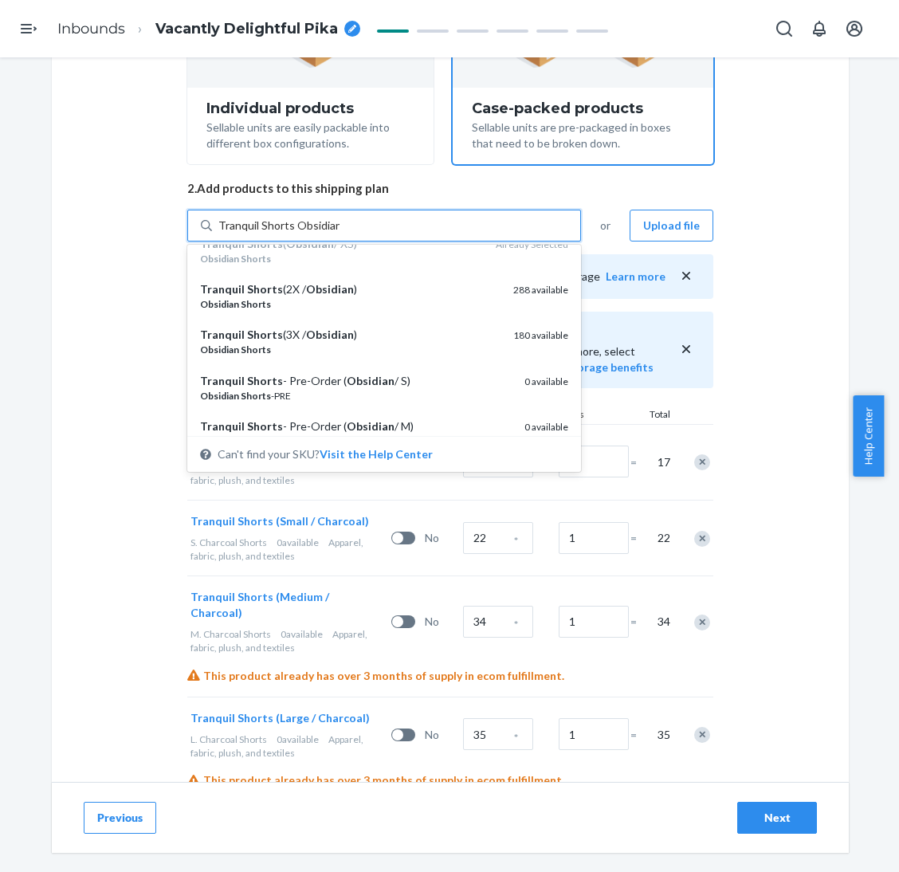
scroll to position [239, 0]
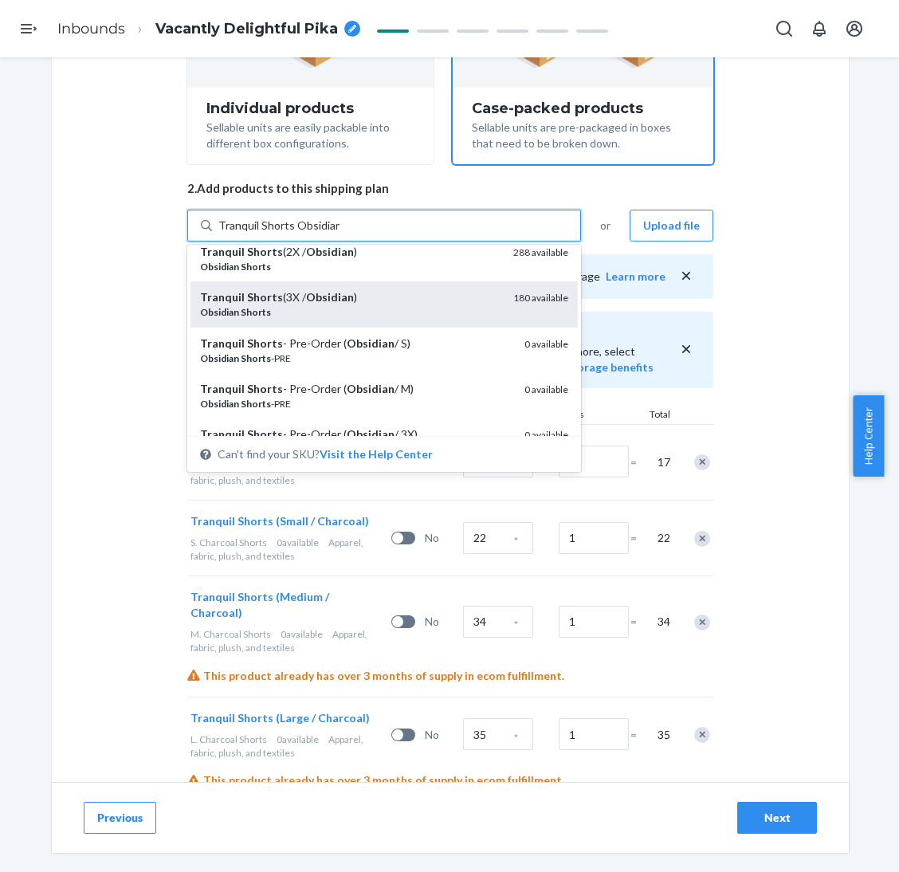
click at [374, 315] on div "Obsidian Shorts" at bounding box center [350, 312] width 300 height 14
click at [339, 233] on input "Tranquil Shorts Obsidian" at bounding box center [278, 226] width 121 height 16
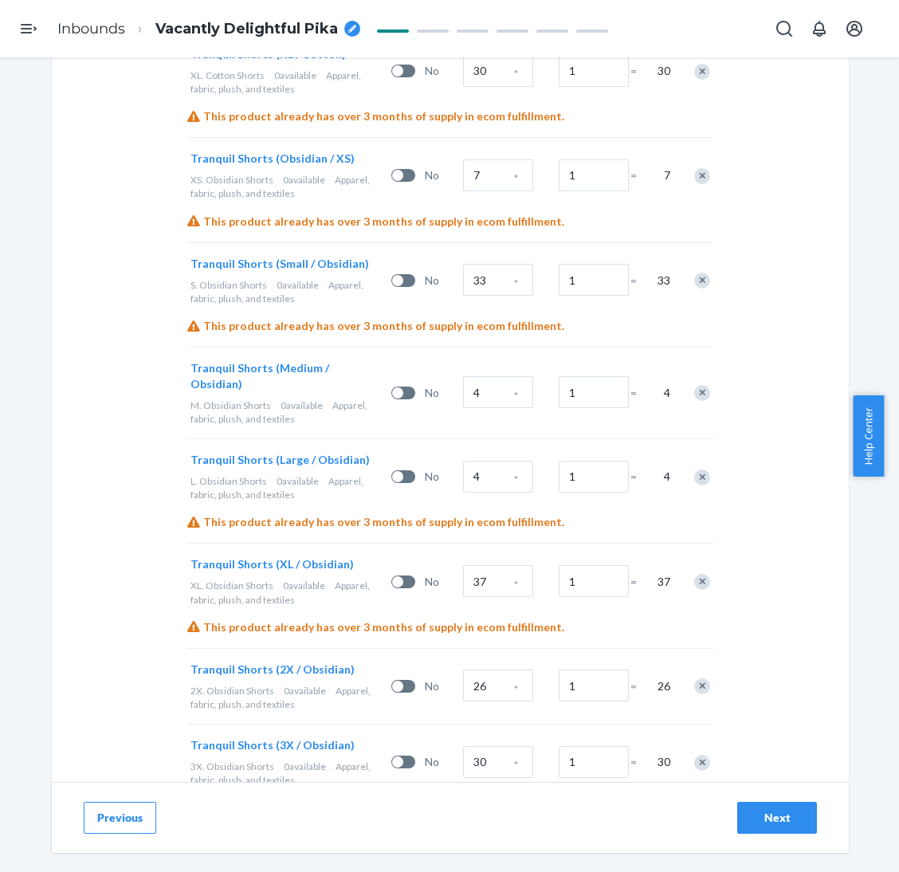
scroll to position [2143, 0]
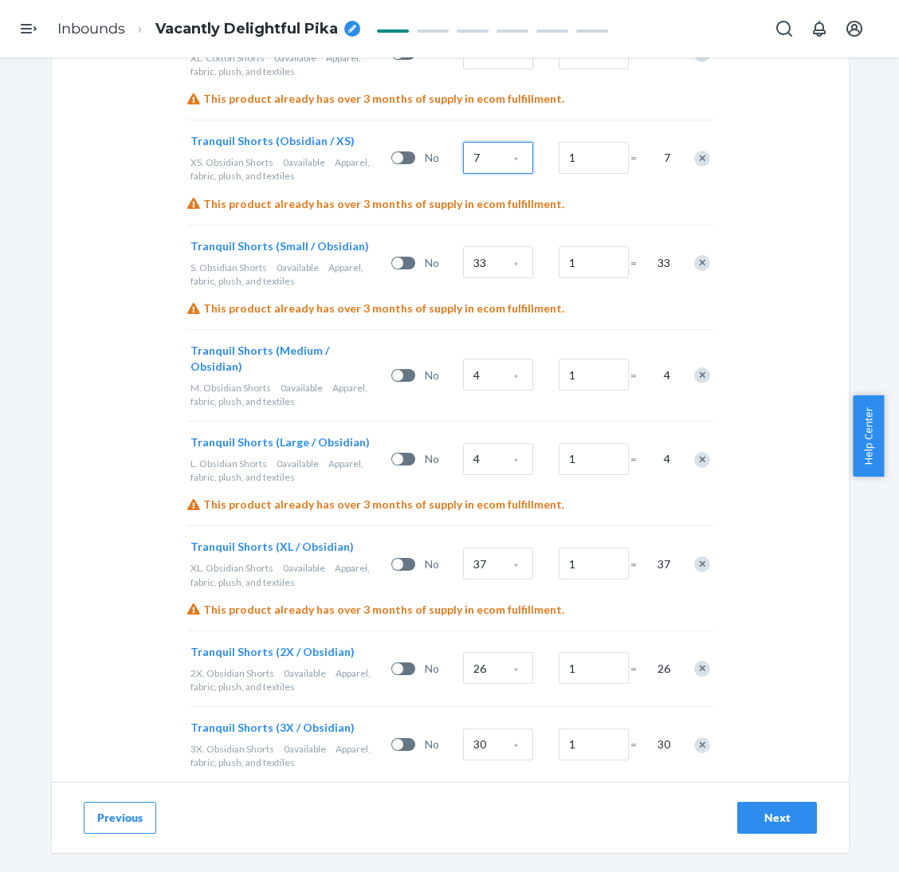
click at [474, 142] on input "7" at bounding box center [498, 158] width 70 height 32
type input "35"
type input "65"
type input "70"
type input "40"
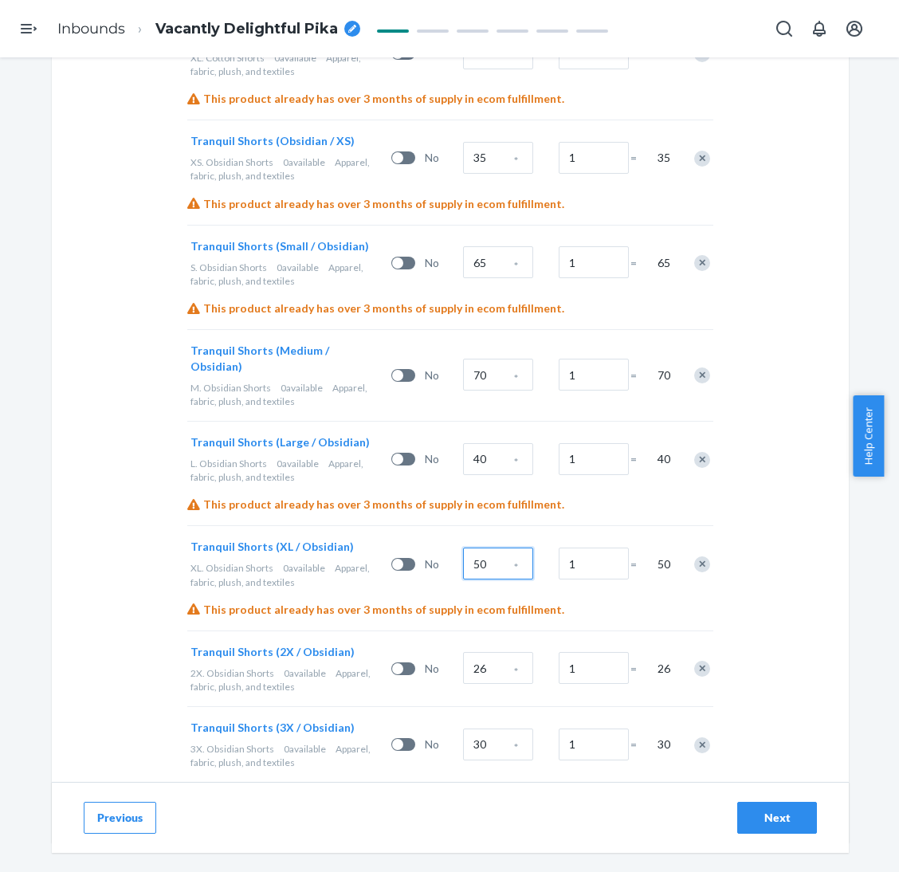
type input "50"
type input "15"
type input "3"
click at [763, 726] on div "Next" at bounding box center [777, 817] width 53 height 16
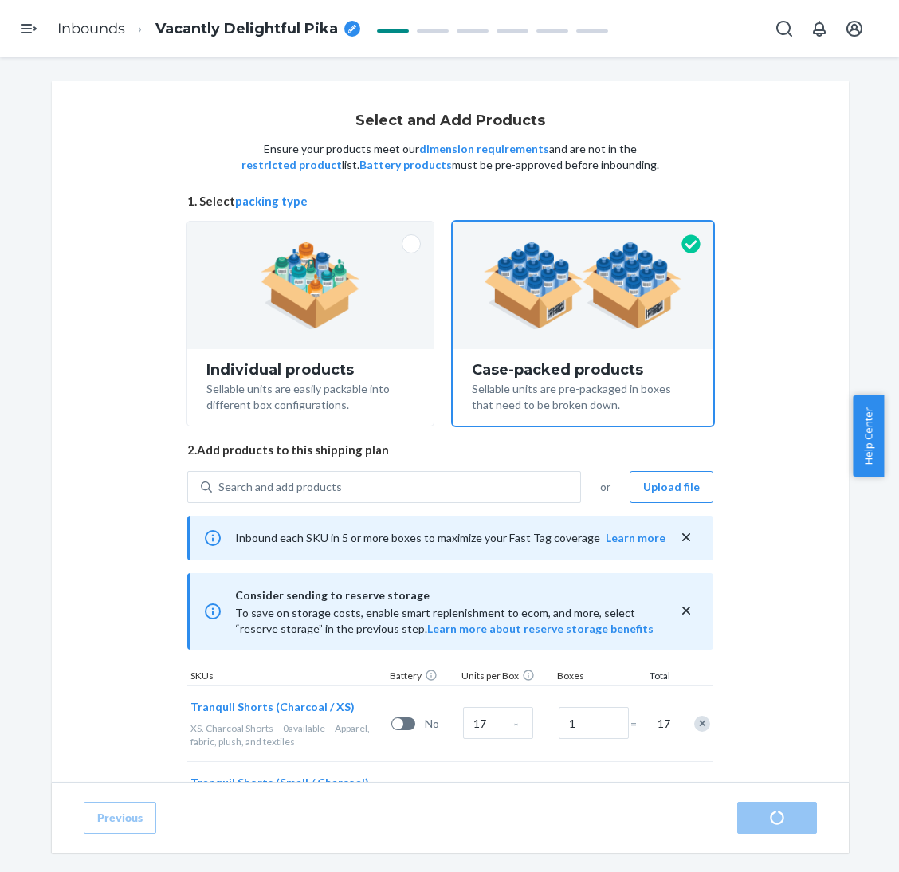
radio input "true"
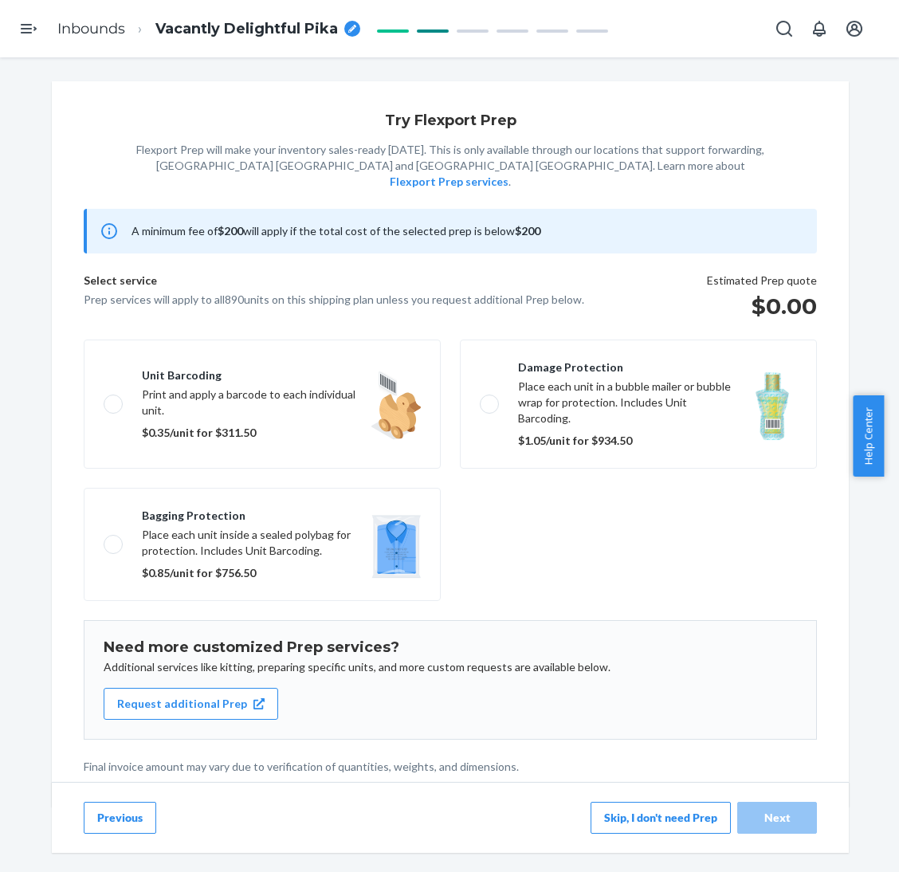
click at [614, 726] on button "Skip, I don't need Prep" at bounding box center [660, 818] width 140 height 32
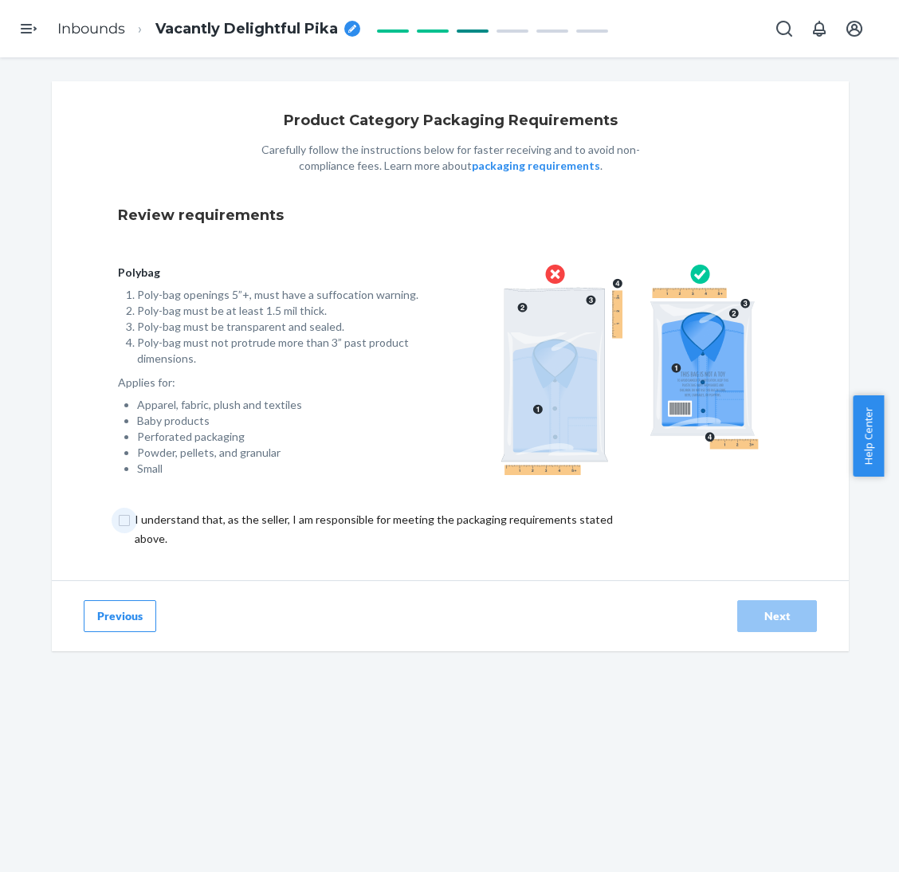
click at [557, 525] on input "checkbox" at bounding box center [383, 529] width 530 height 38
checkbox input "true"
click at [763, 611] on div "Next" at bounding box center [777, 616] width 53 height 16
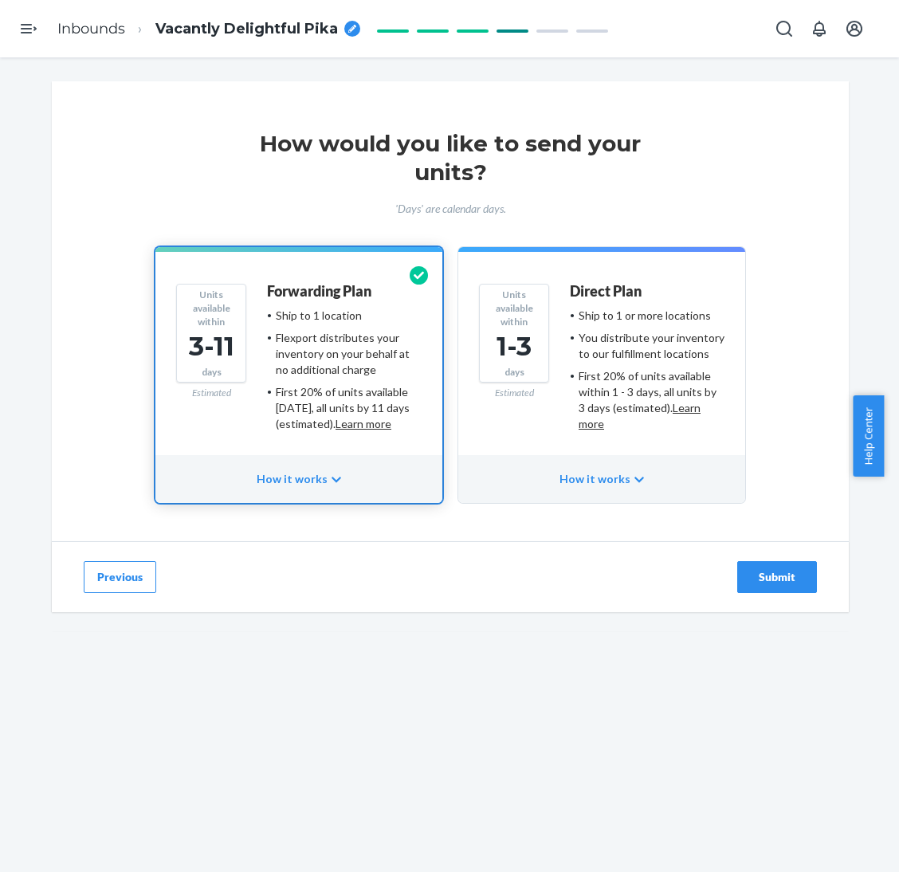
click at [763, 578] on div "Submit" at bounding box center [777, 577] width 53 height 16
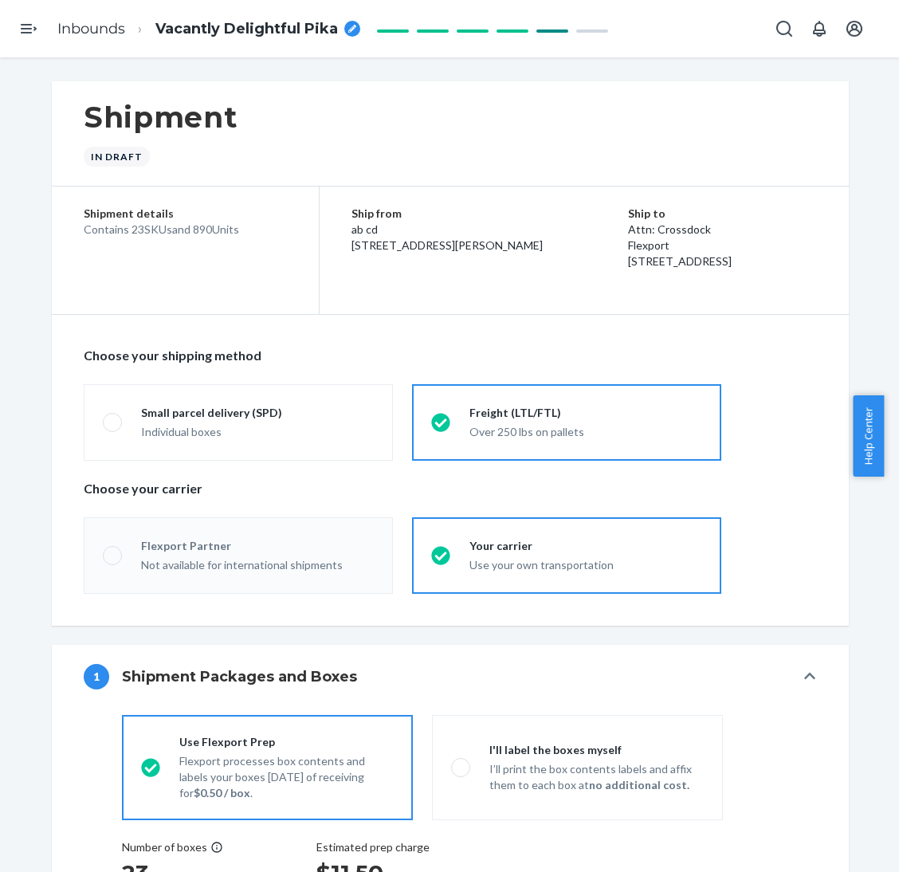
radio input "true"
radio input "false"
radio input "true"
radio input "false"
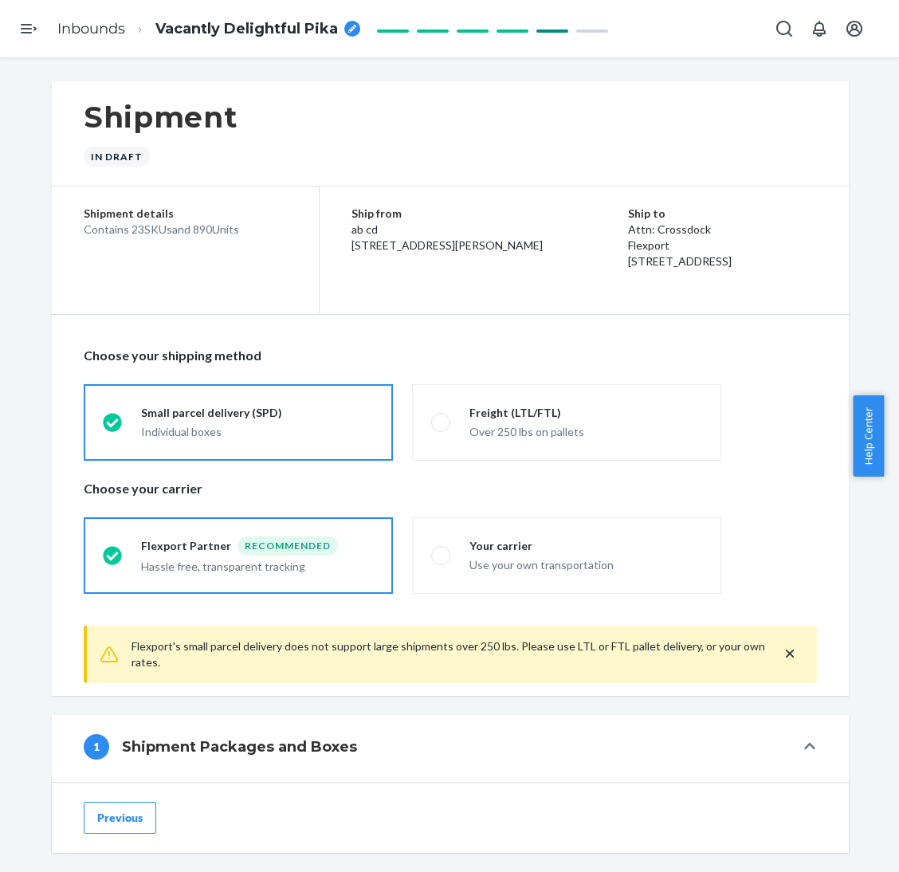
drag, startPoint x: 185, startPoint y: 236, endPoint x: 206, endPoint y: 235, distance: 21.5
click at [206, 235] on div "Contains 23 SKUs and 890 Units" at bounding box center [185, 229] width 203 height 16
copy div "890"
click at [280, 33] on span "Vacantly Delightful Pika" at bounding box center [246, 29] width 182 height 21
type input "250720XI - 890 Tranquil Shorts - XS-XL_3XL Charcoal, XS-L_2XL Cement, XS-XL Cot…"
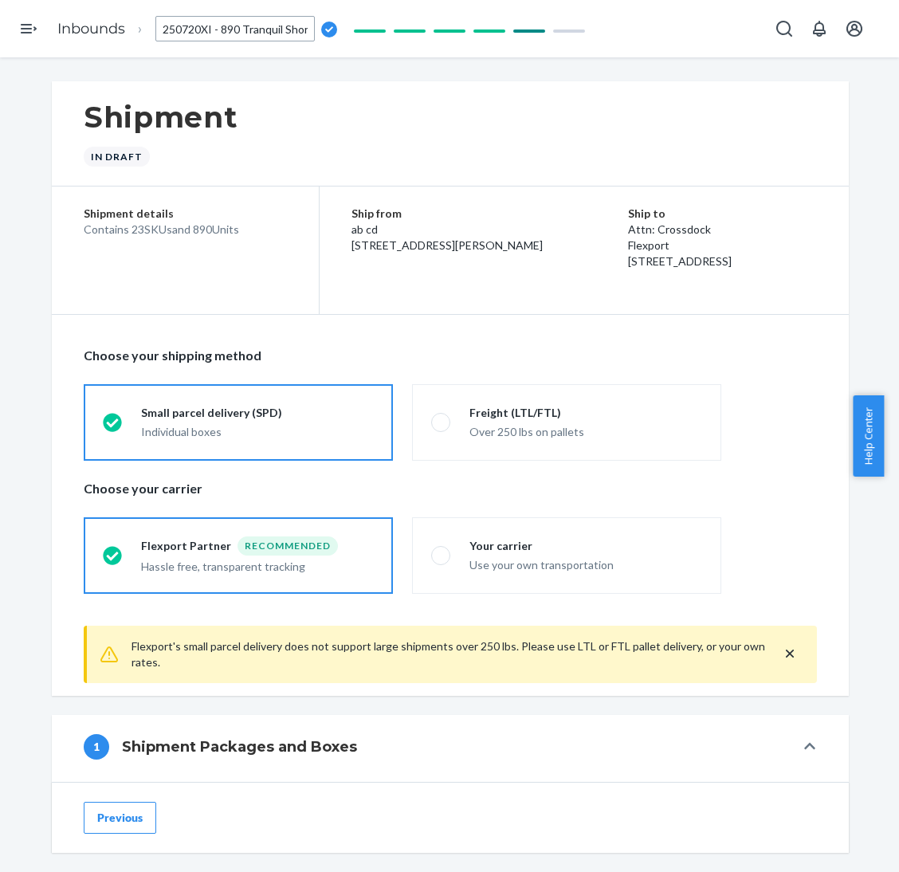
scroll to position [0, 445]
click at [369, 129] on div "Shipment In draft" at bounding box center [450, 133] width 797 height 105
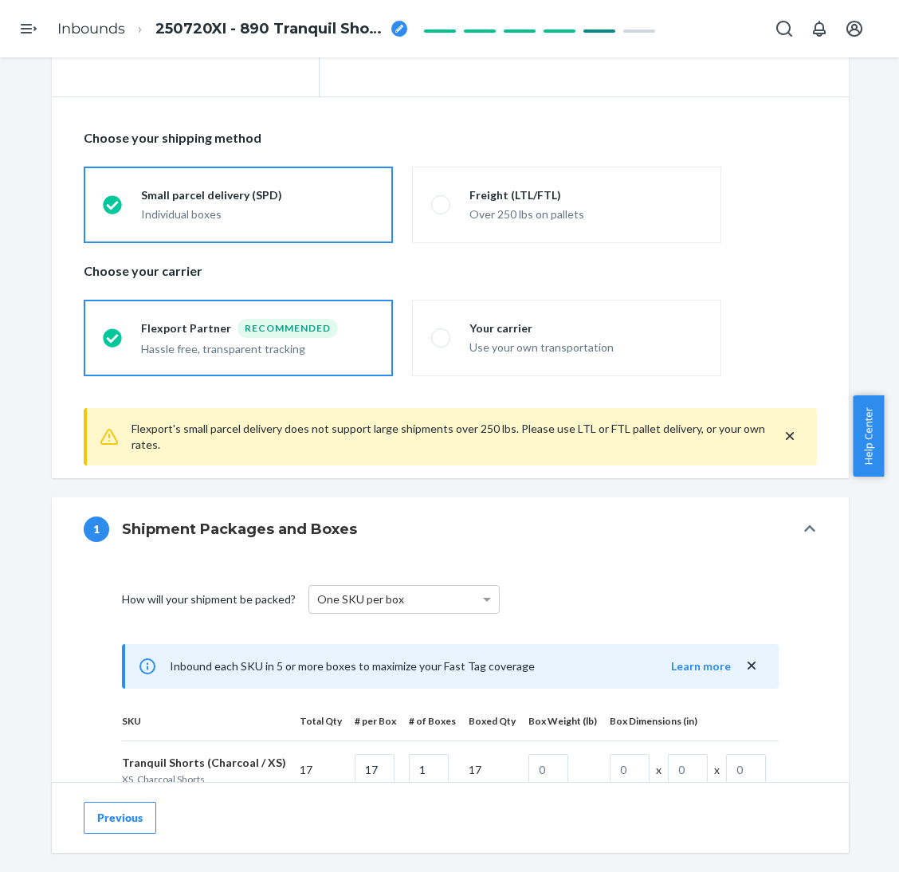
scroll to position [239, 0]
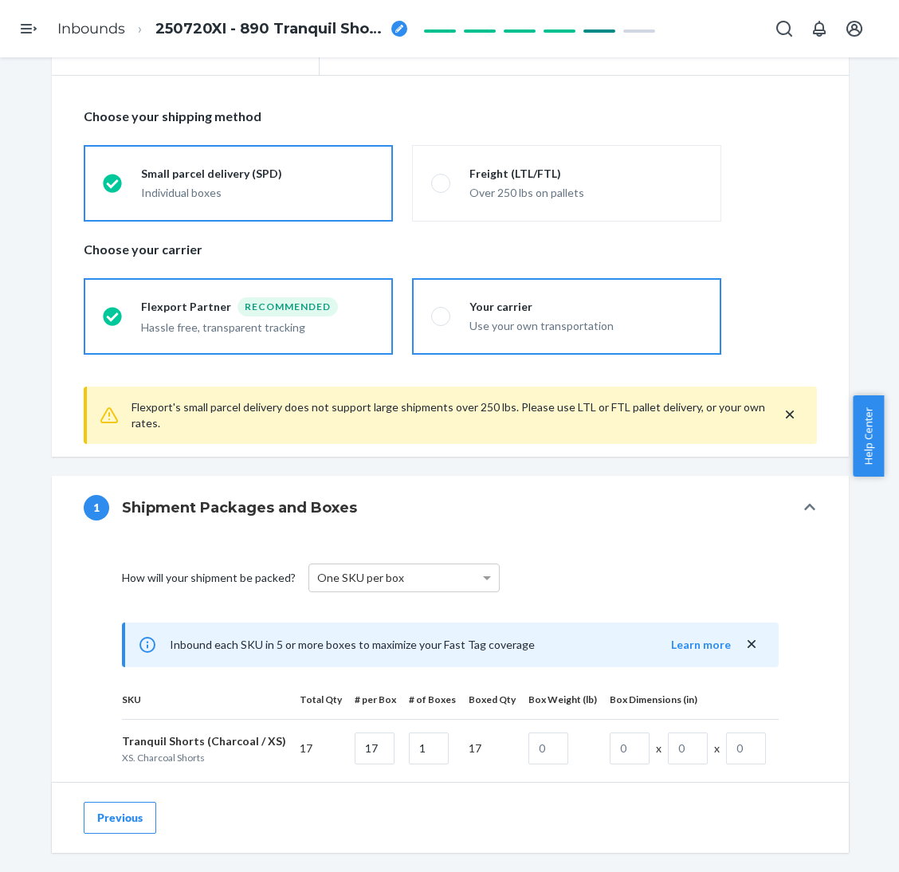
click at [539, 305] on div "Your carrier" at bounding box center [585, 307] width 233 height 16
click at [441, 311] on input "Your carrier Use your own transportation" at bounding box center [436, 316] width 10 height 10
radio input "true"
radio input "false"
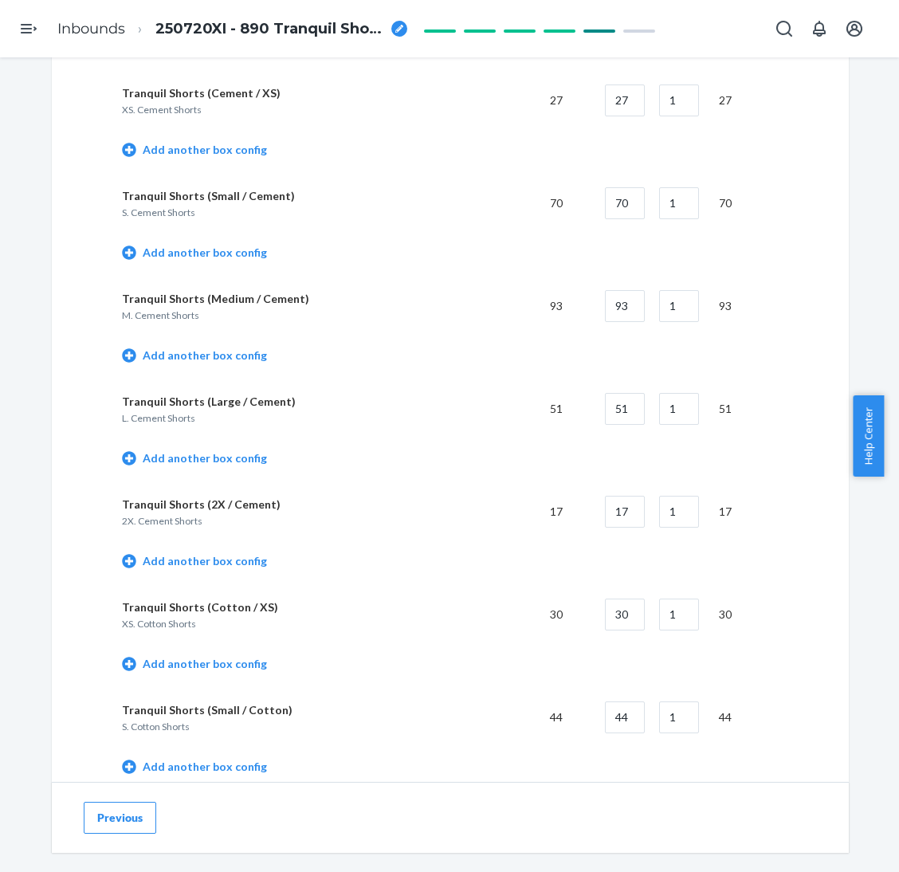
scroll to position [1553, 0]
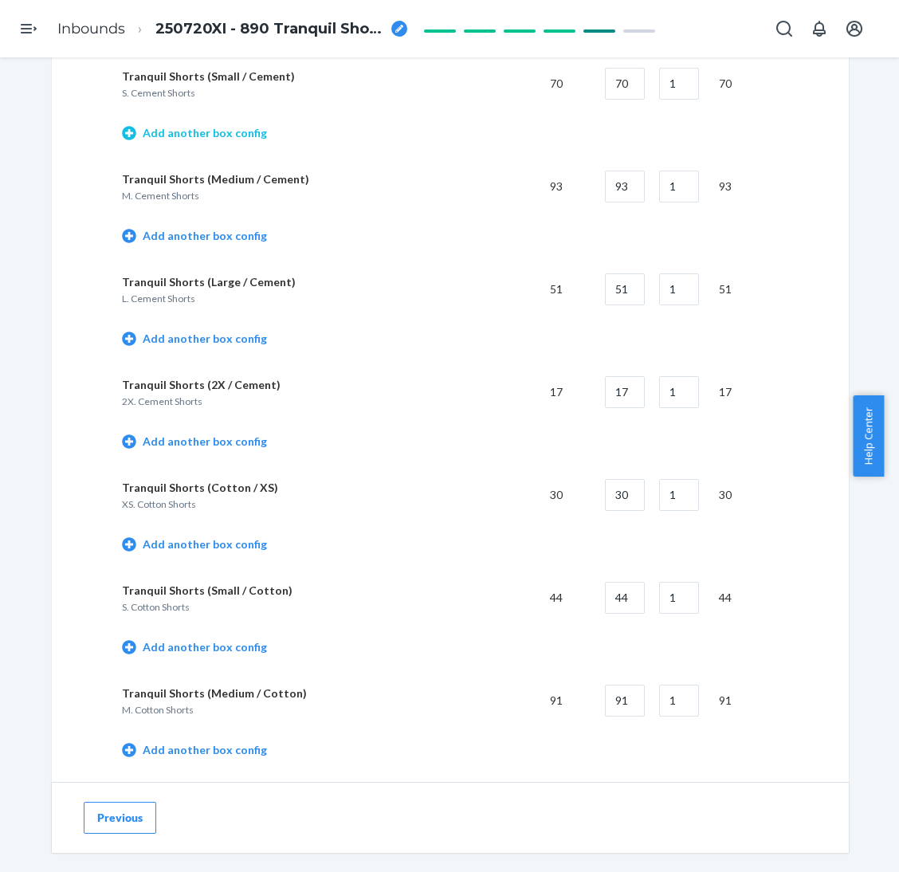
click at [217, 125] on link "Add another box config" at bounding box center [194, 133] width 145 height 16
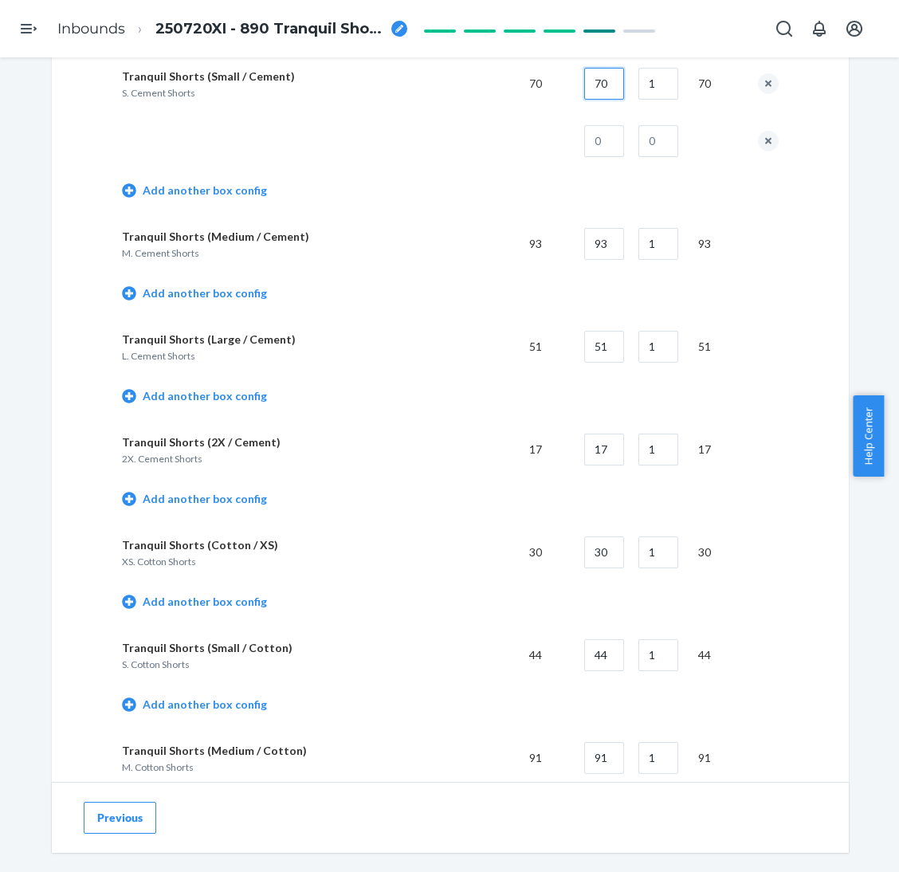
click at [594, 74] on input "70" at bounding box center [604, 84] width 40 height 32
type input "45"
click at [601, 136] on input "text" at bounding box center [604, 141] width 40 height 32
type input "25"
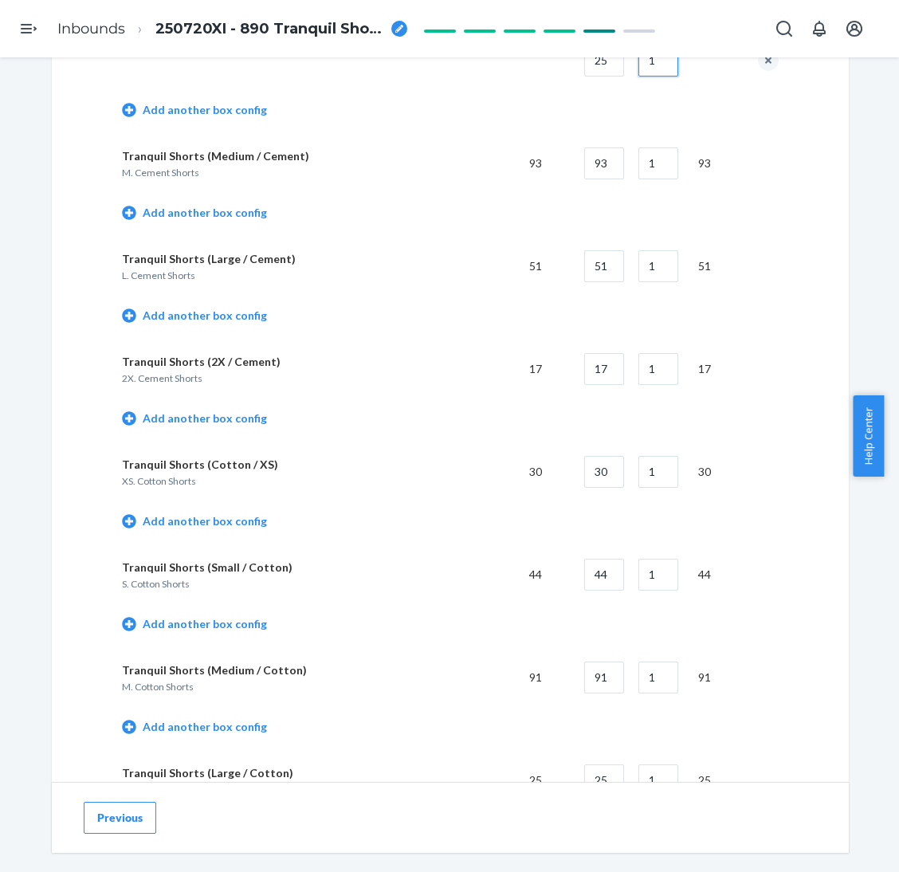
scroll to position [1673, 0]
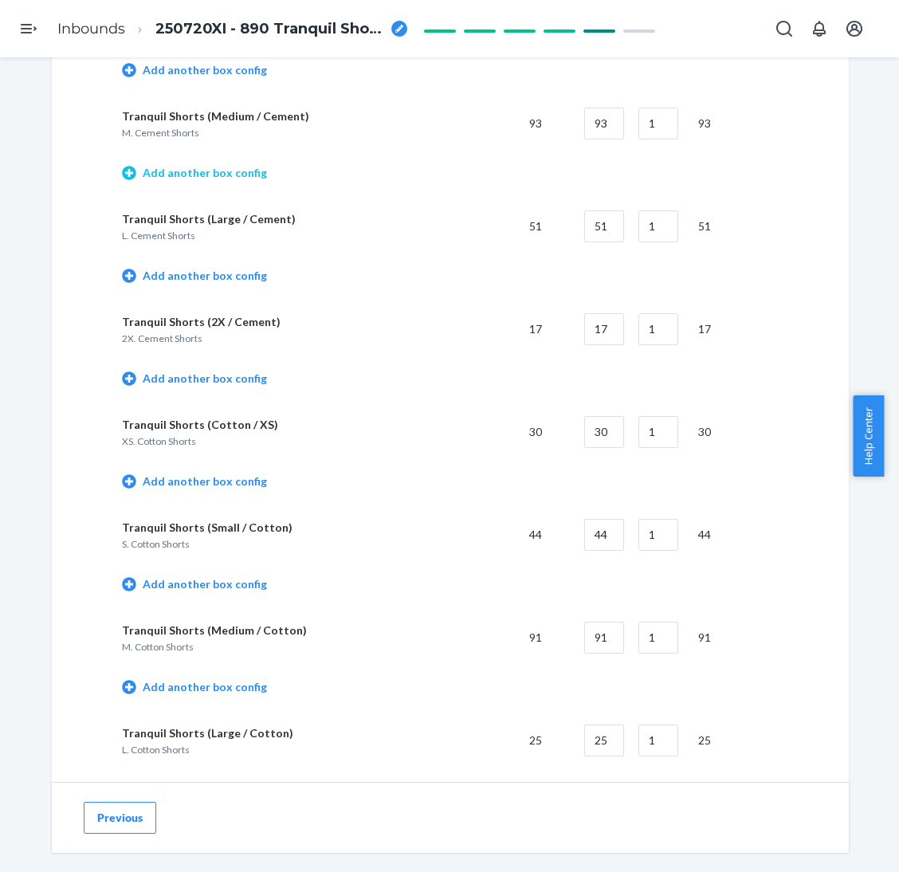
type input "1"
click at [236, 168] on link "Add another box config" at bounding box center [194, 173] width 145 height 16
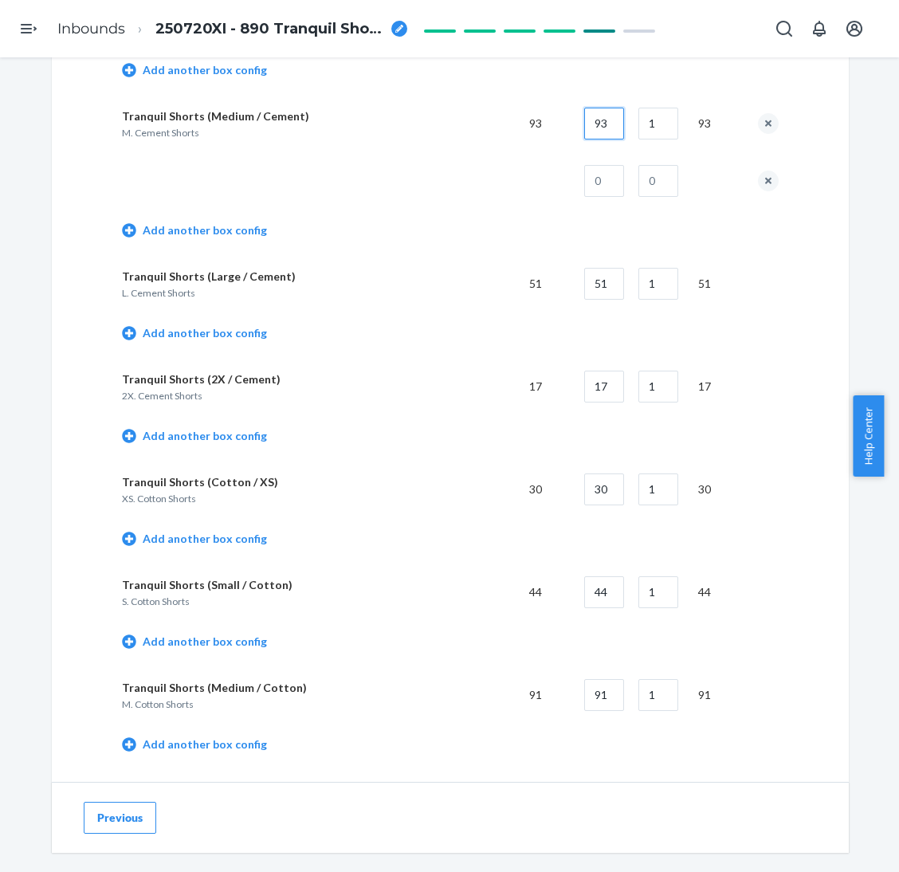
click at [590, 127] on input "93" at bounding box center [604, 124] width 40 height 32
type input "40"
type input "2"
type input "13"
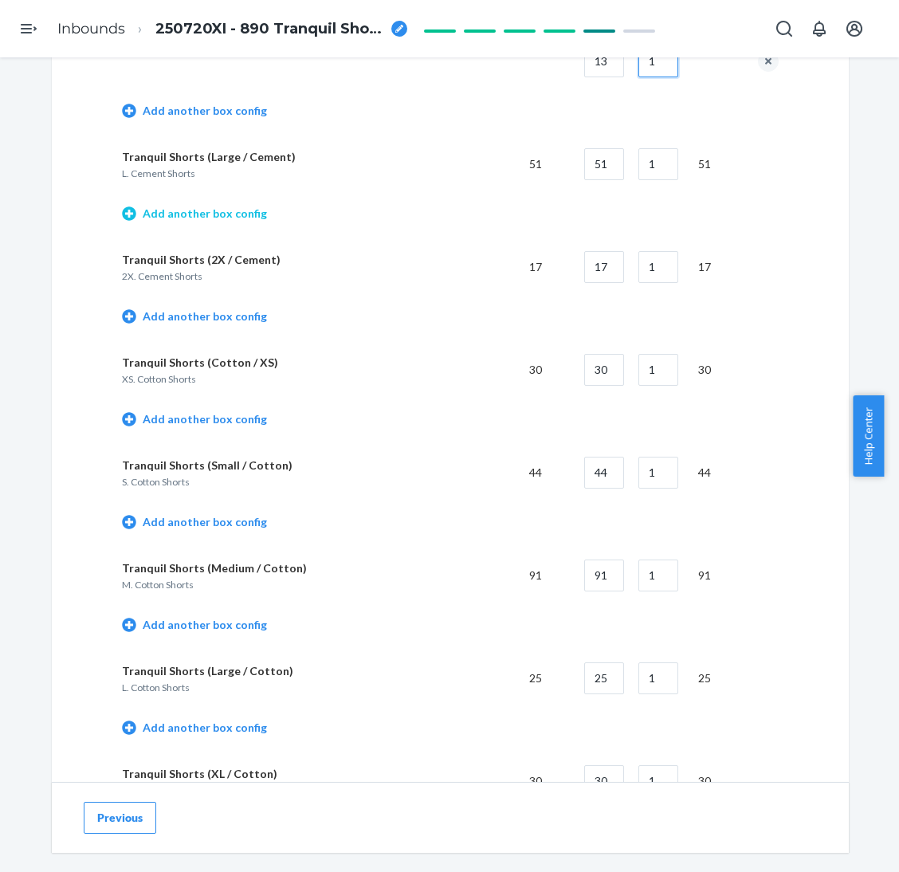
type input "1"
click at [235, 211] on link "Add another box config" at bounding box center [194, 214] width 145 height 16
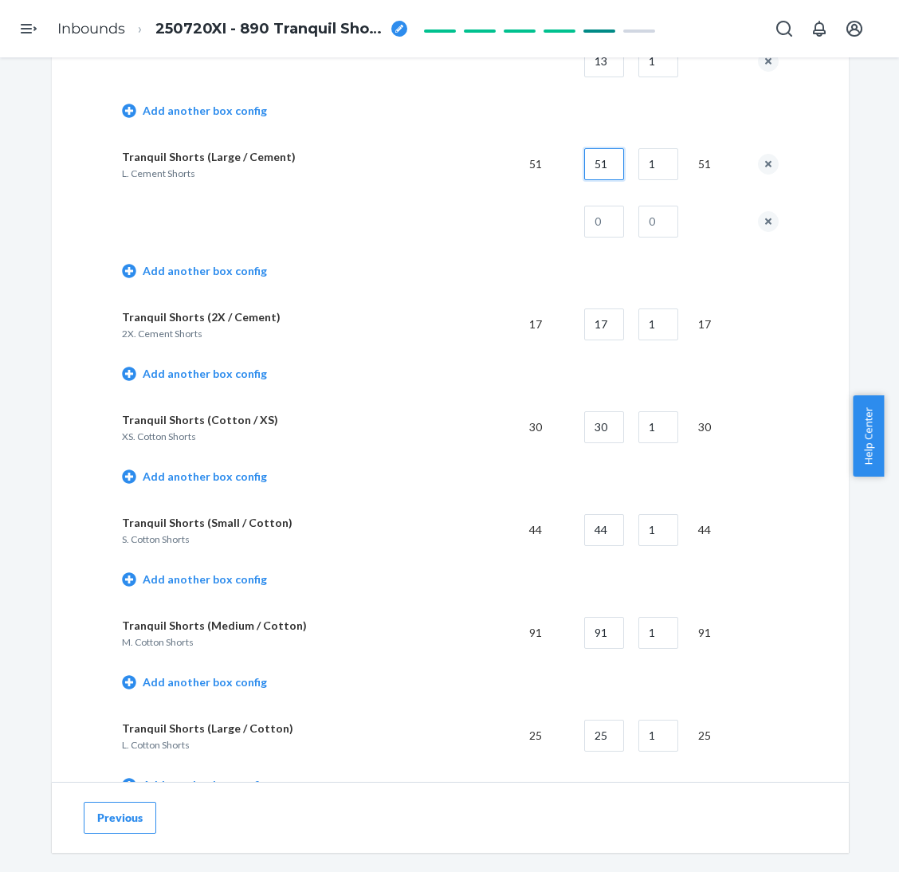
click at [602, 154] on input "51" at bounding box center [604, 164] width 40 height 32
type input "40"
type input "11"
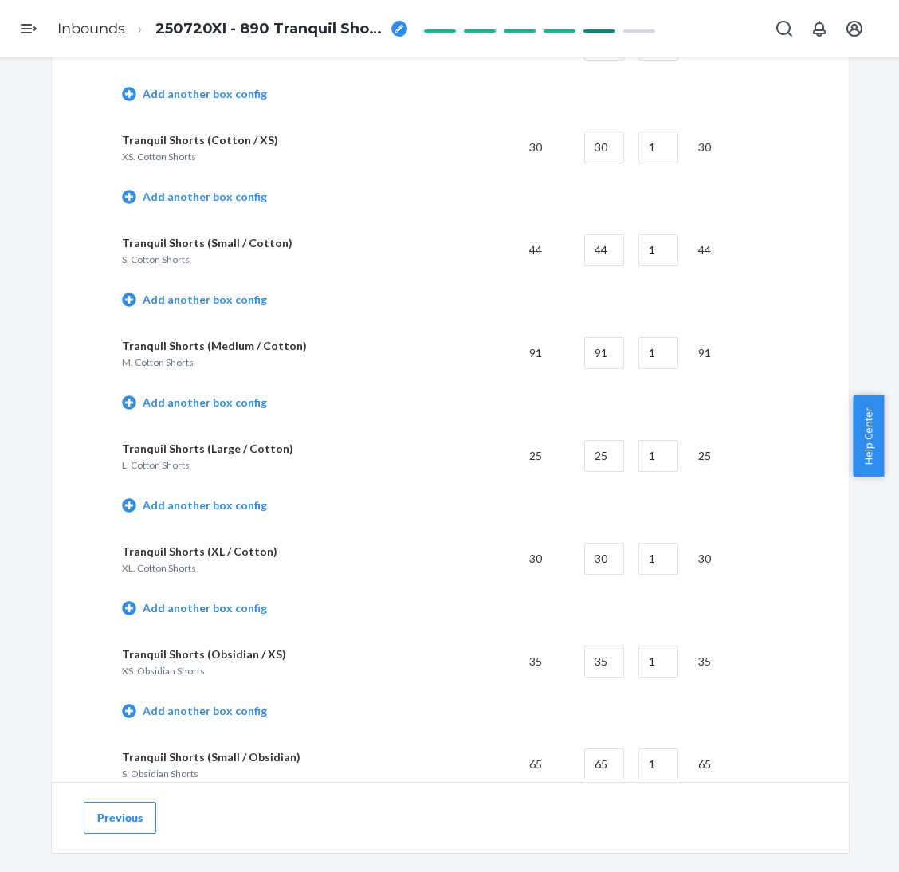
scroll to position [2032, 0]
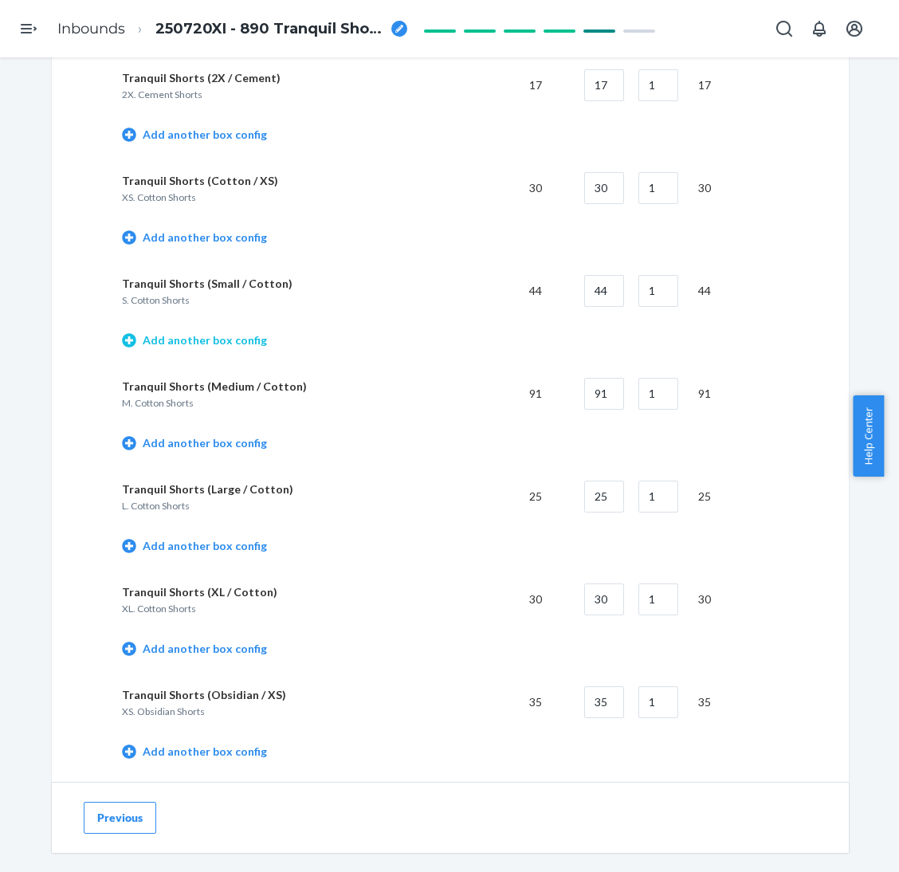
type input "1"
click at [219, 342] on link "Add another box config" at bounding box center [194, 340] width 145 height 16
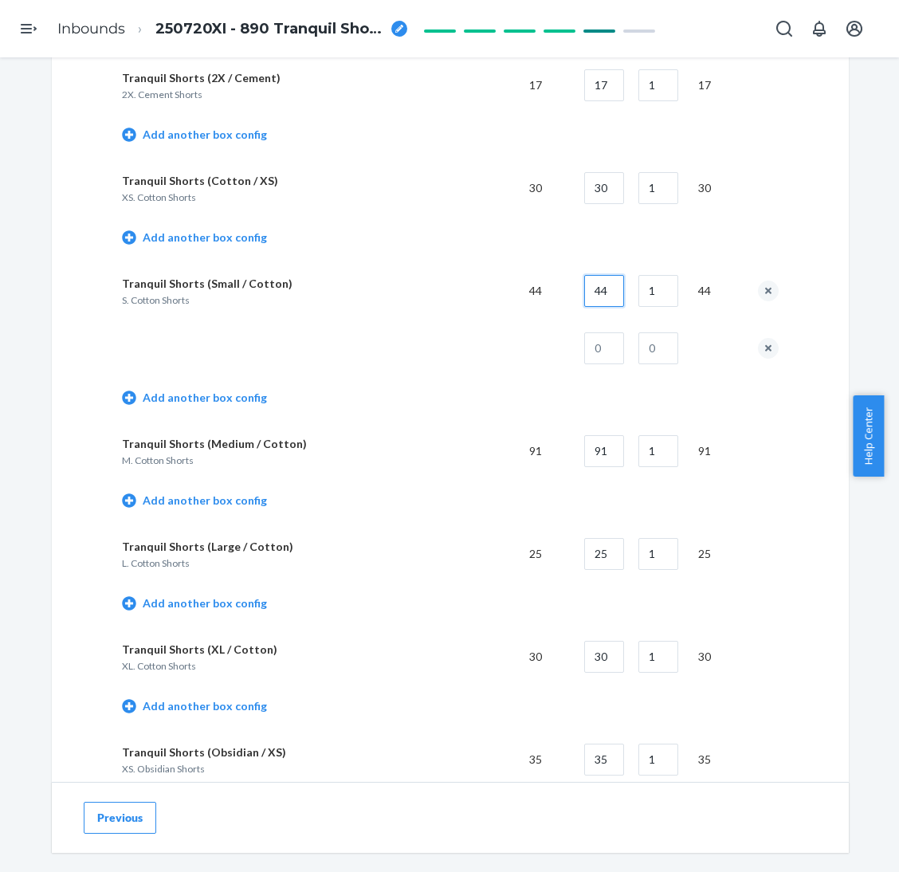
click at [601, 276] on input "44" at bounding box center [604, 291] width 40 height 32
type input "44"
click at [763, 342] on button "remove box config" at bounding box center [768, 348] width 21 height 21
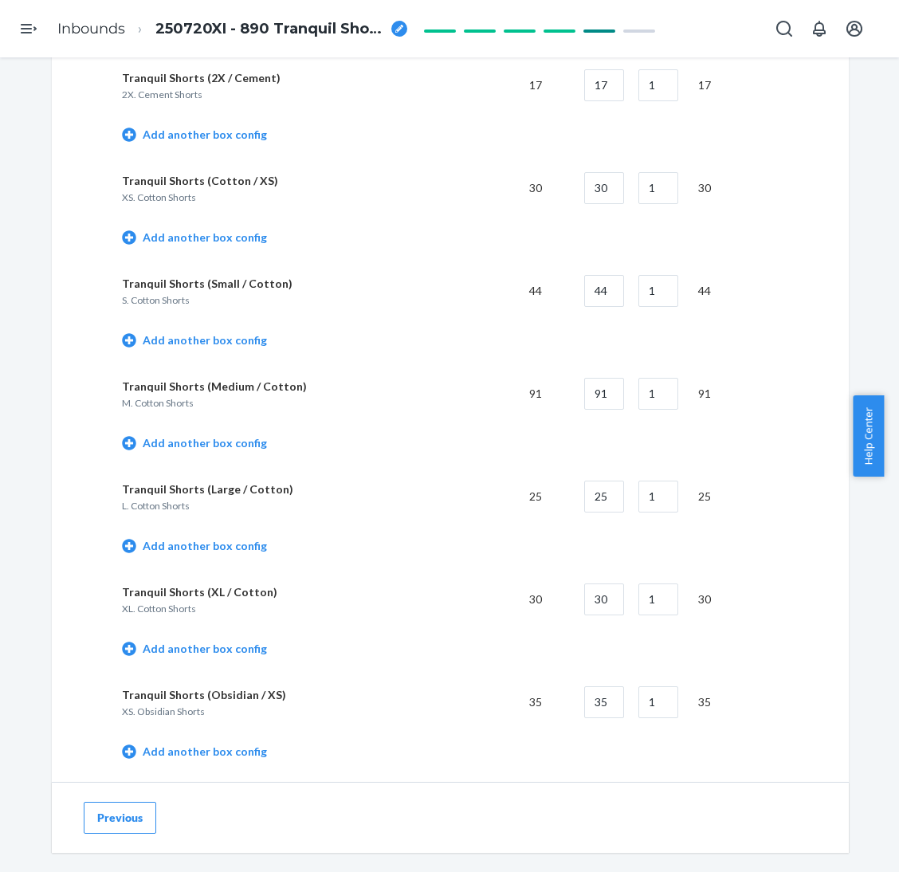
scroll to position [2150, 0]
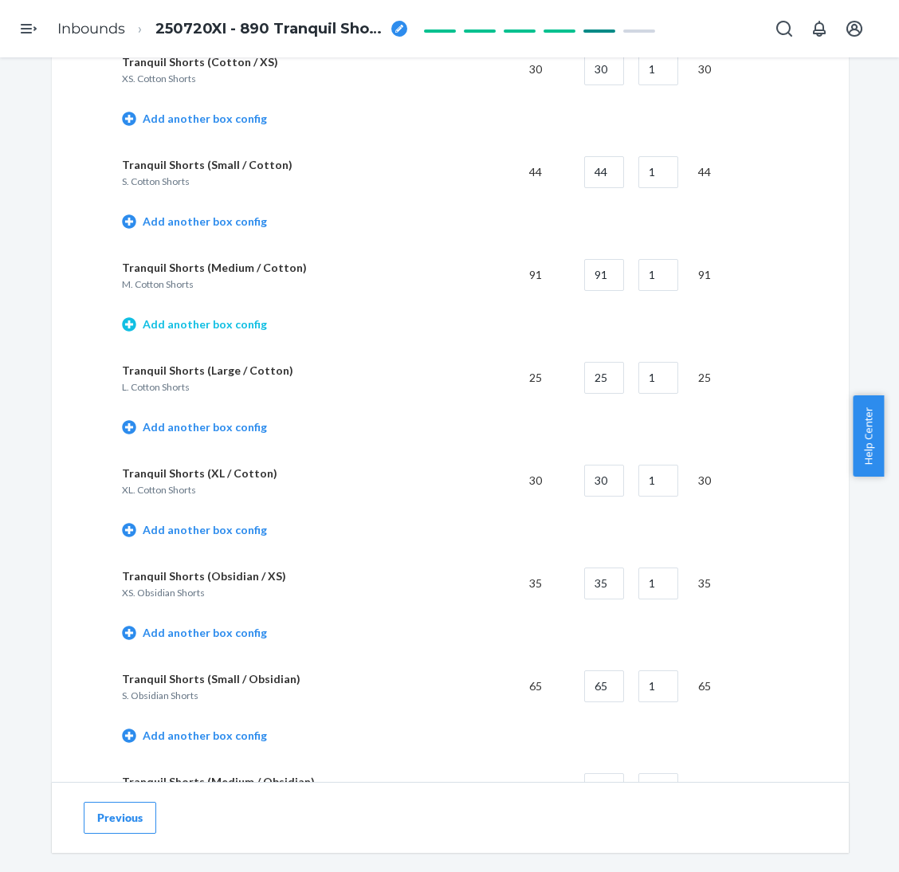
click at [231, 316] on link "Add another box config" at bounding box center [194, 324] width 145 height 16
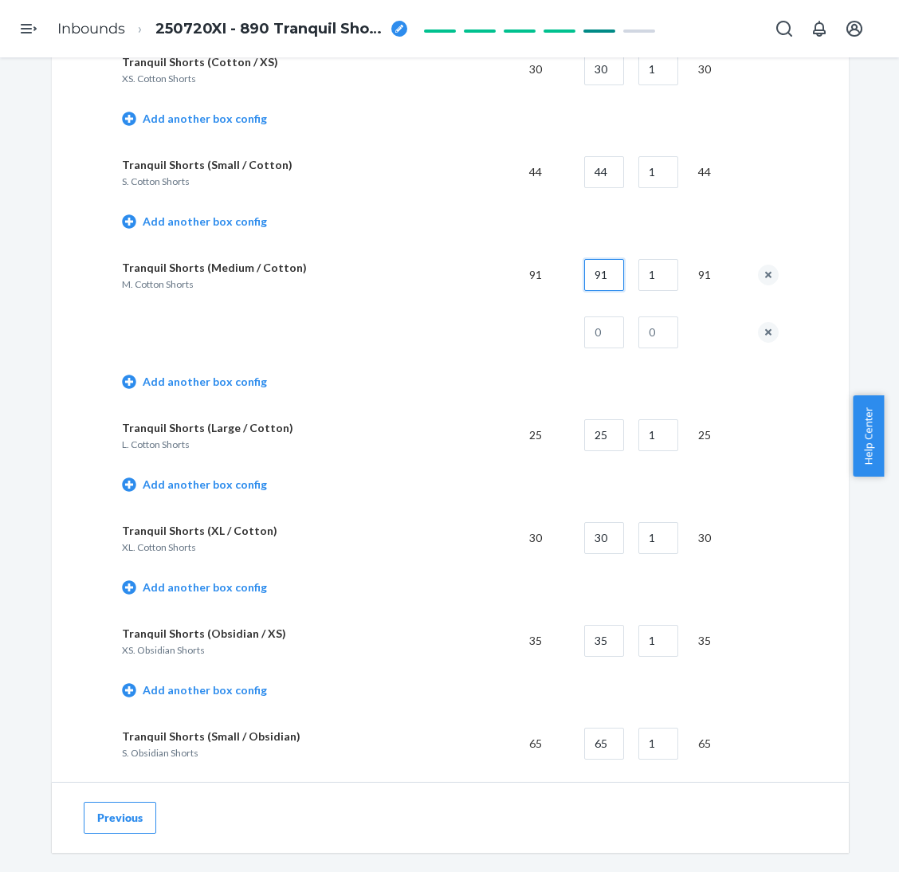
click at [597, 265] on input "91" at bounding box center [604, 275] width 40 height 32
type input "40"
type input "2"
type input "11"
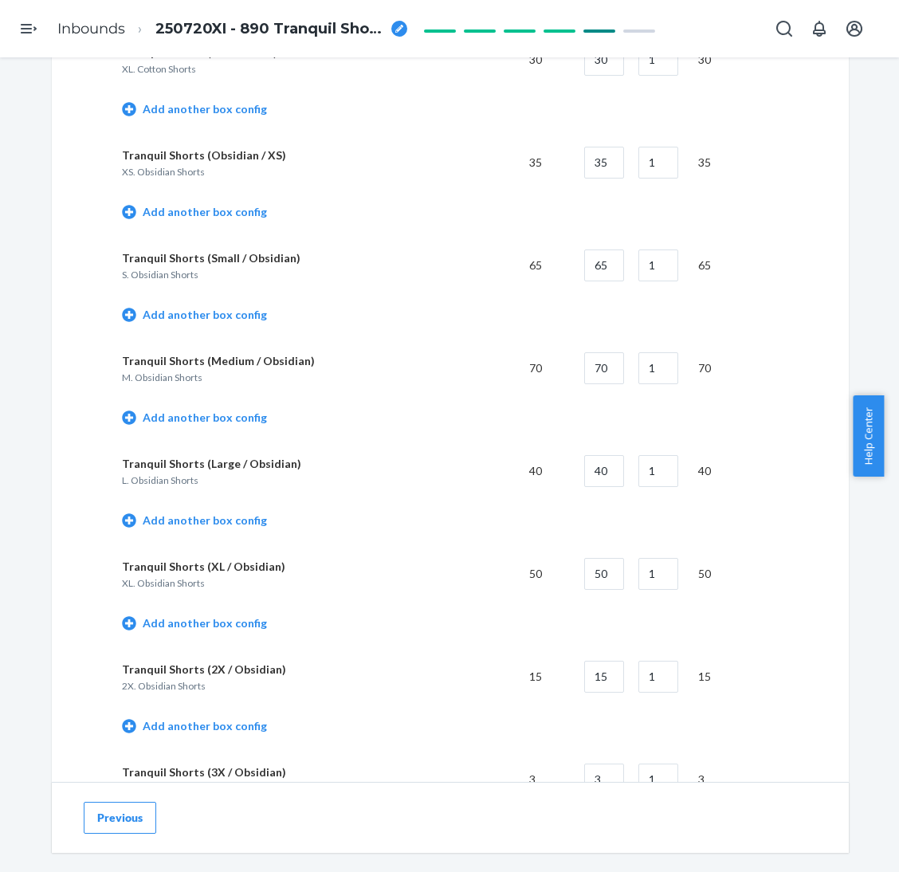
scroll to position [2748, 0]
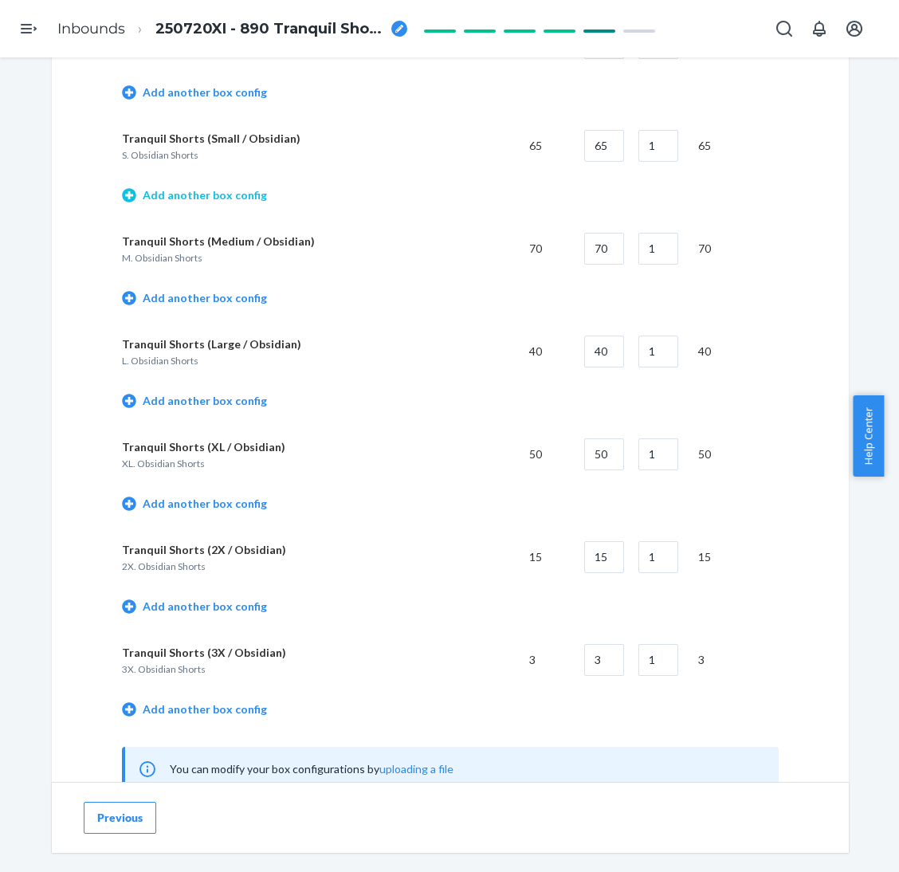
type input "1"
click at [224, 187] on link "Add another box config" at bounding box center [194, 195] width 145 height 16
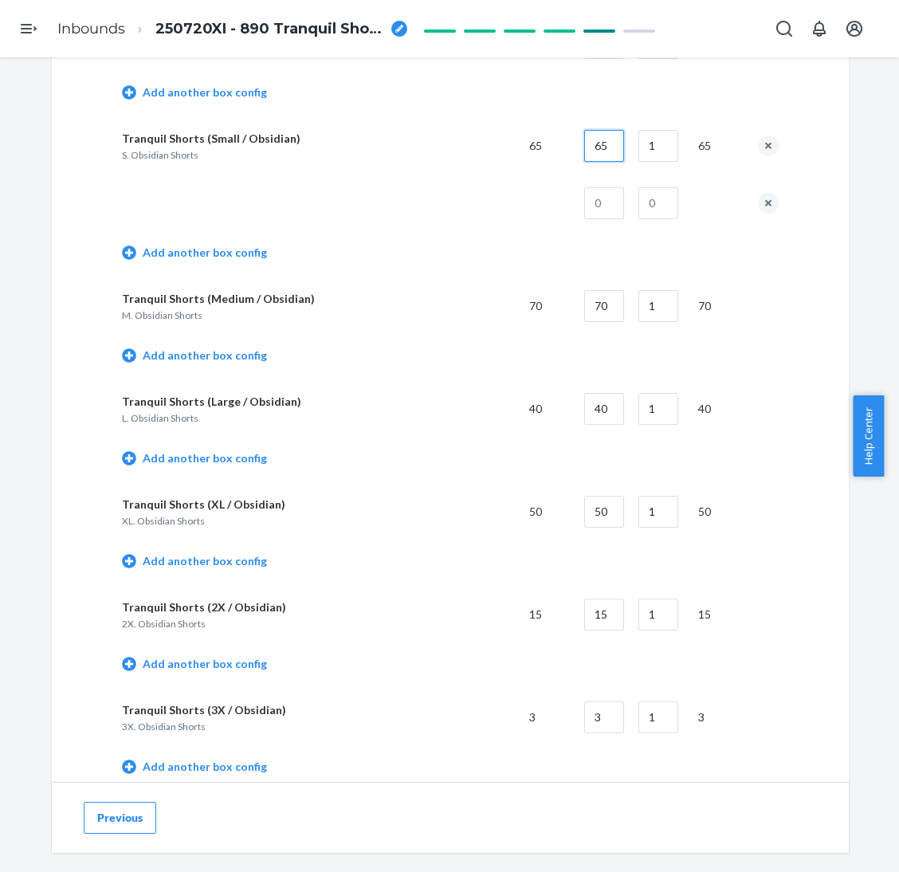
click at [599, 136] on input "65" at bounding box center [604, 146] width 40 height 32
type input "45"
click at [599, 193] on input "1" at bounding box center [604, 203] width 40 height 32
type input "20"
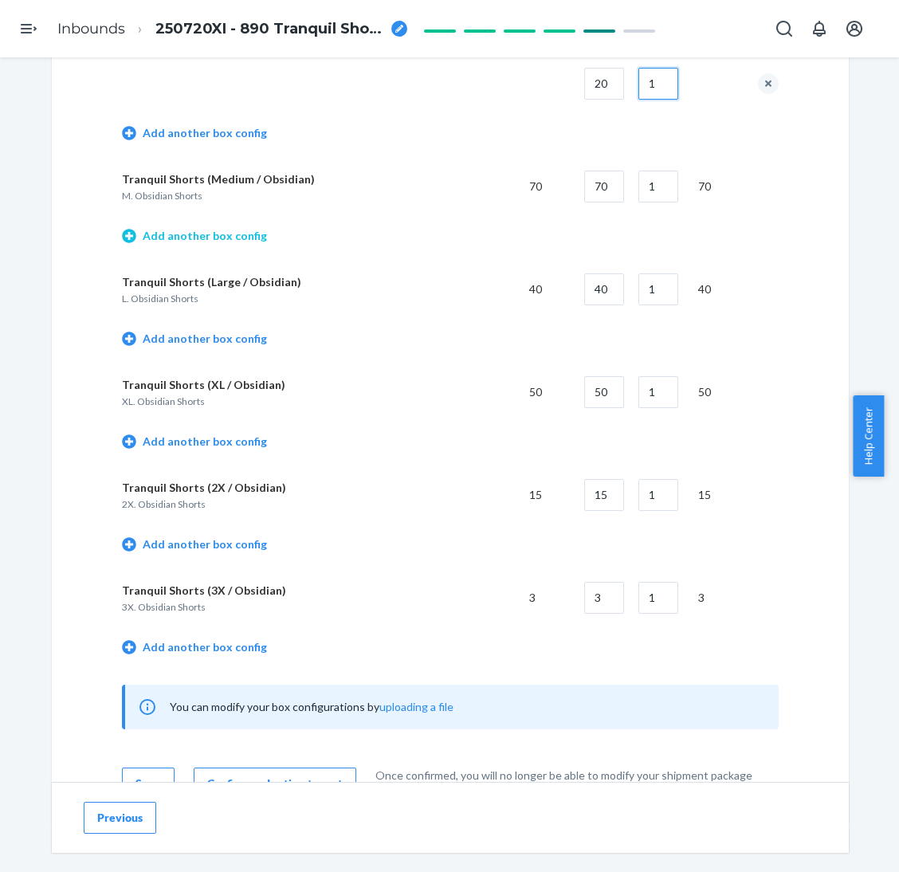
type input "1"
click at [217, 228] on link "Add another box config" at bounding box center [194, 236] width 145 height 16
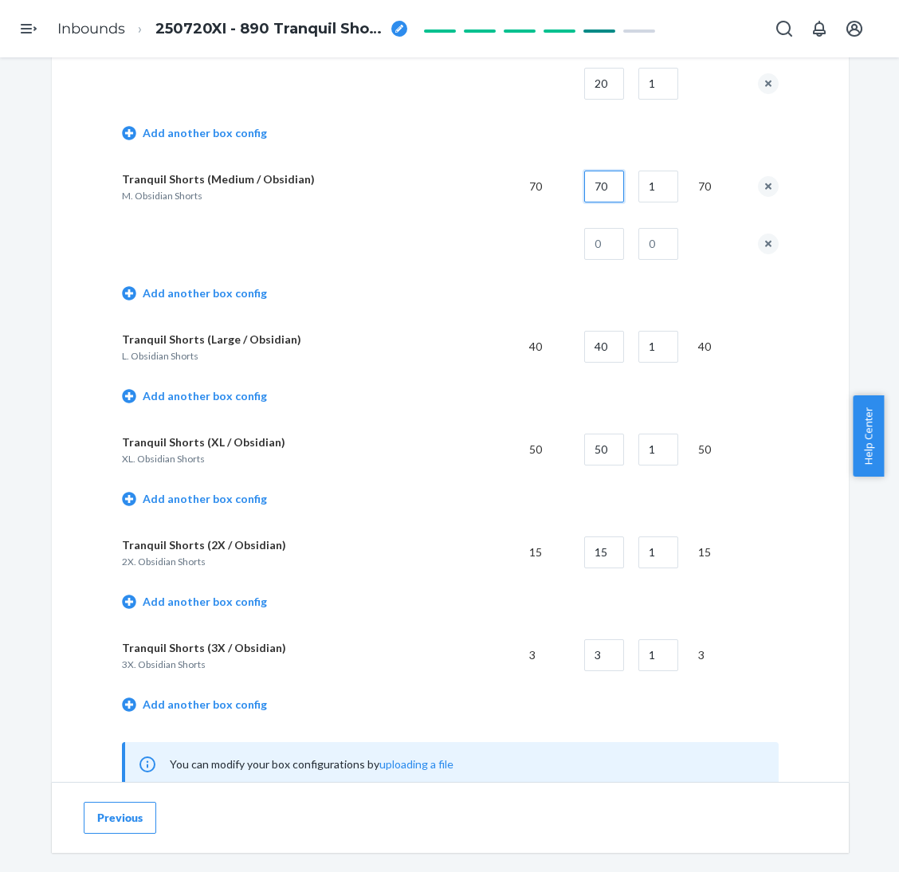
click at [597, 186] on input "70" at bounding box center [604, 186] width 40 height 32
type input "40"
type input "30"
type input "1"
click at [235, 388] on link "Add another box config" at bounding box center [194, 396] width 145 height 16
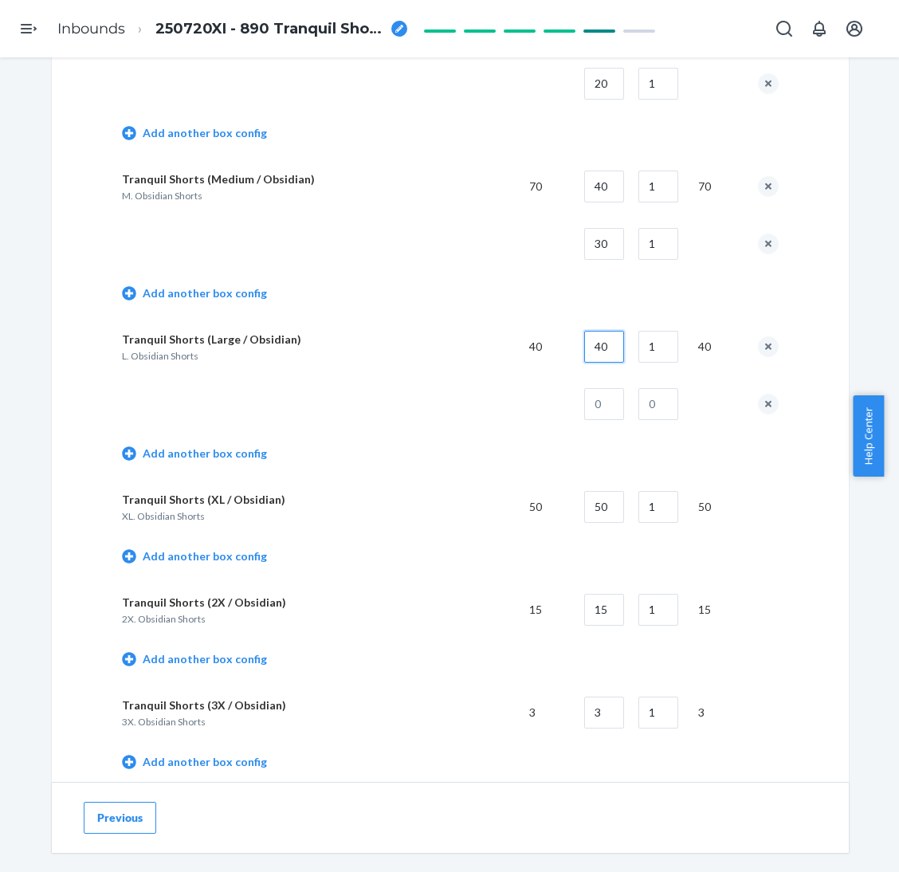
click at [609, 340] on input "40" at bounding box center [604, 347] width 40 height 32
click at [762, 397] on button "remove box config" at bounding box center [768, 404] width 21 height 21
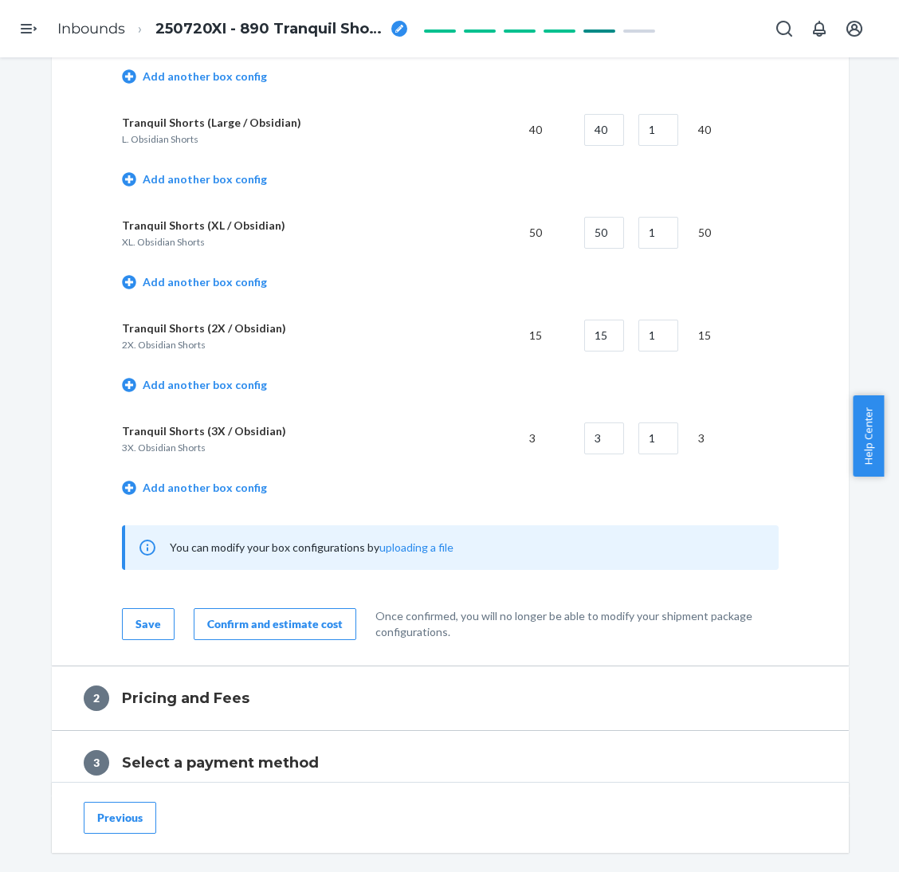
scroll to position [3106, 0]
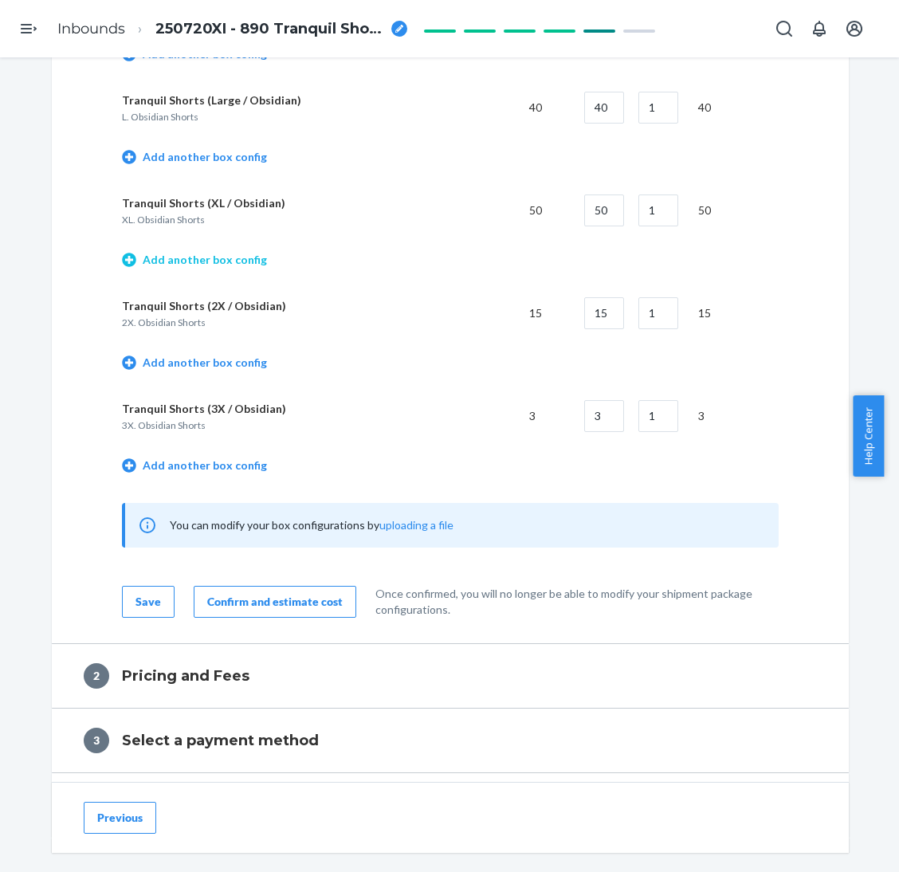
click at [223, 255] on link "Add another box config" at bounding box center [194, 260] width 145 height 16
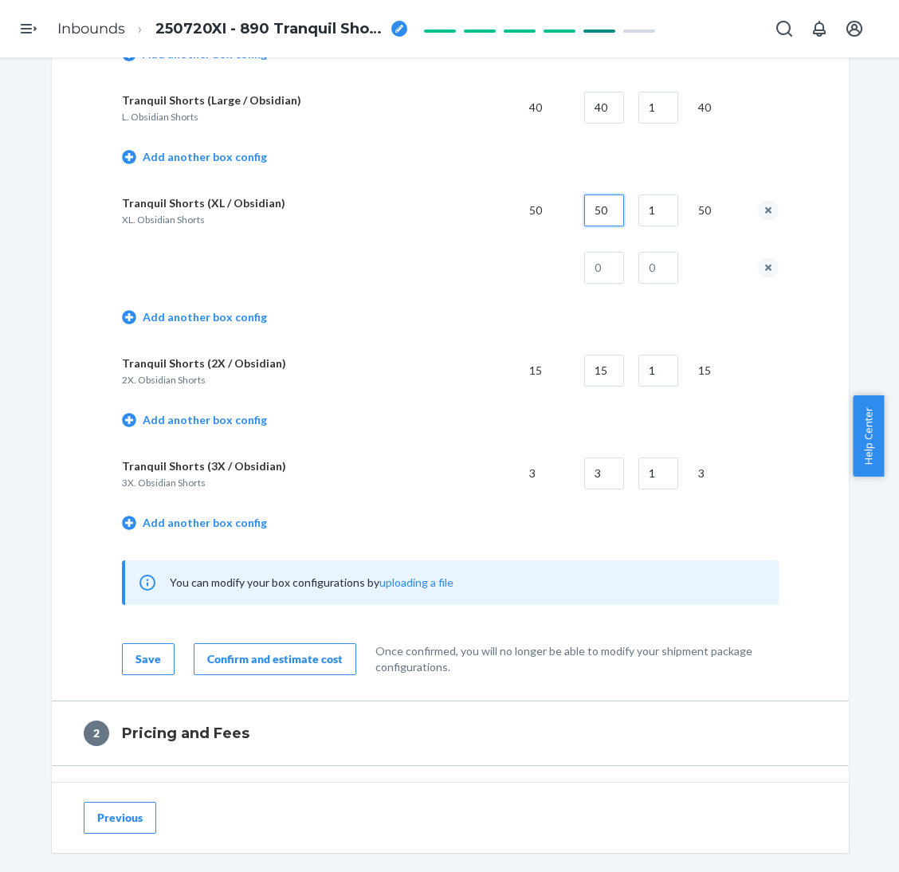
click at [605, 194] on input "50" at bounding box center [604, 210] width 40 height 32
type input "40"
type input "10"
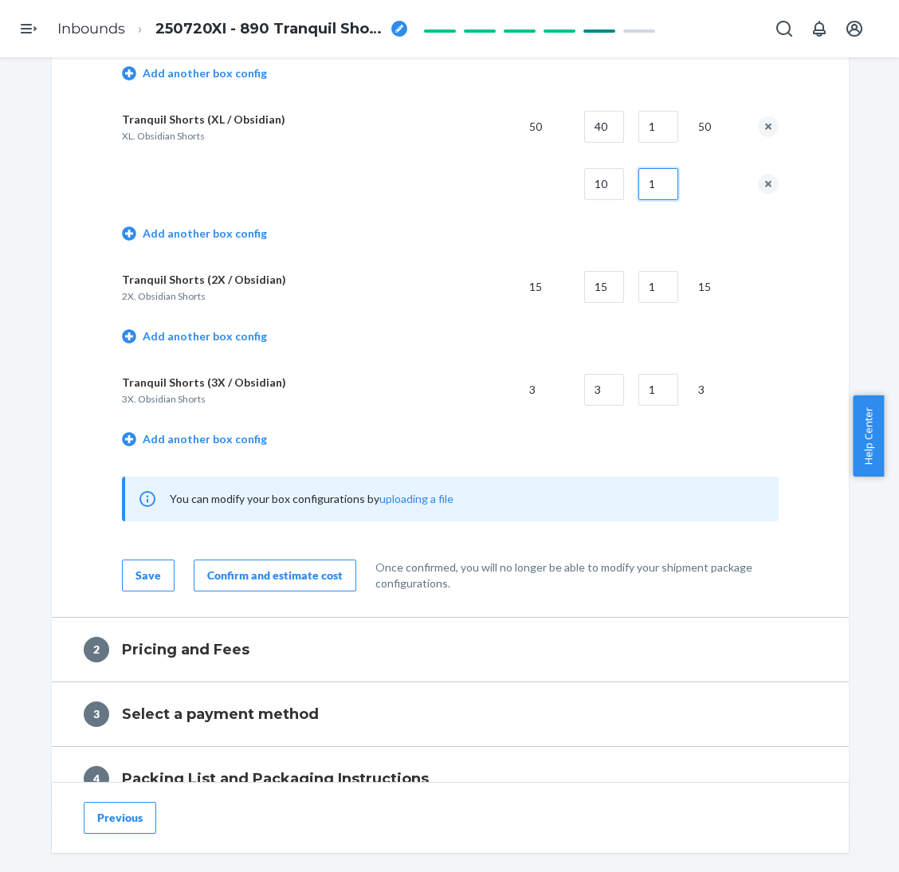
scroll to position [3226, 0]
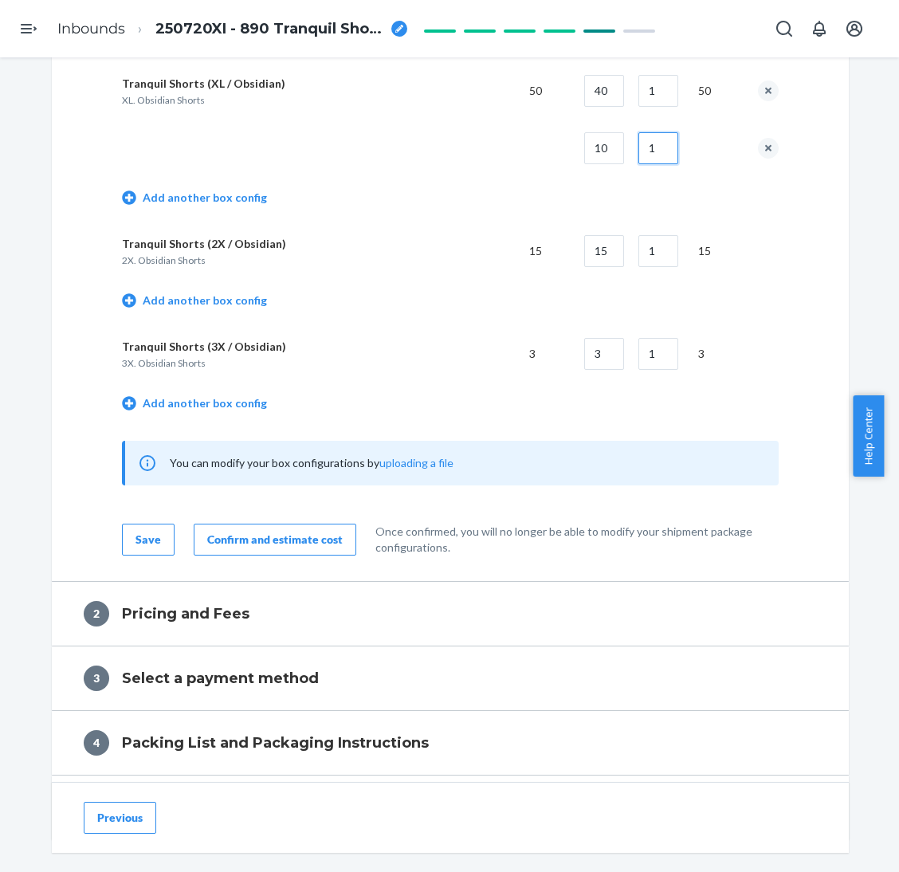
type input "1"
click at [276, 523] on button "Confirm and estimate cost" at bounding box center [275, 539] width 163 height 32
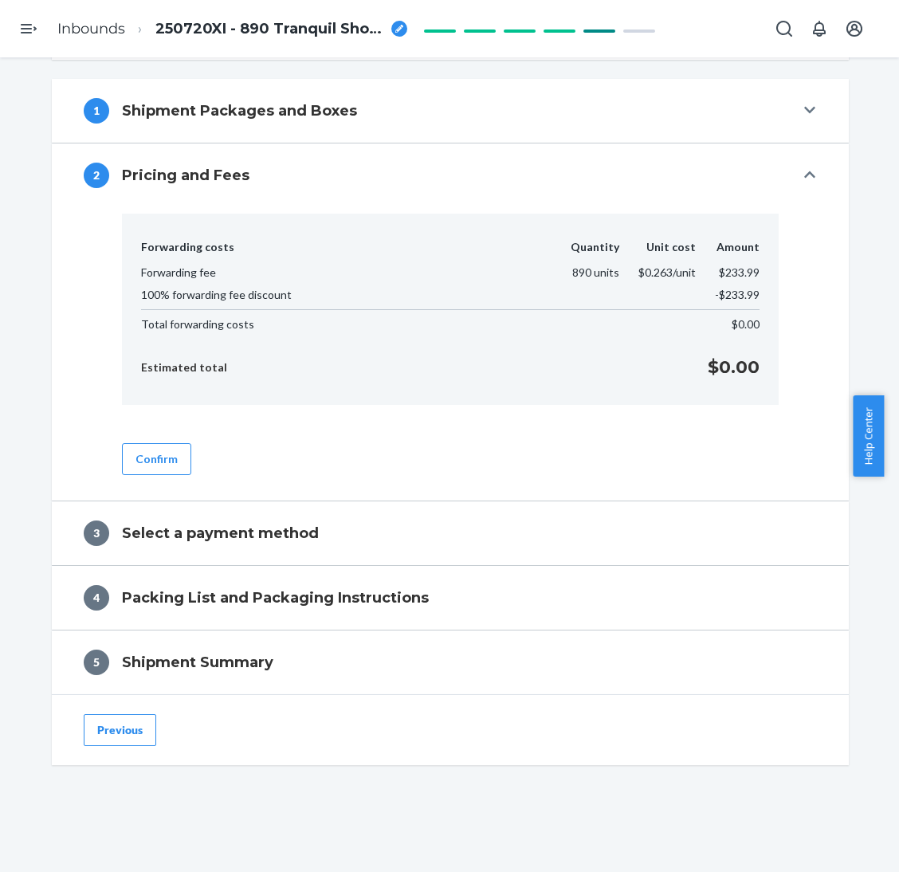
scroll to position [566, 0]
click at [146, 468] on button "Confirm" at bounding box center [156, 459] width 69 height 32
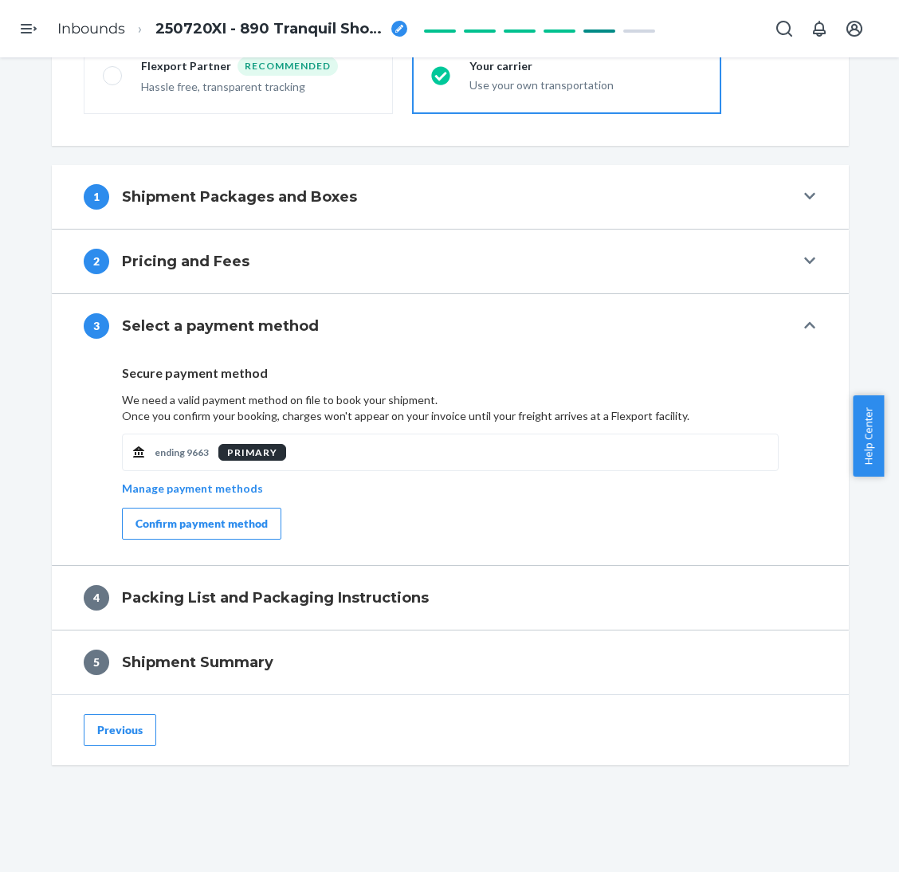
click at [237, 525] on div "Confirm payment method" at bounding box center [201, 523] width 132 height 16
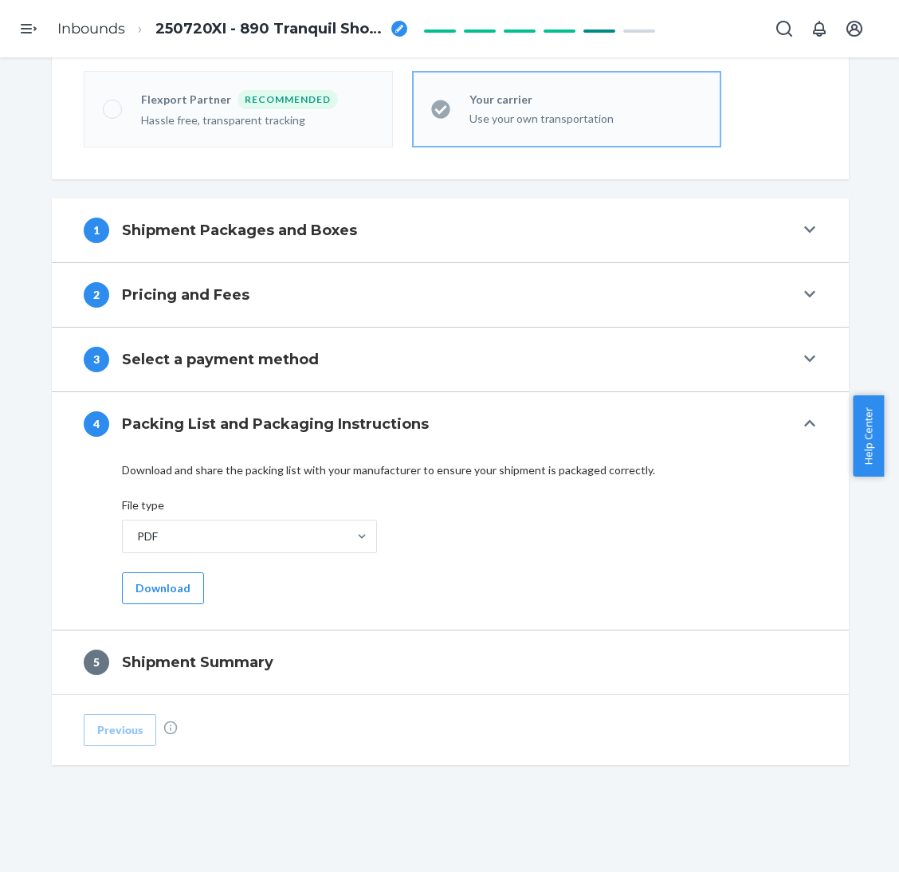
scroll to position [447, 0]
click at [171, 583] on button "Download" at bounding box center [163, 588] width 82 height 32
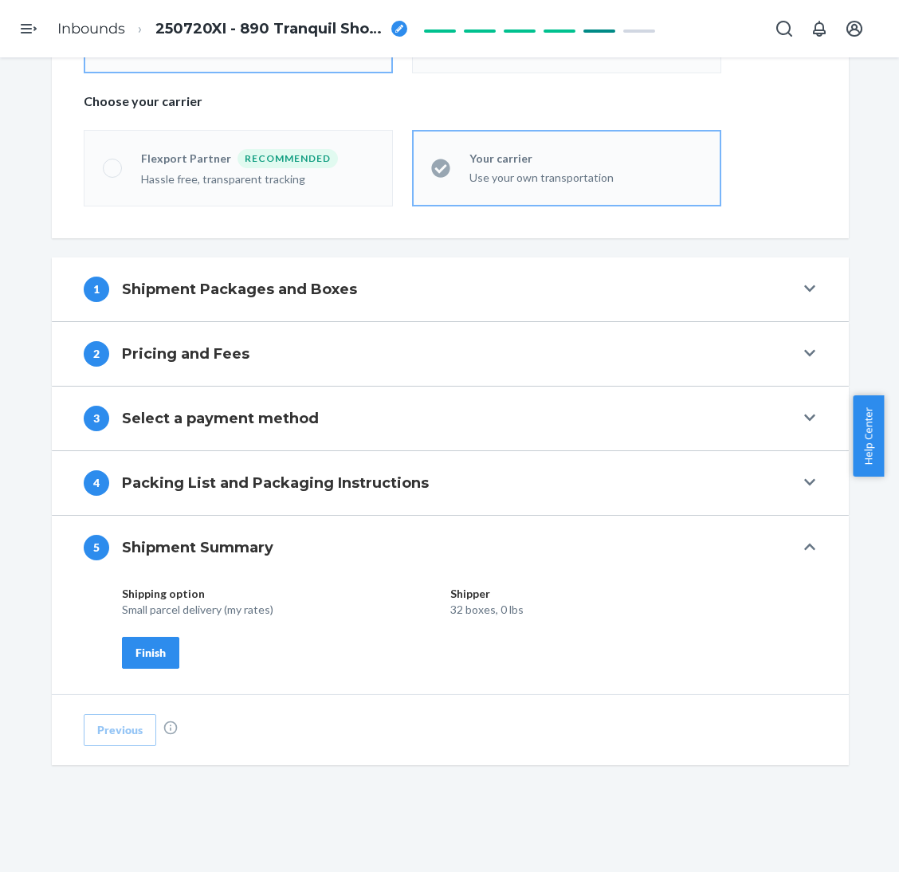
scroll to position [388, 0]
click at [135, 656] on div "Finish" at bounding box center [150, 653] width 30 height 16
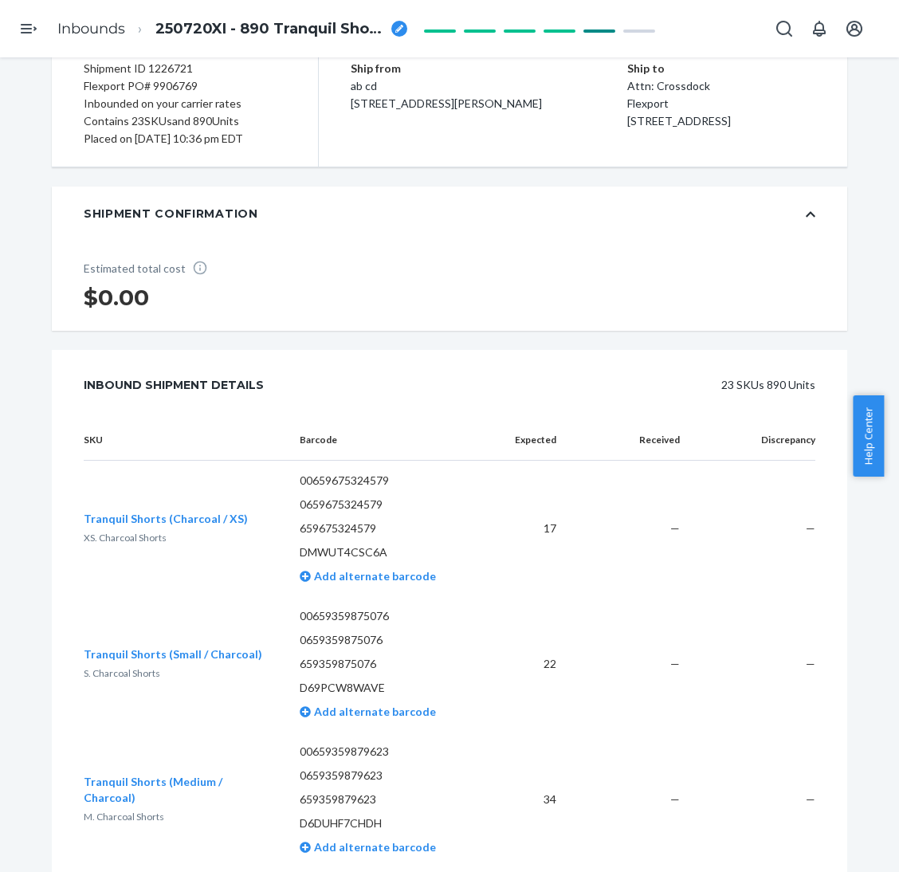
scroll to position [0, 0]
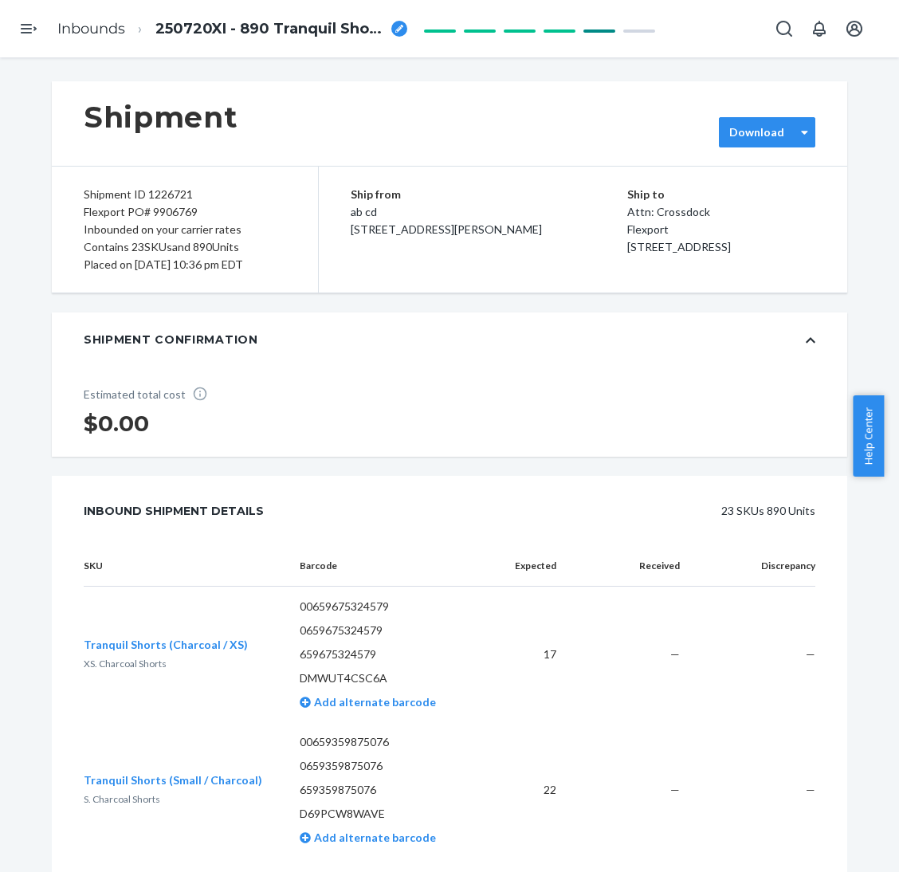
click at [737, 121] on div "Download" at bounding box center [767, 132] width 96 height 30
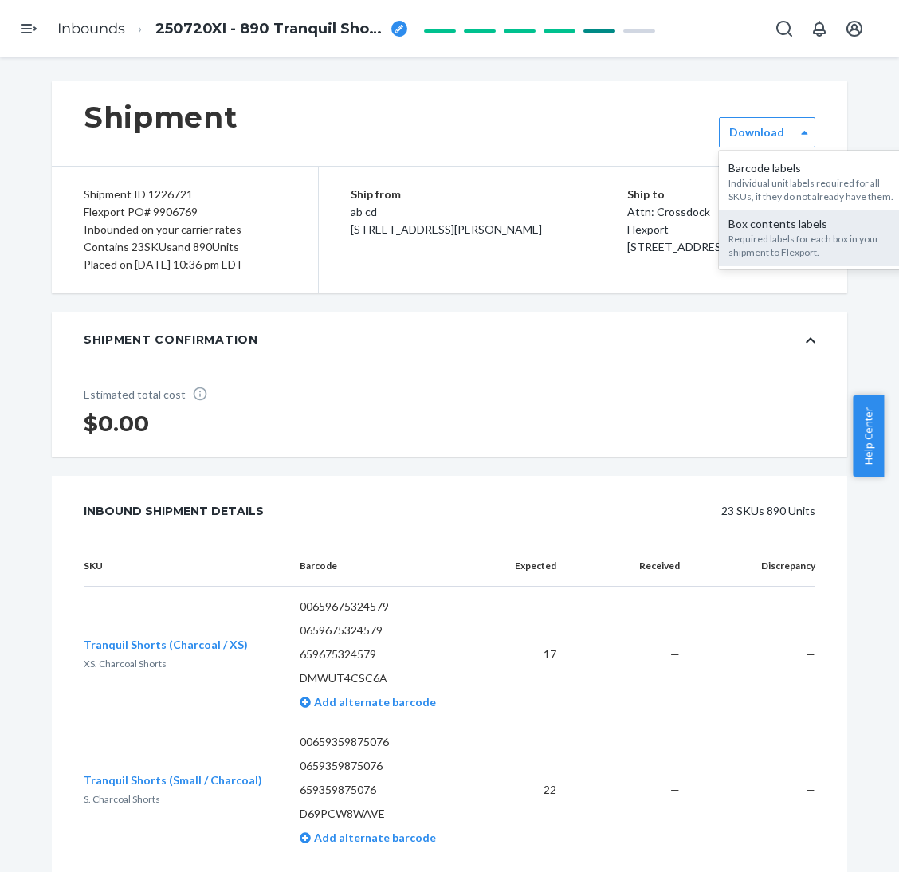
click at [758, 225] on div "Box contents labels" at bounding box center [814, 224] width 172 height 16
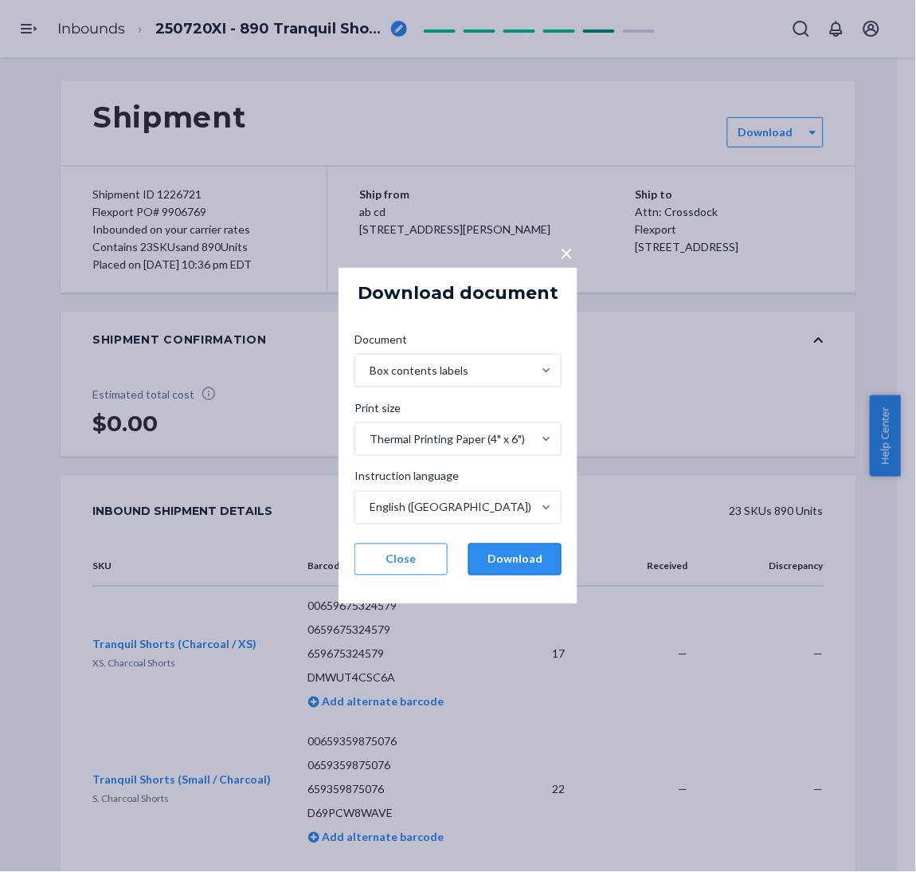
click at [524, 559] on button "Download" at bounding box center [514, 559] width 93 height 32
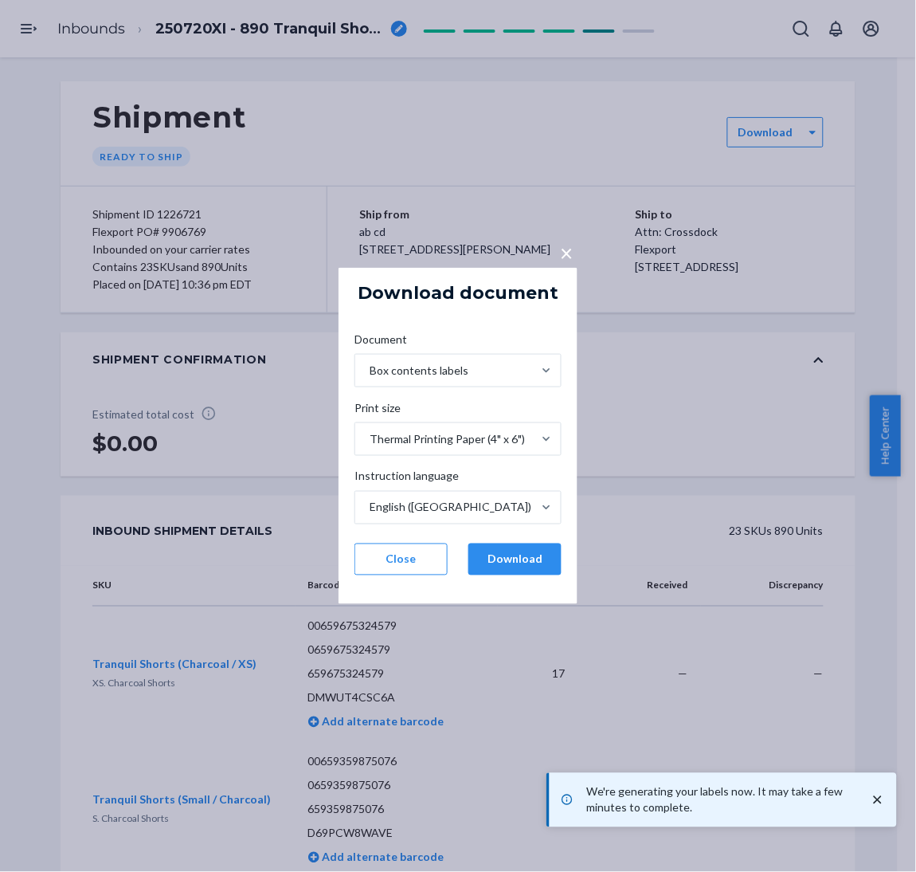
click at [77, 86] on div "× Download document Document Box contents labels Print size Thermal Printing Pa…" at bounding box center [458, 436] width 916 height 872
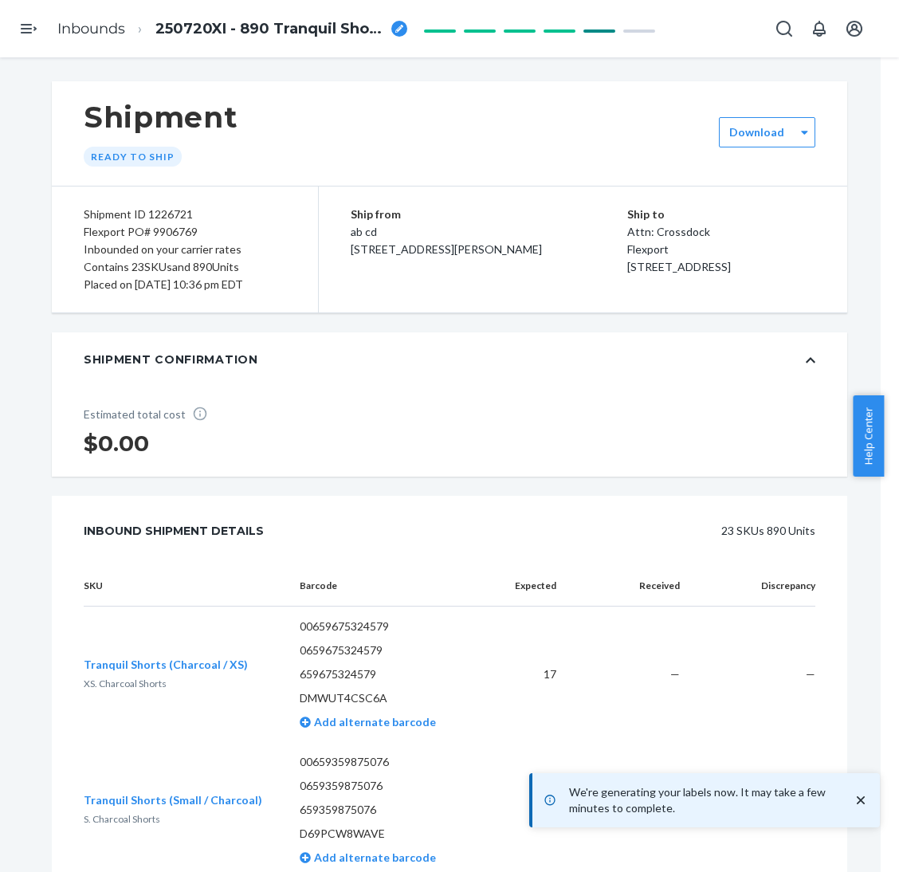
click at [22, 31] on icon "Open Navigation" at bounding box center [28, 28] width 19 height 19
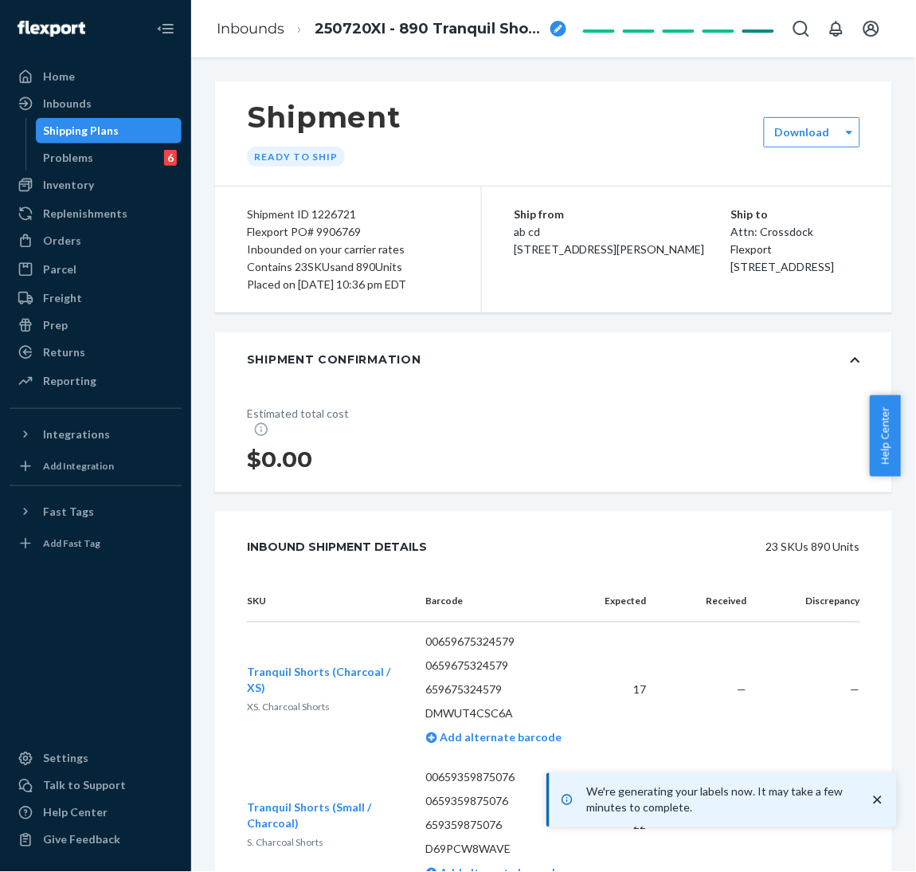
click at [69, 135] on div "Shipping Plans" at bounding box center [82, 131] width 76 height 16
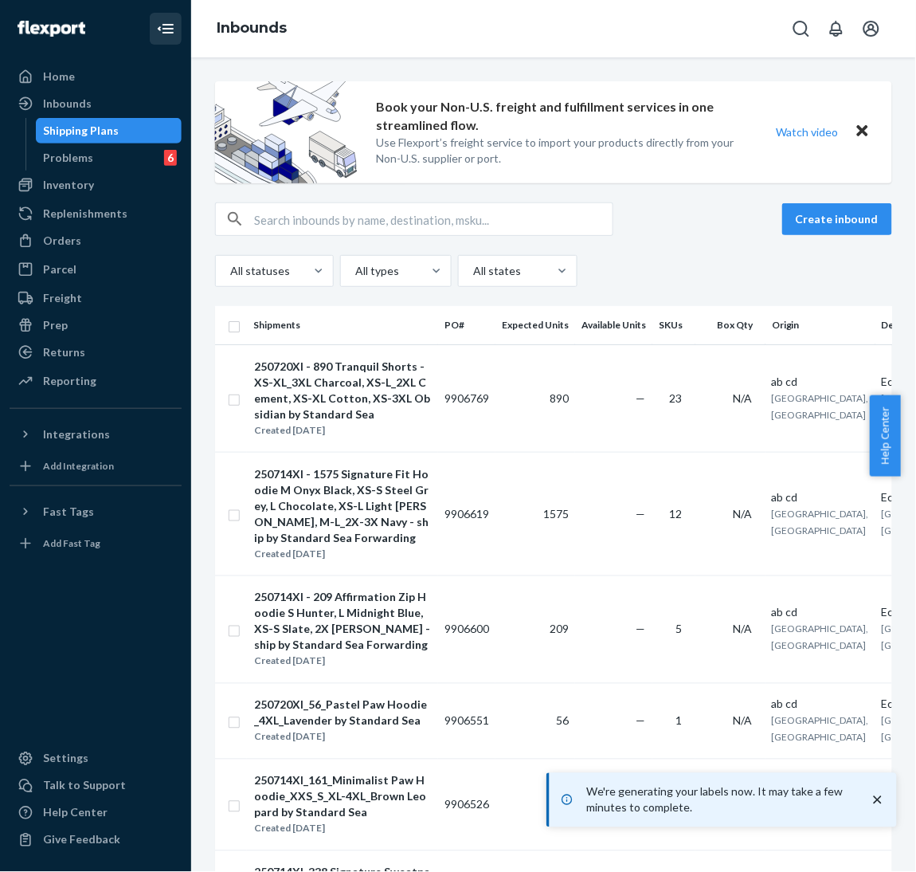
click at [174, 19] on icon "Close Navigation" at bounding box center [165, 28] width 19 height 19
